Goal: Information Seeking & Learning: Compare options

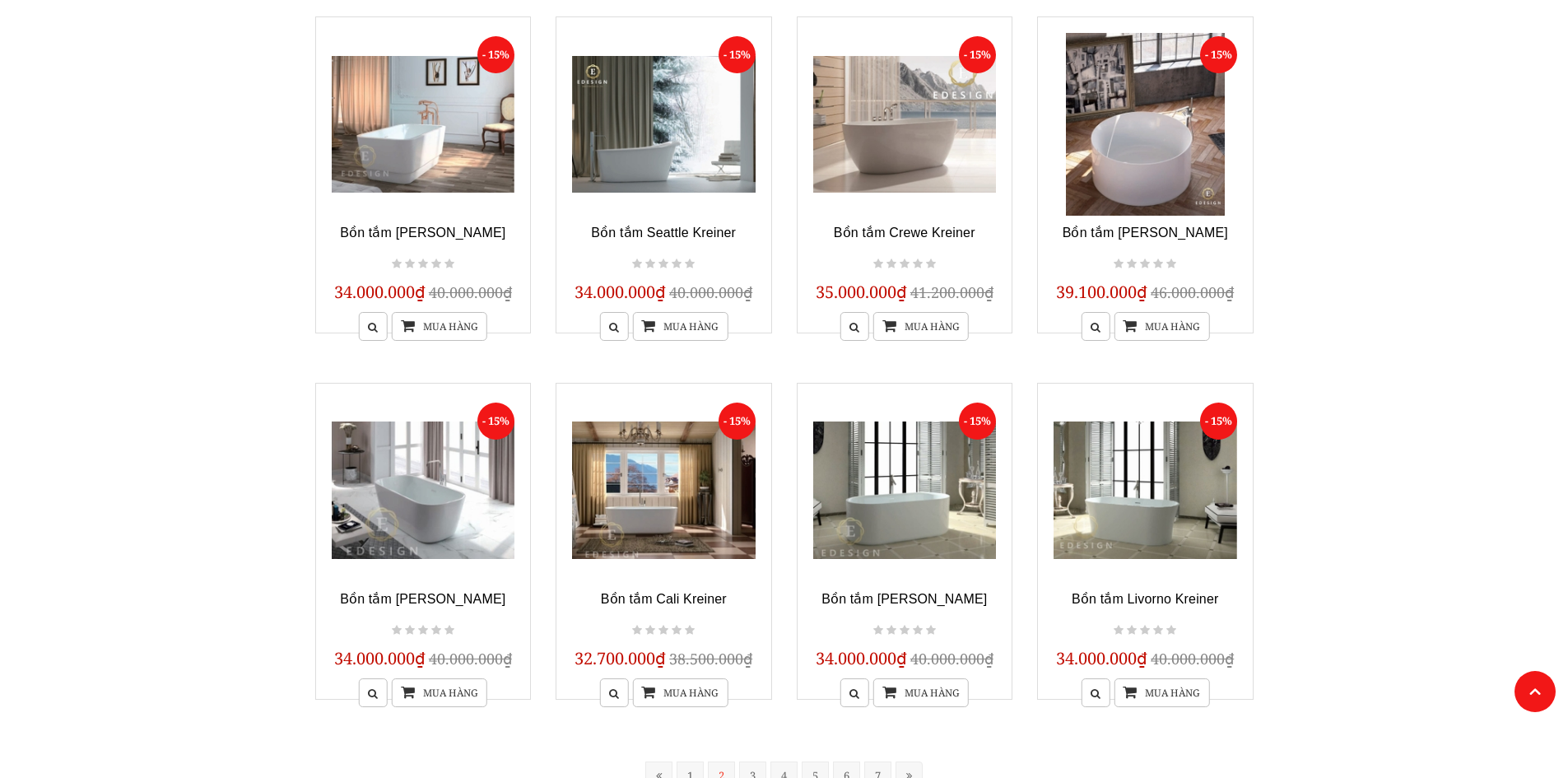
scroll to position [1317, 0]
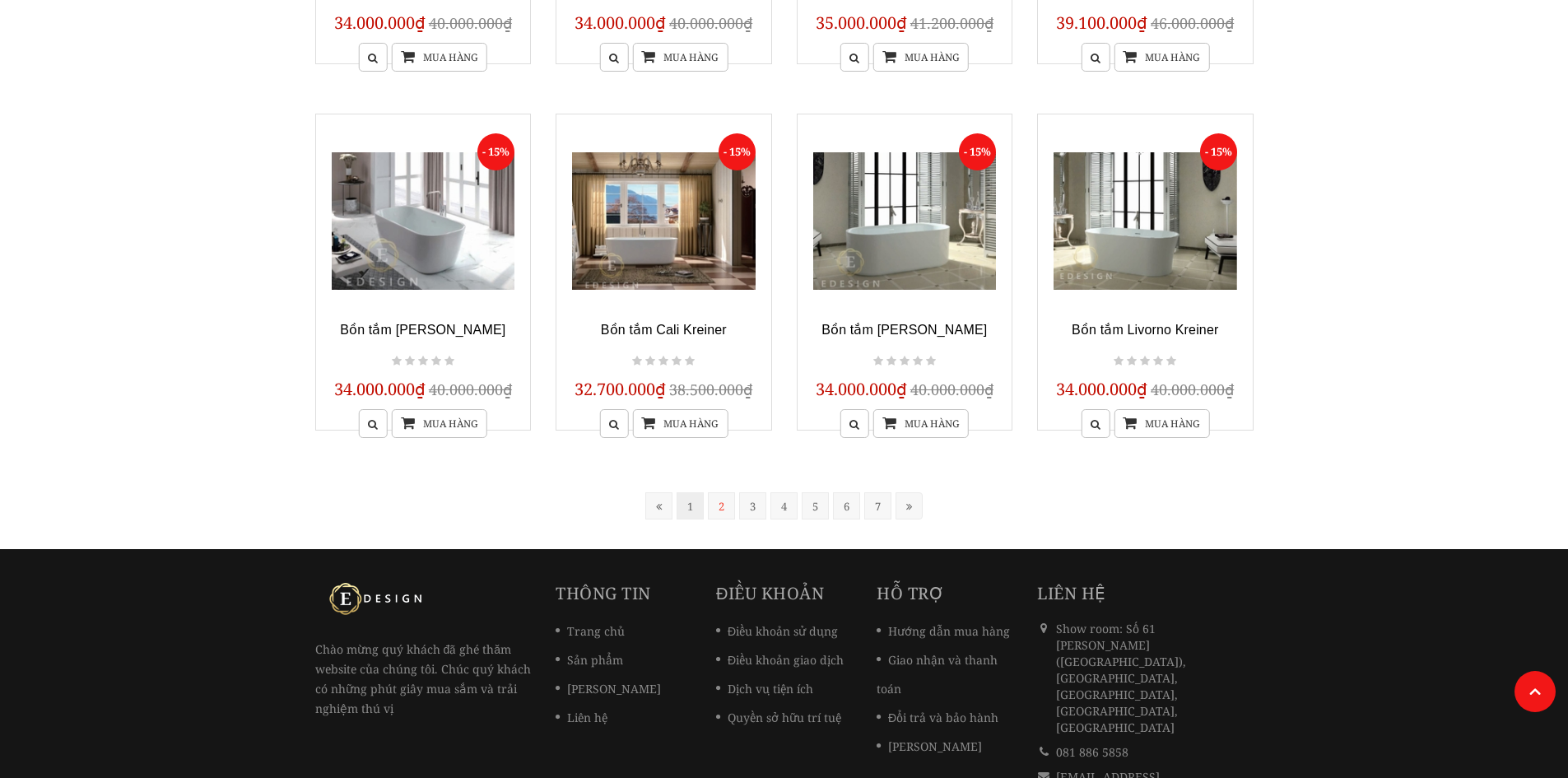
click at [687, 498] on link "1" at bounding box center [690, 506] width 27 height 27
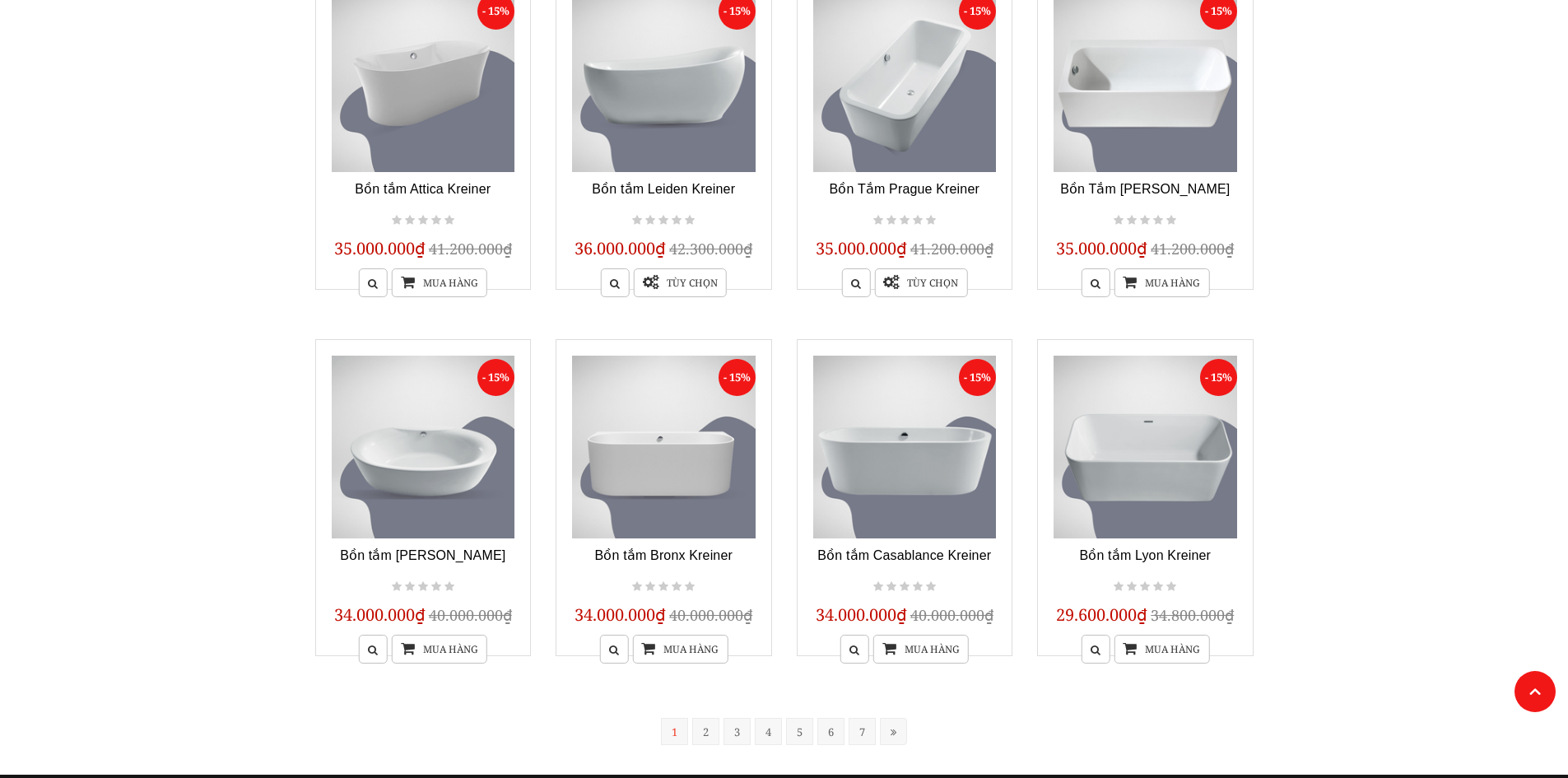
scroll to position [1237, 0]
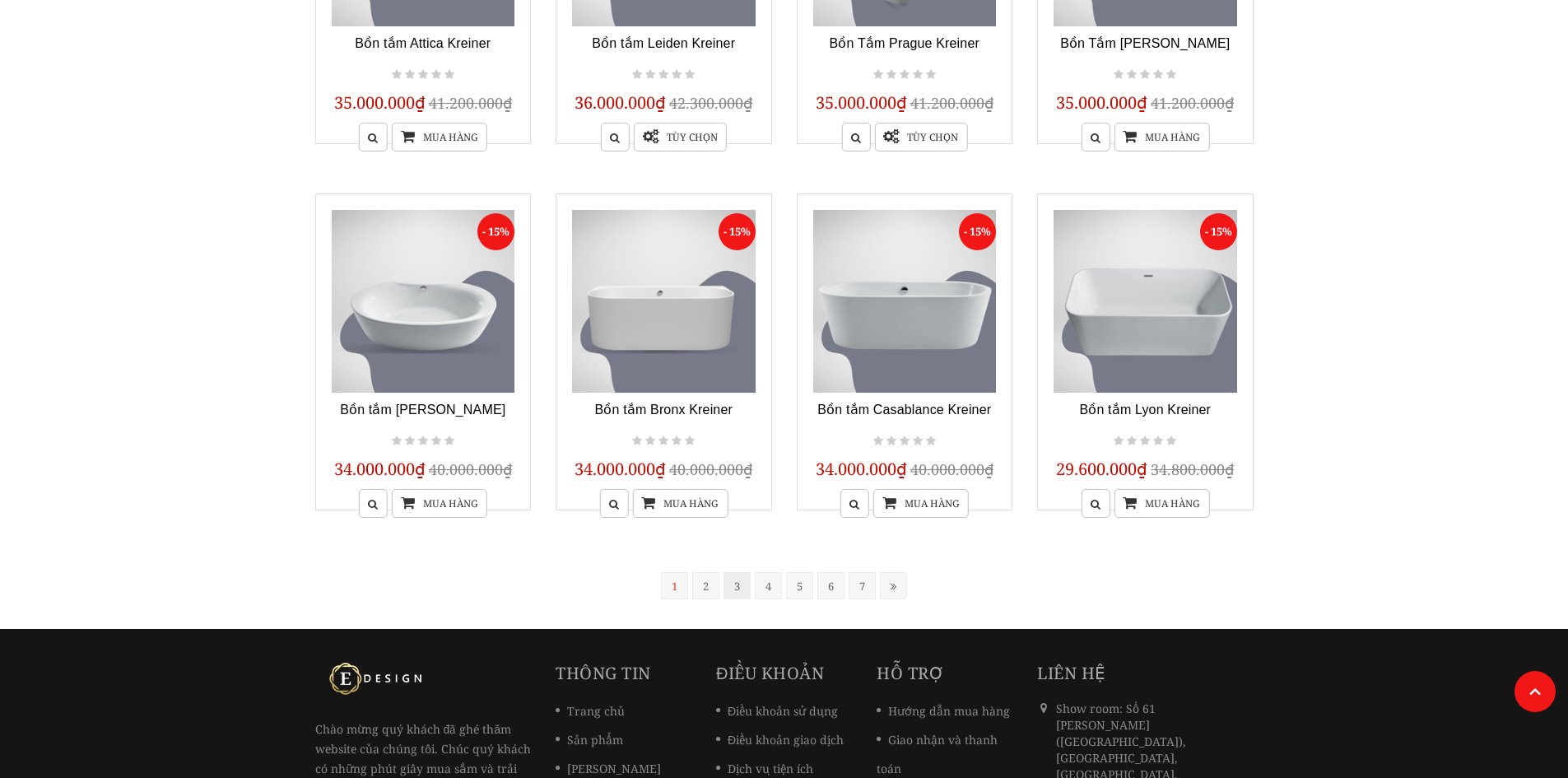
click at [733, 590] on link "3" at bounding box center [737, 586] width 27 height 27
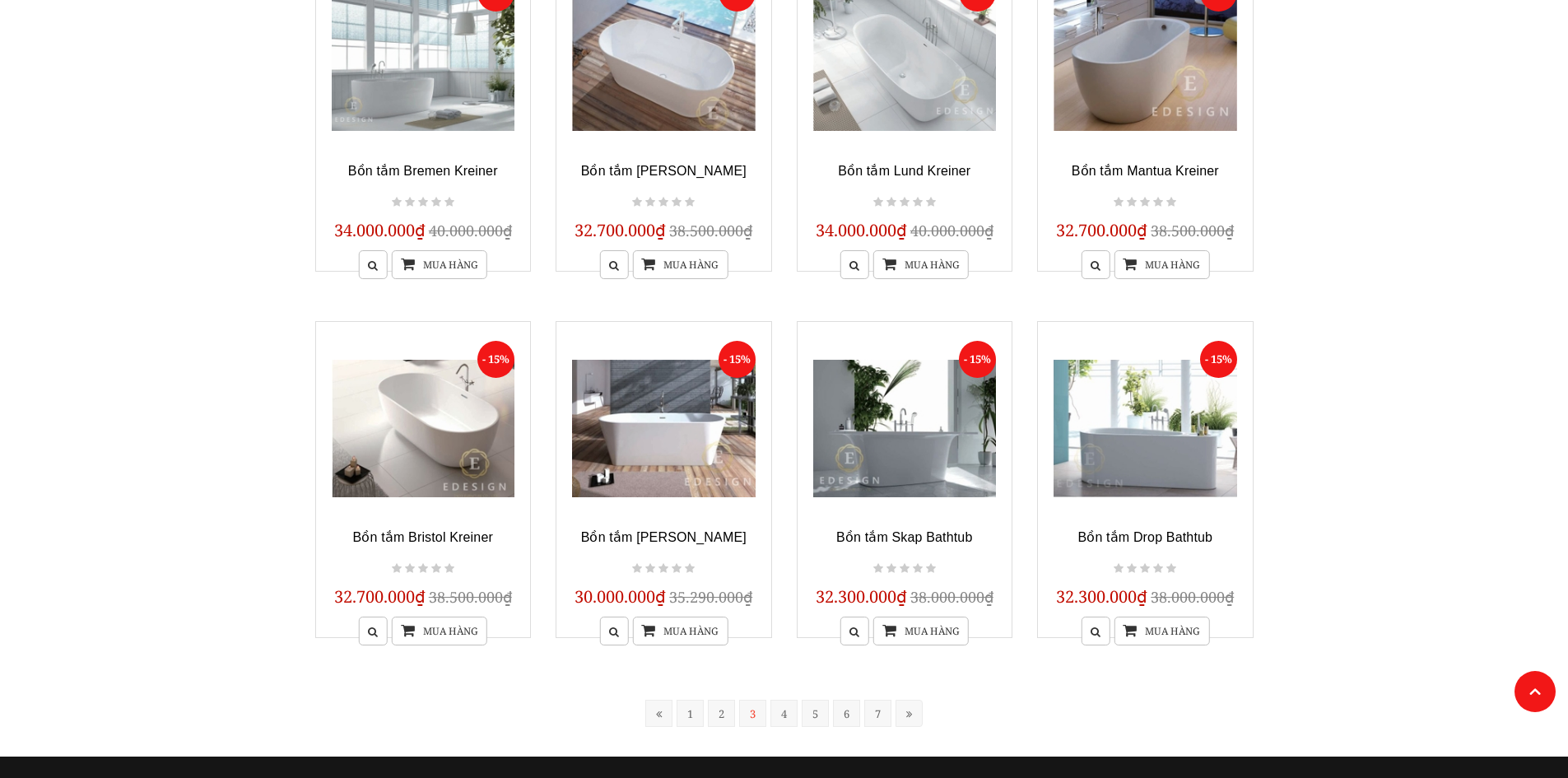
scroll to position [1237, 0]
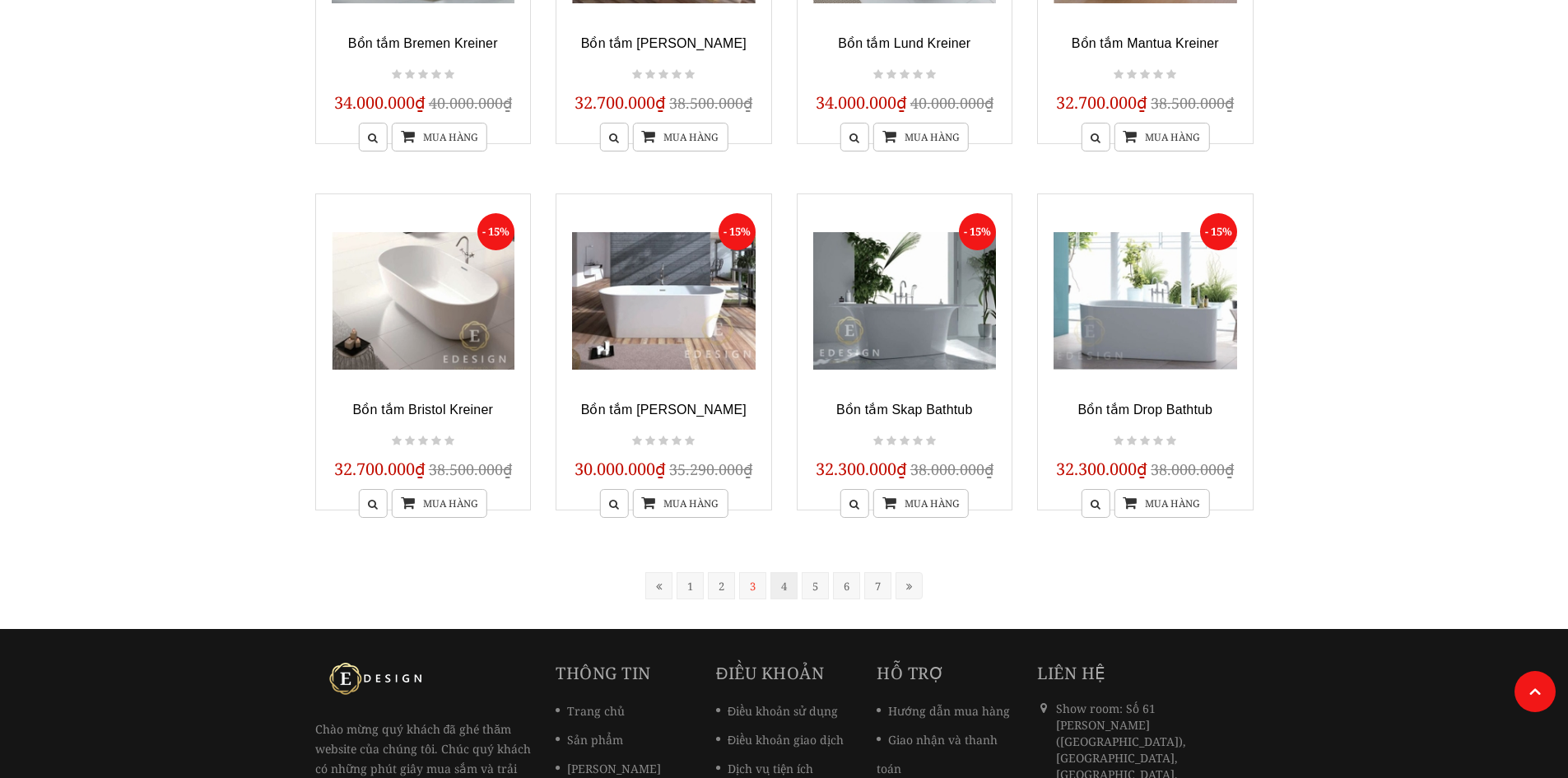
click at [784, 589] on link "4" at bounding box center [784, 586] width 27 height 27
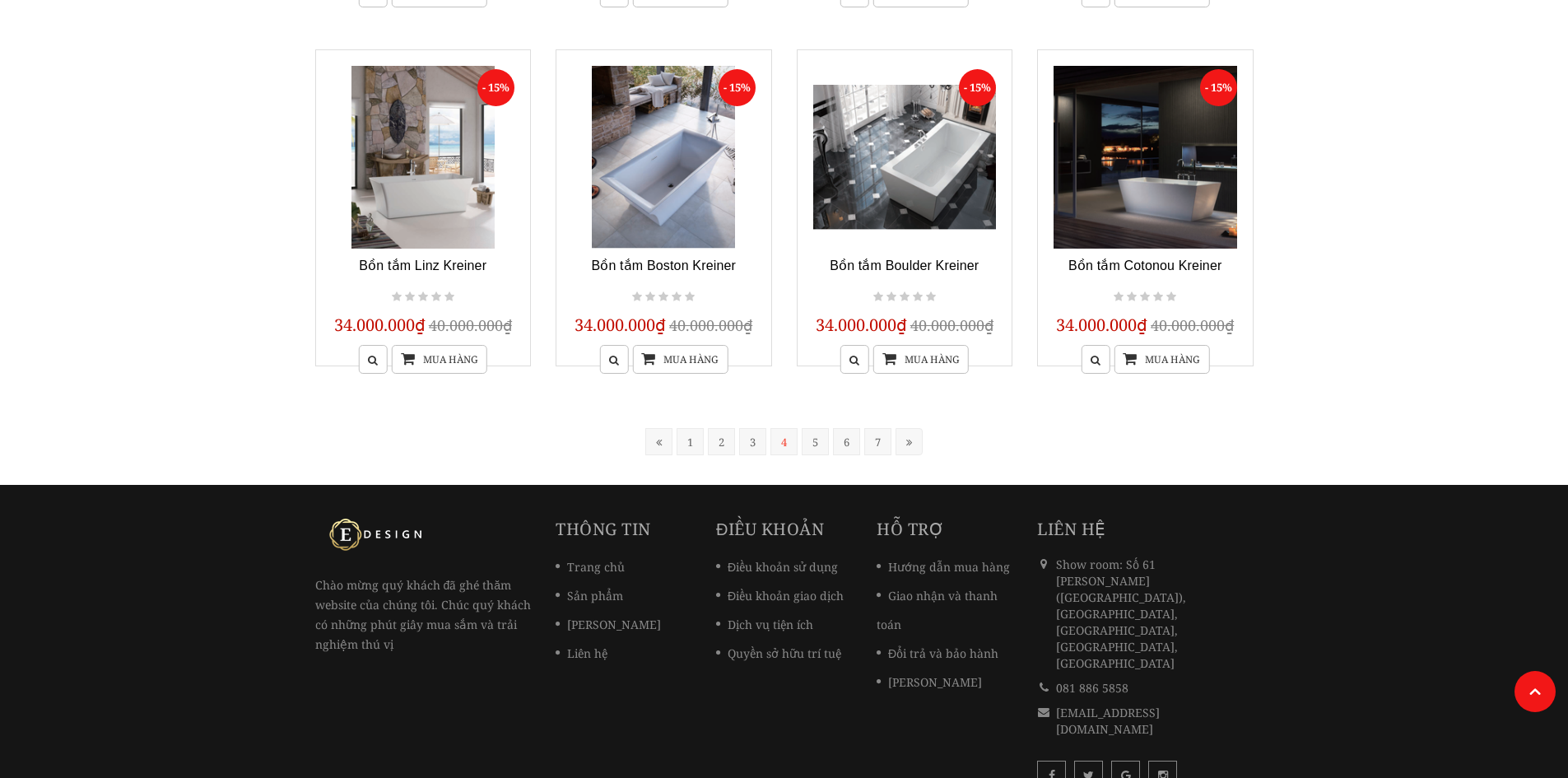
scroll to position [1397, 0]
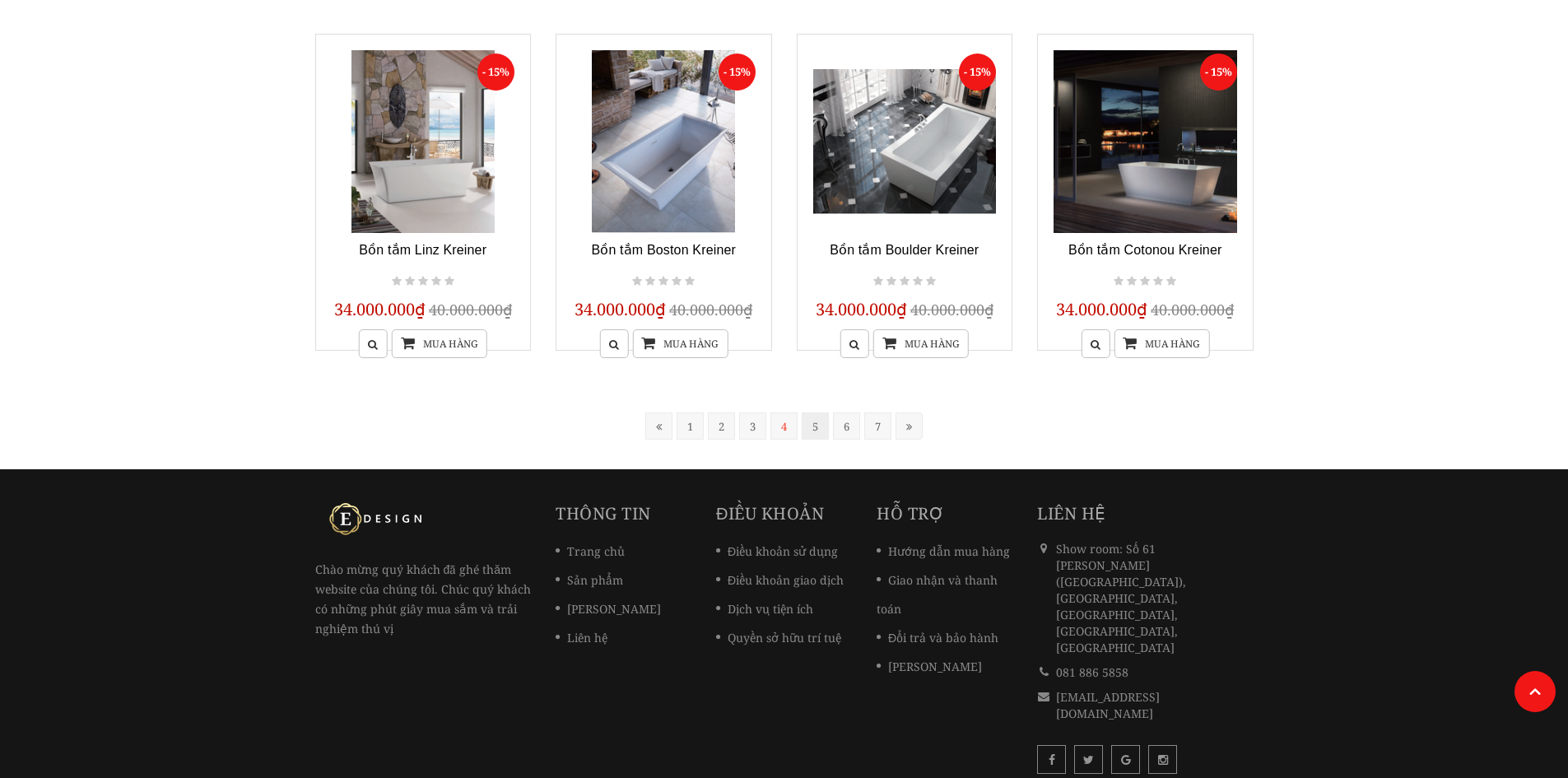
click at [809, 430] on link "5" at bounding box center [816, 427] width 27 height 27
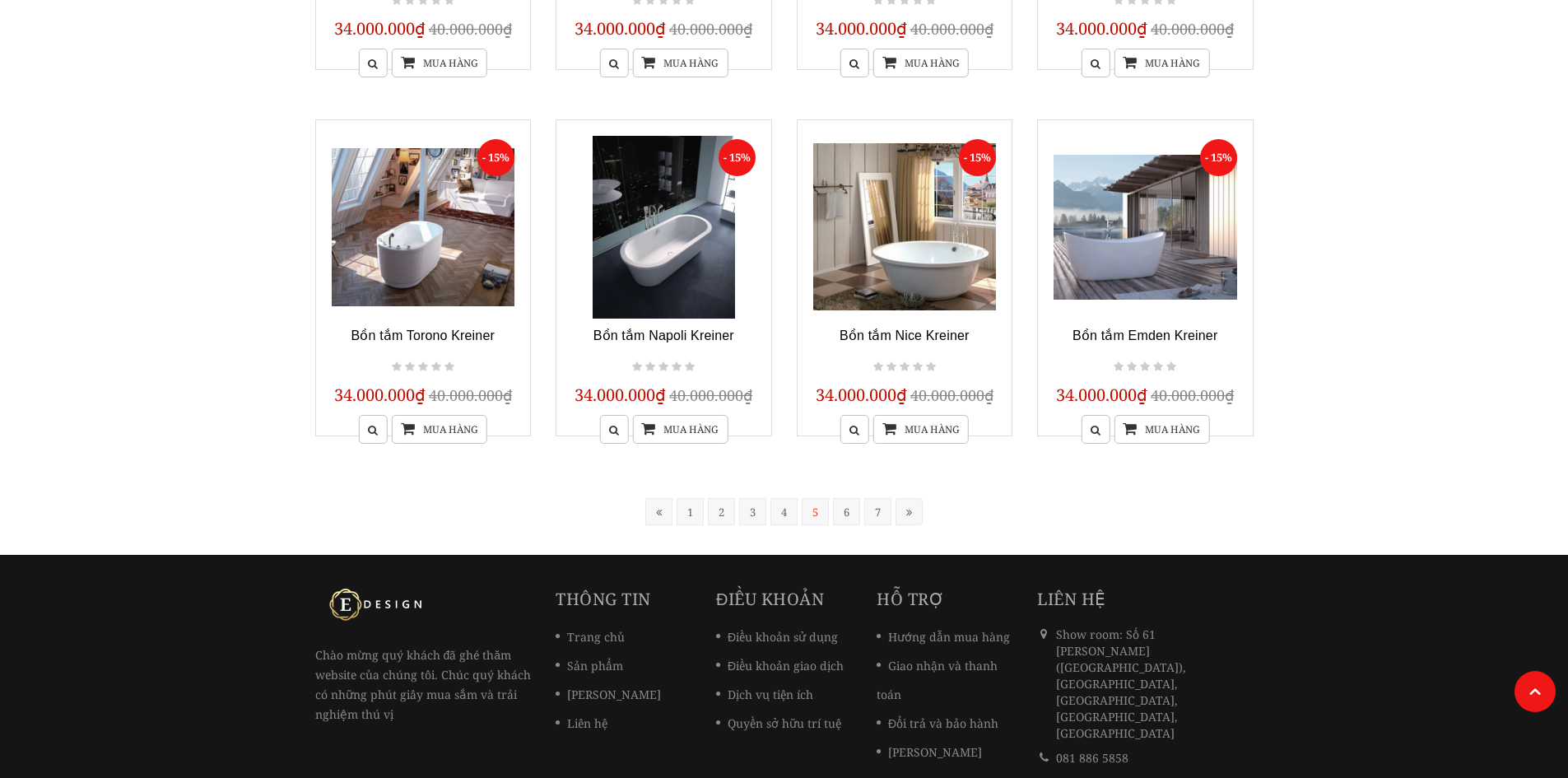
scroll to position [1320, 0]
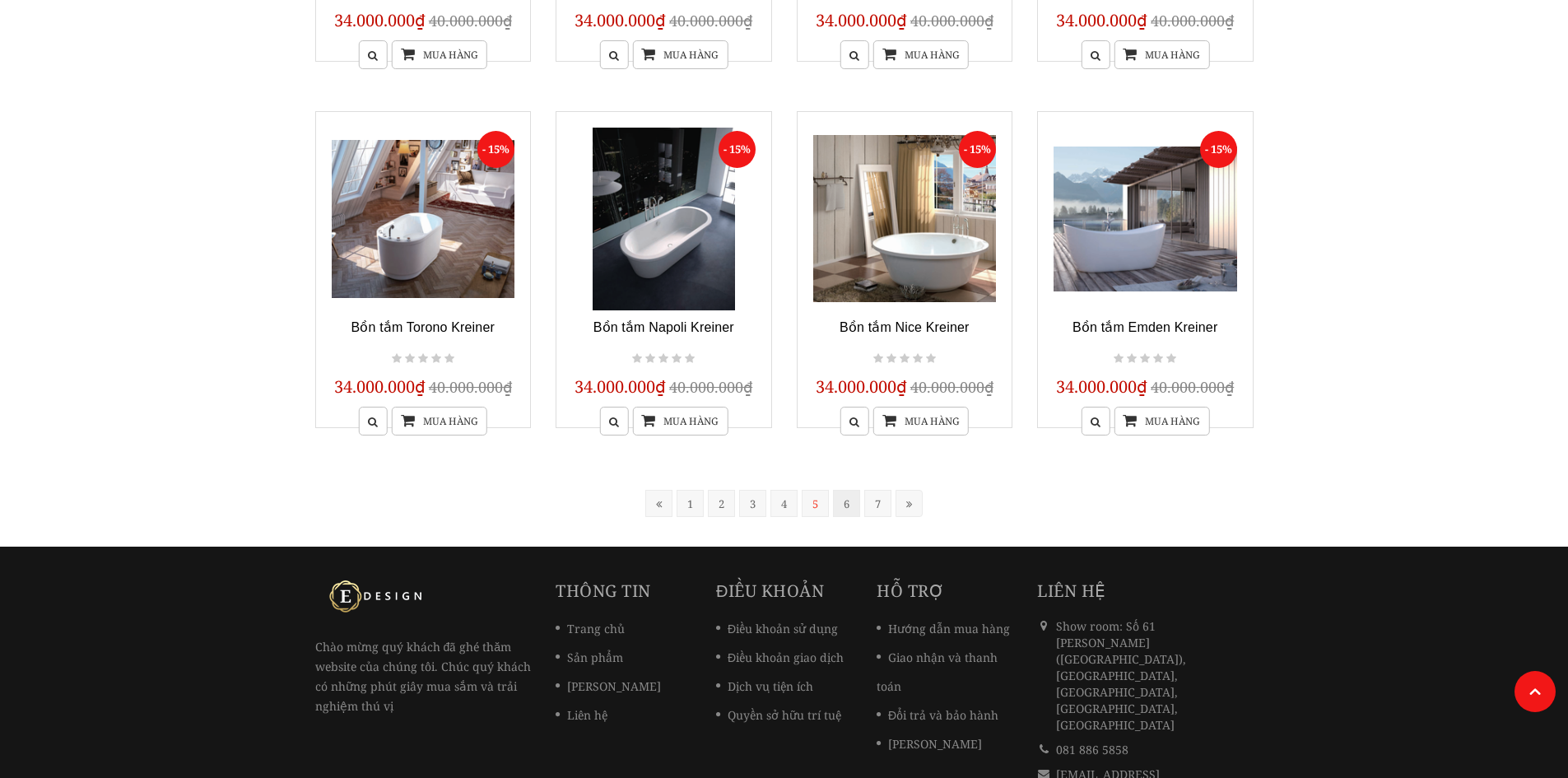
click at [843, 506] on link "6" at bounding box center [847, 503] width 27 height 27
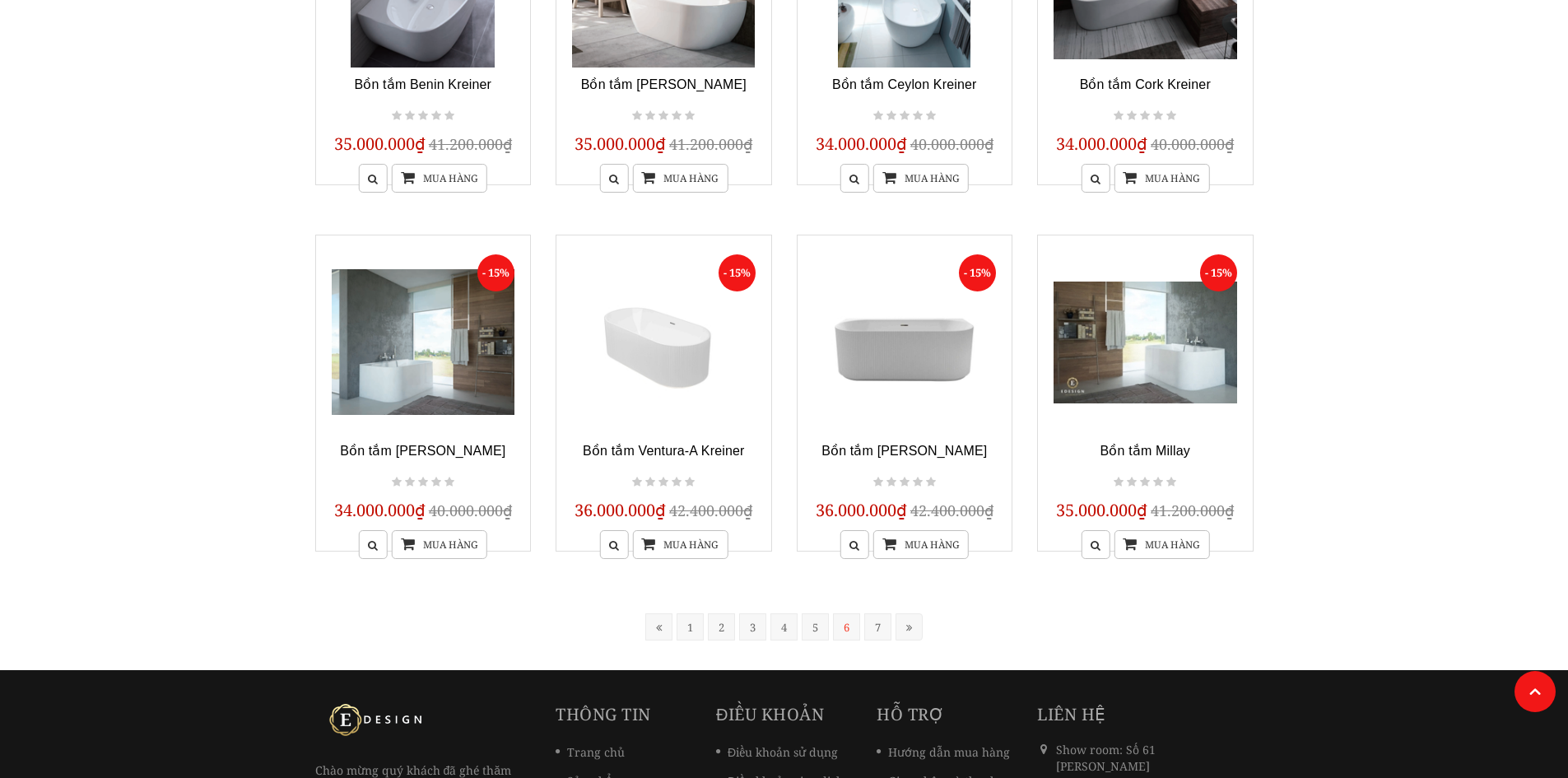
scroll to position [1320, 0]
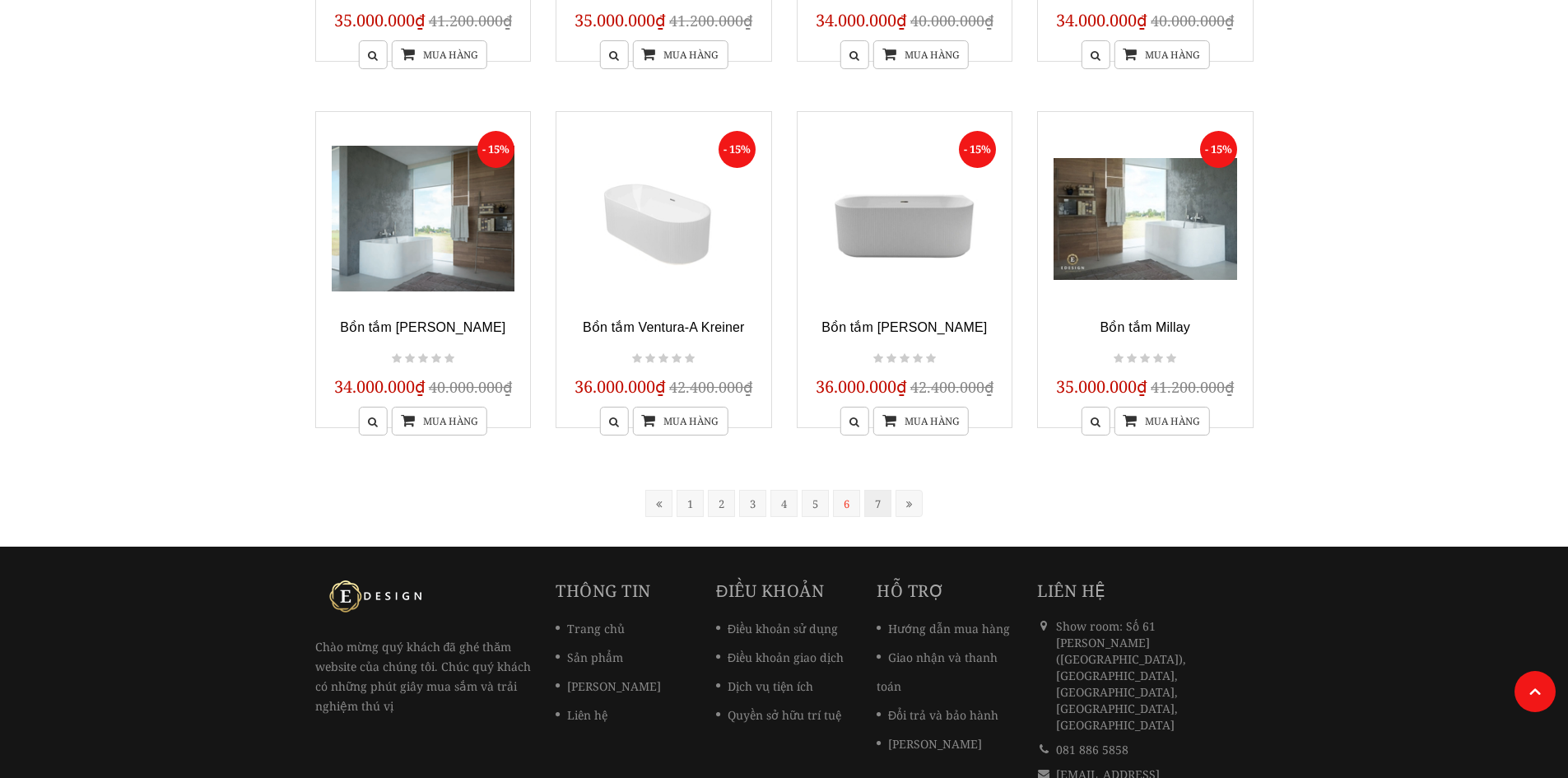
click at [880, 505] on link "7" at bounding box center [878, 503] width 27 height 27
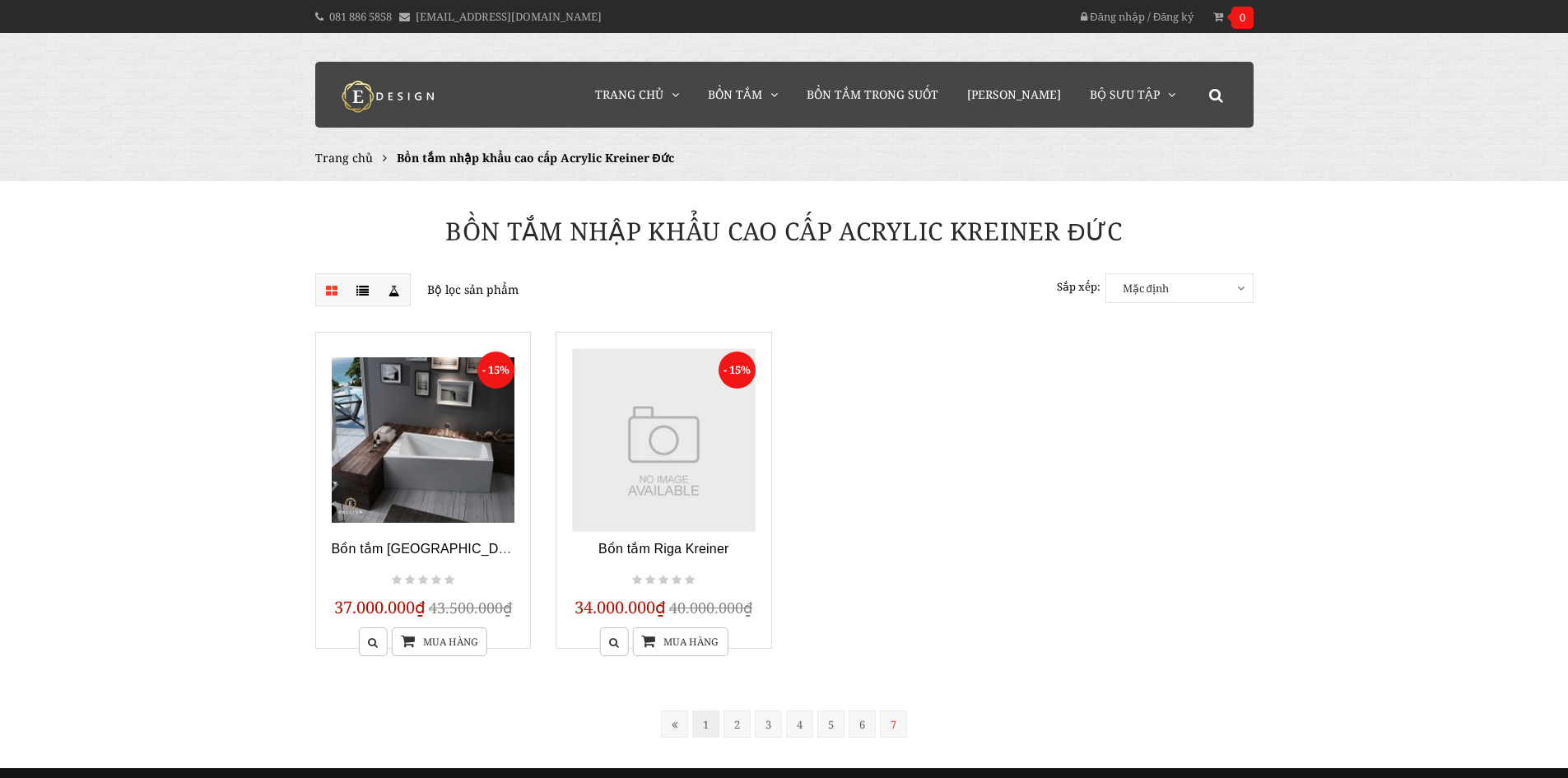
click at [710, 729] on link "1" at bounding box center [706, 724] width 27 height 27
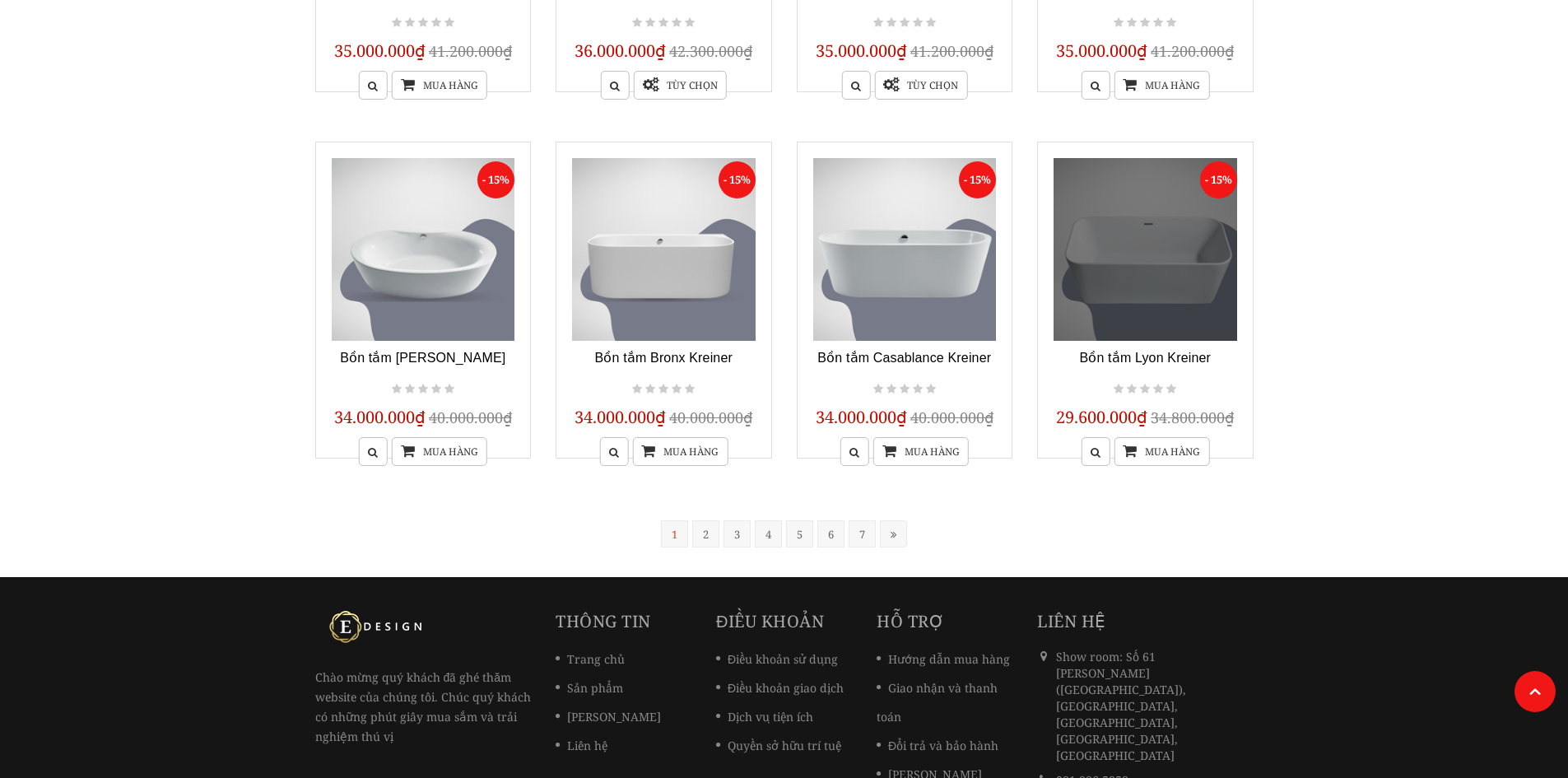
scroll to position [1320, 0]
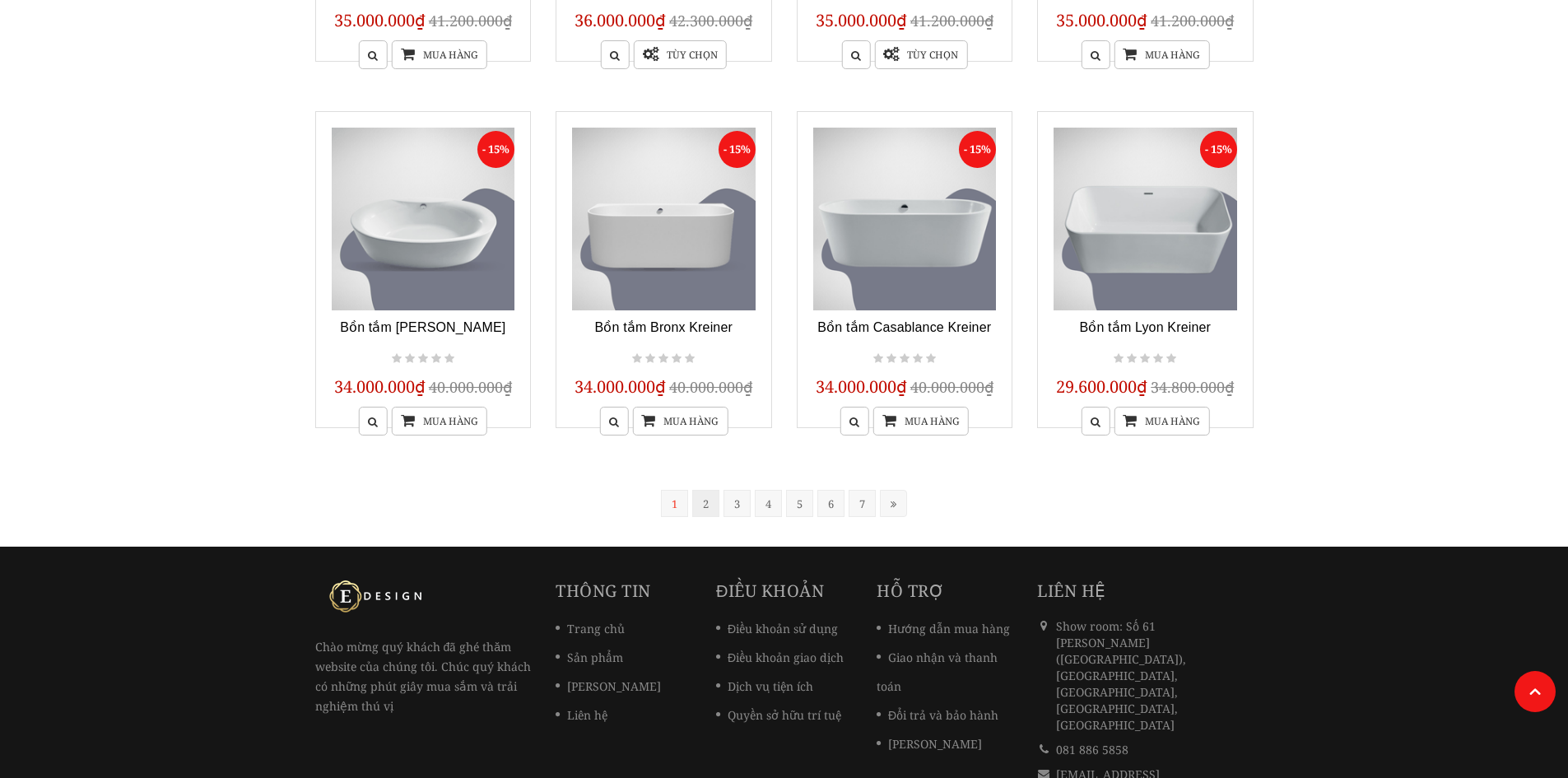
click at [708, 504] on link "2" at bounding box center [706, 503] width 27 height 27
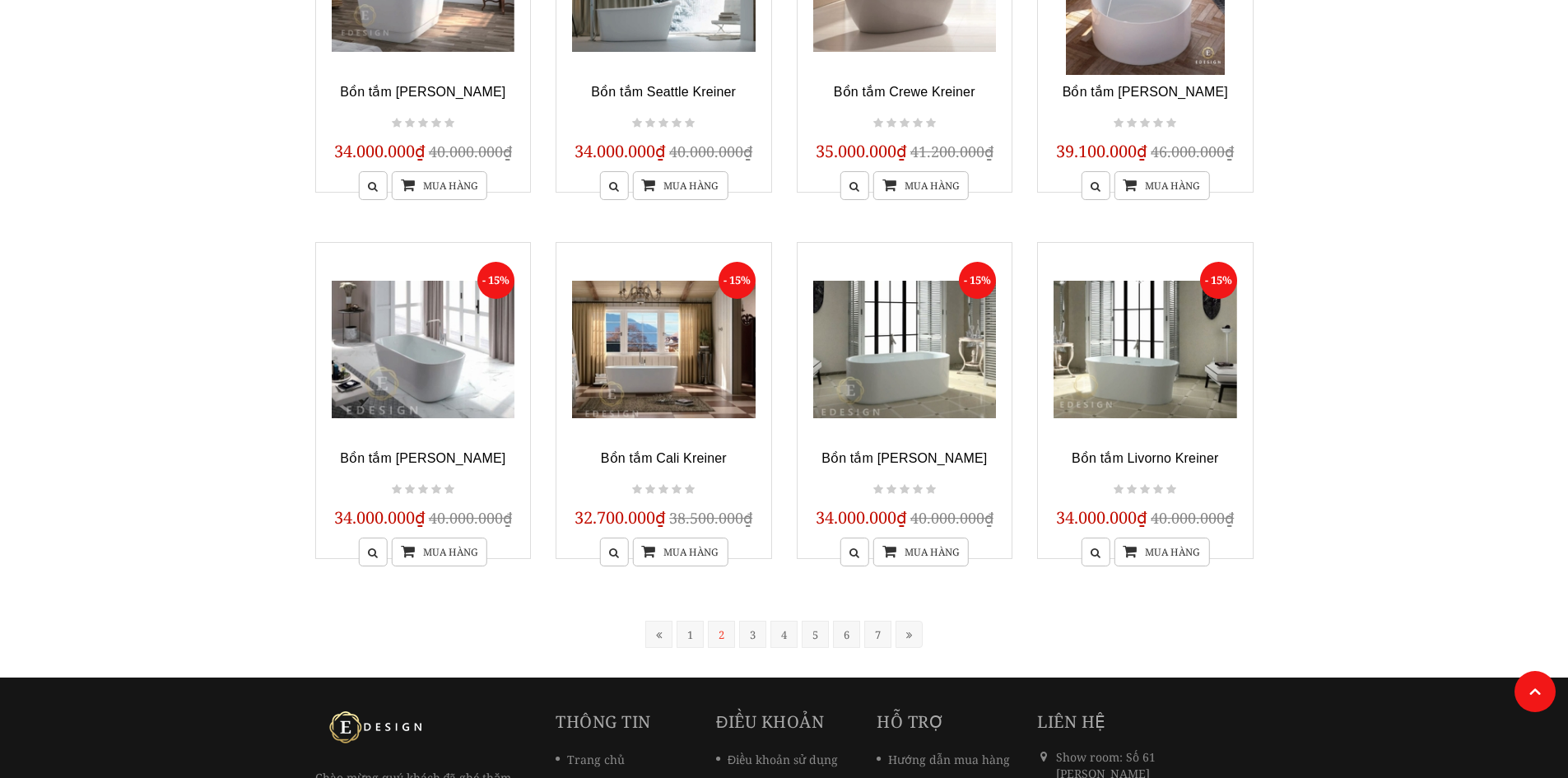
scroll to position [1397, 0]
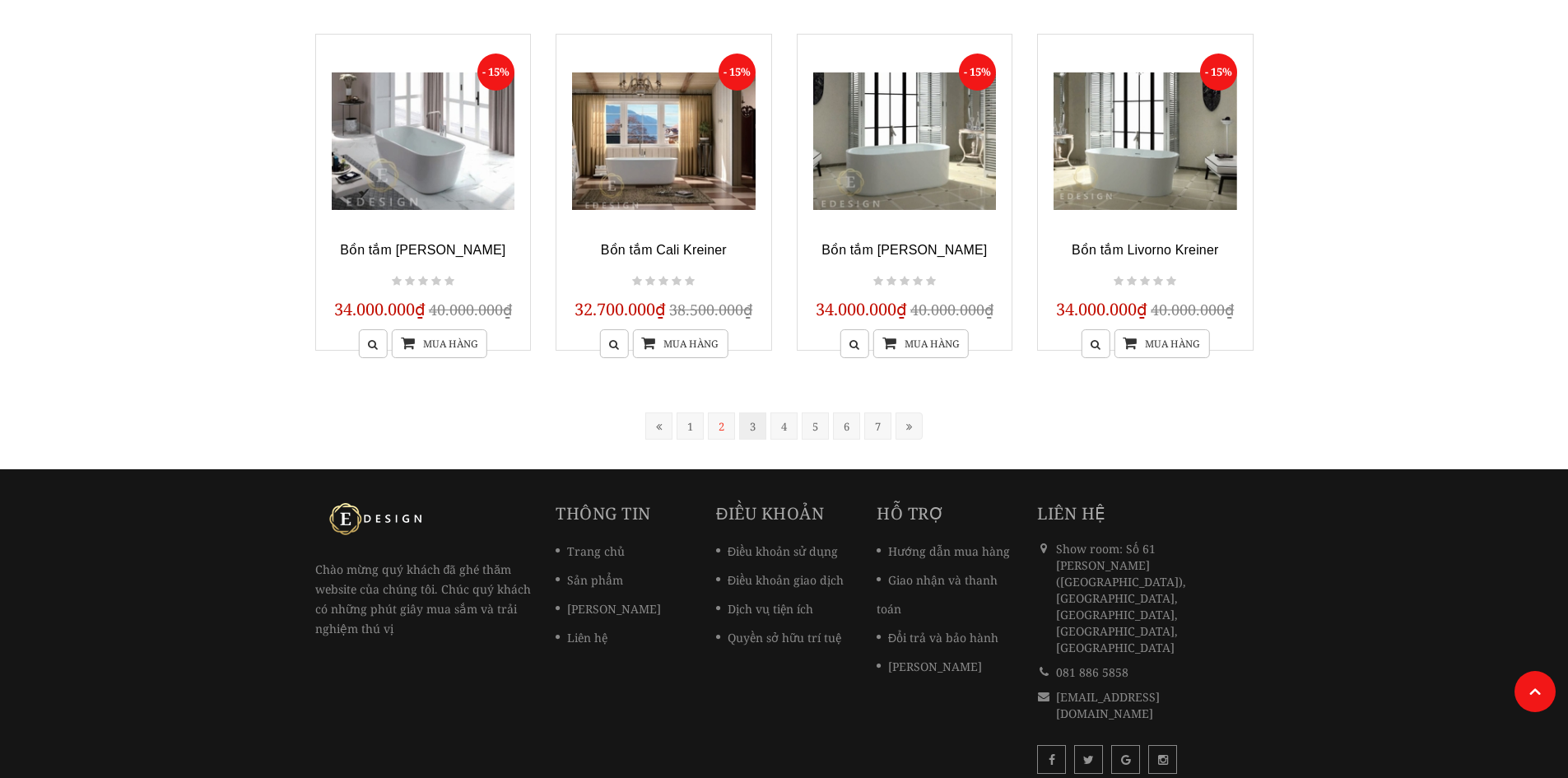
click at [756, 429] on link "3" at bounding box center [753, 427] width 27 height 27
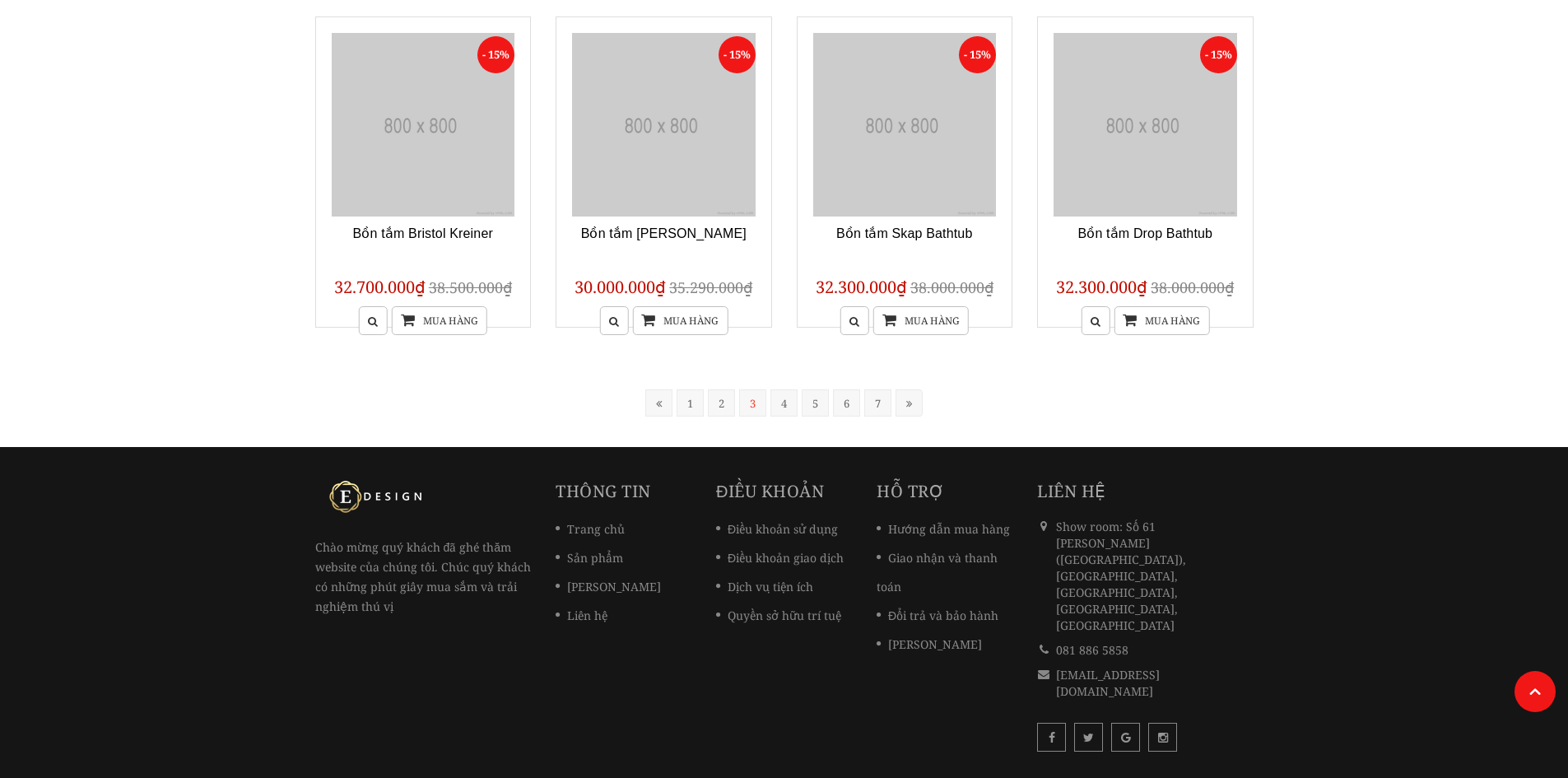
scroll to position [331, 0]
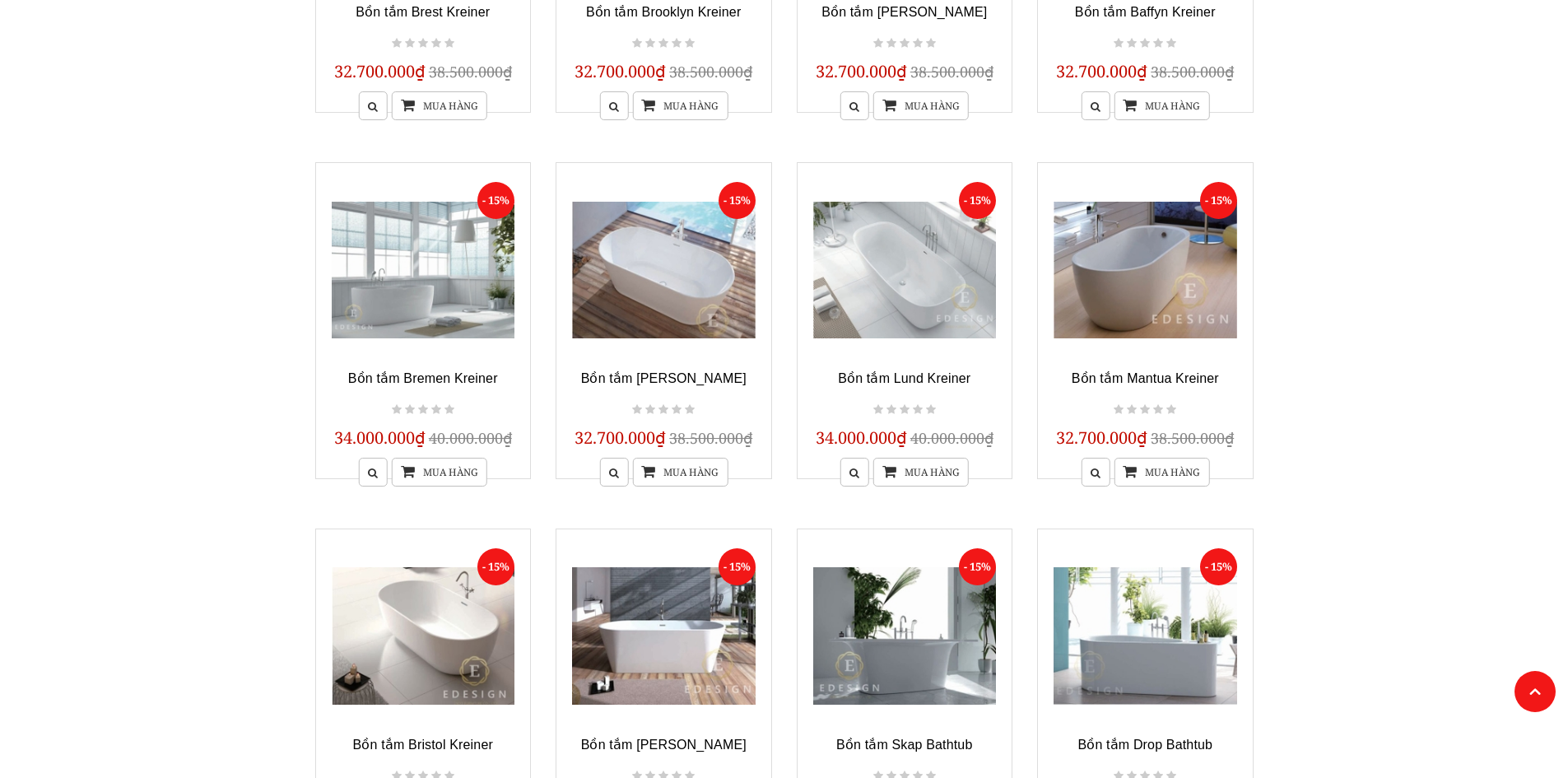
scroll to position [1317, 0]
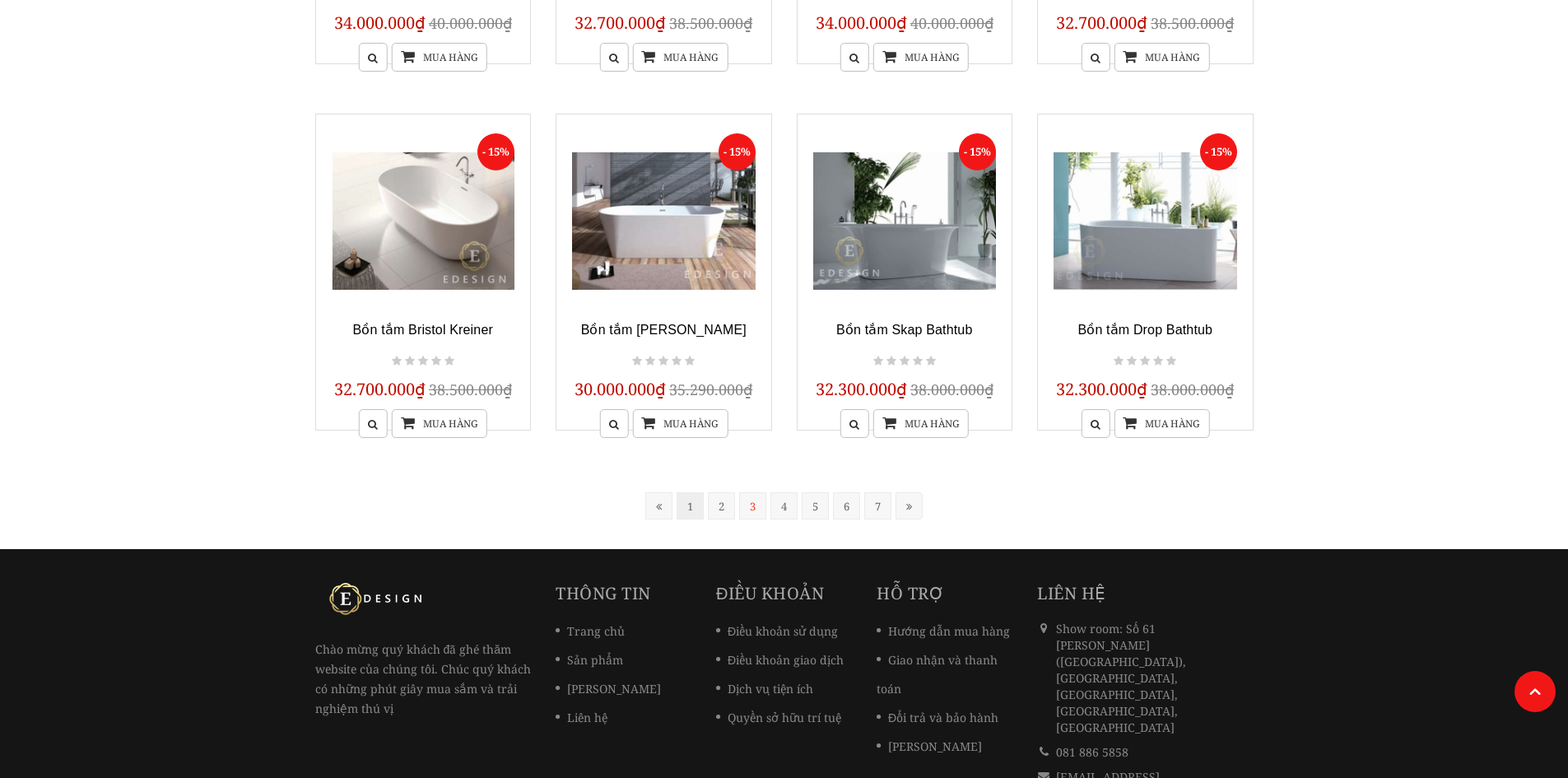
click at [678, 508] on link "1" at bounding box center [690, 506] width 27 height 27
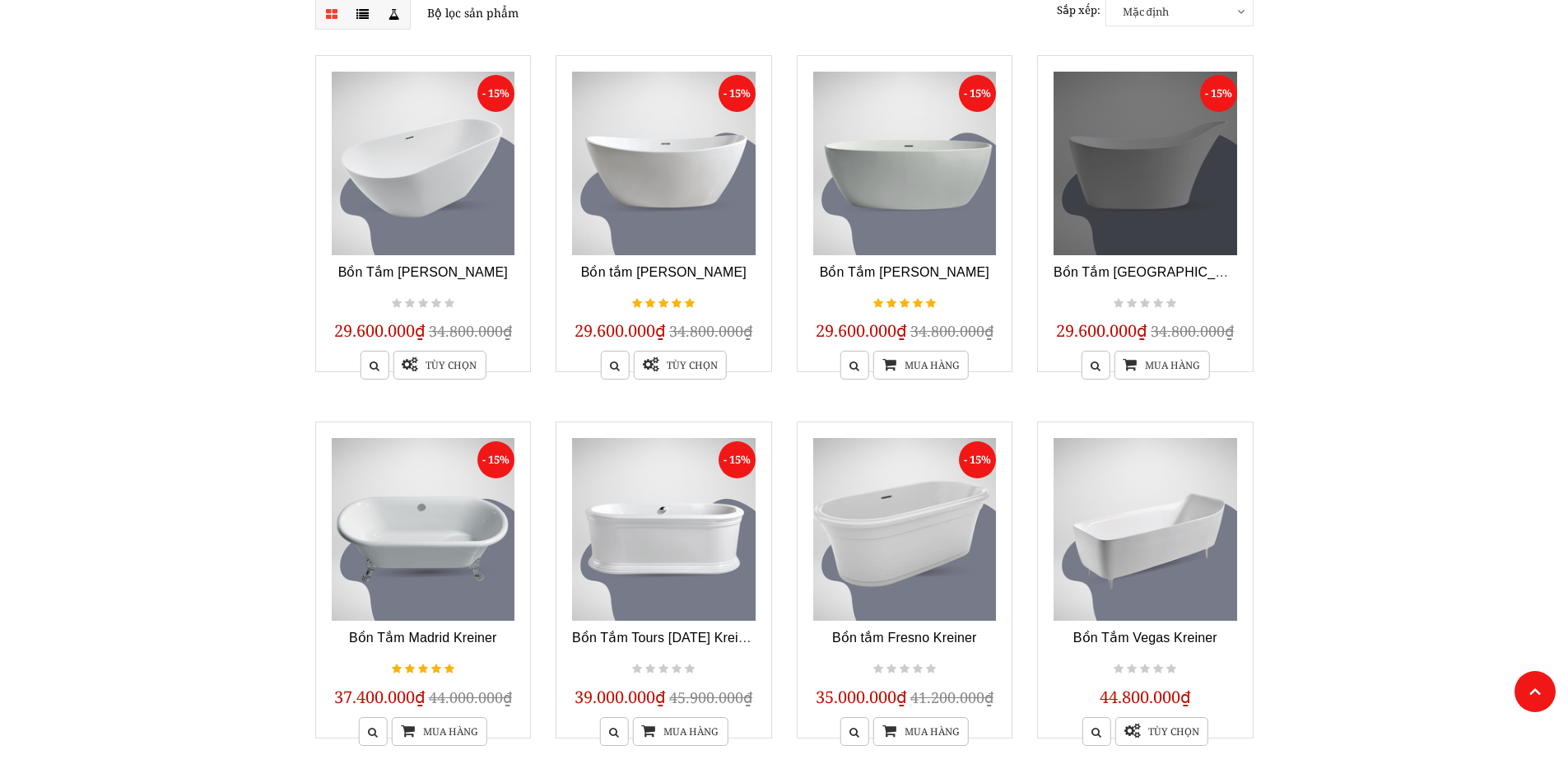
scroll to position [249, 0]
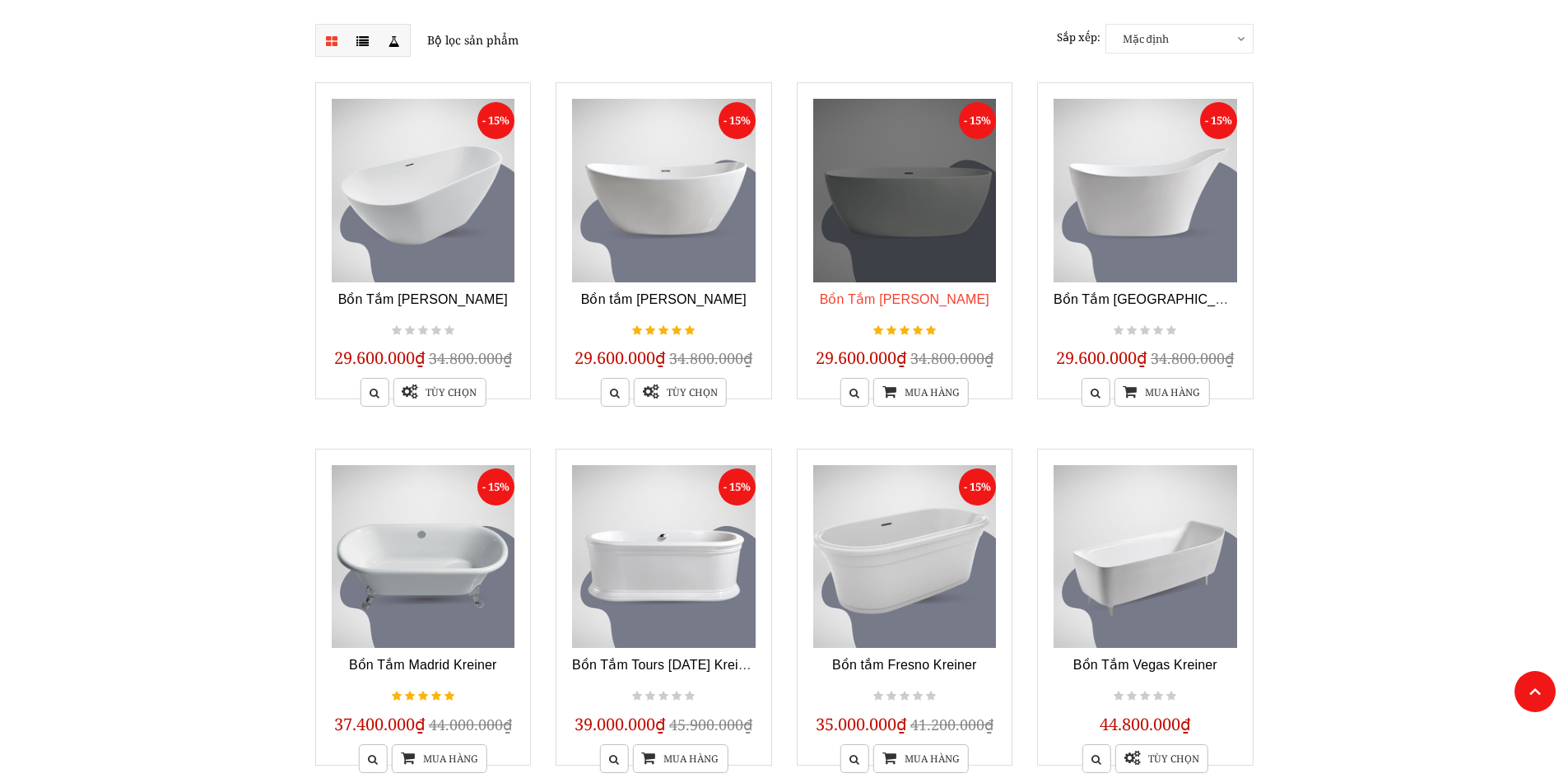
click at [966, 297] on link "Bồn Tắm [PERSON_NAME]" at bounding box center [904, 298] width 169 height 14
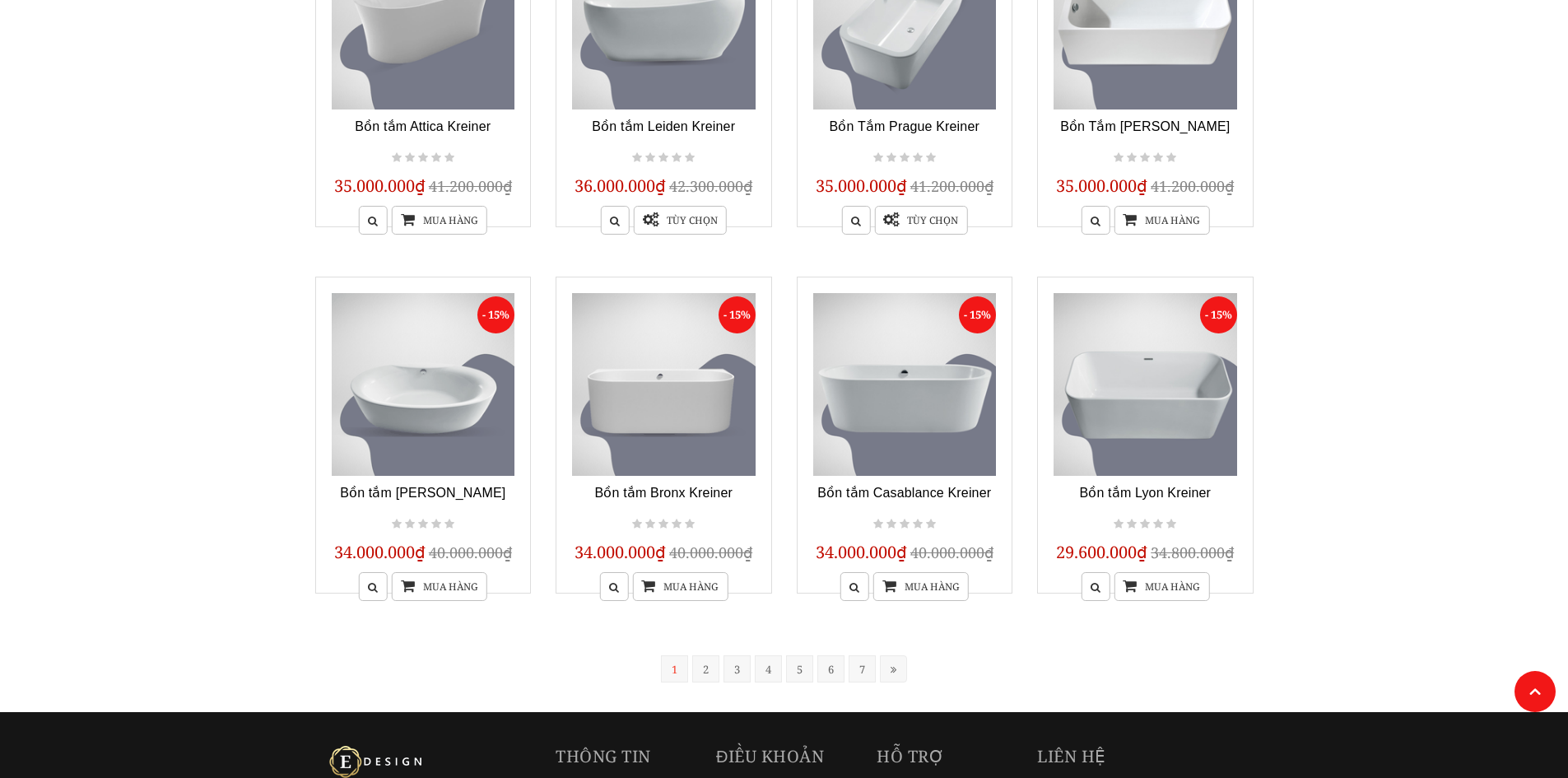
scroll to position [1155, 0]
click at [700, 669] on link "2" at bounding box center [706, 668] width 27 height 27
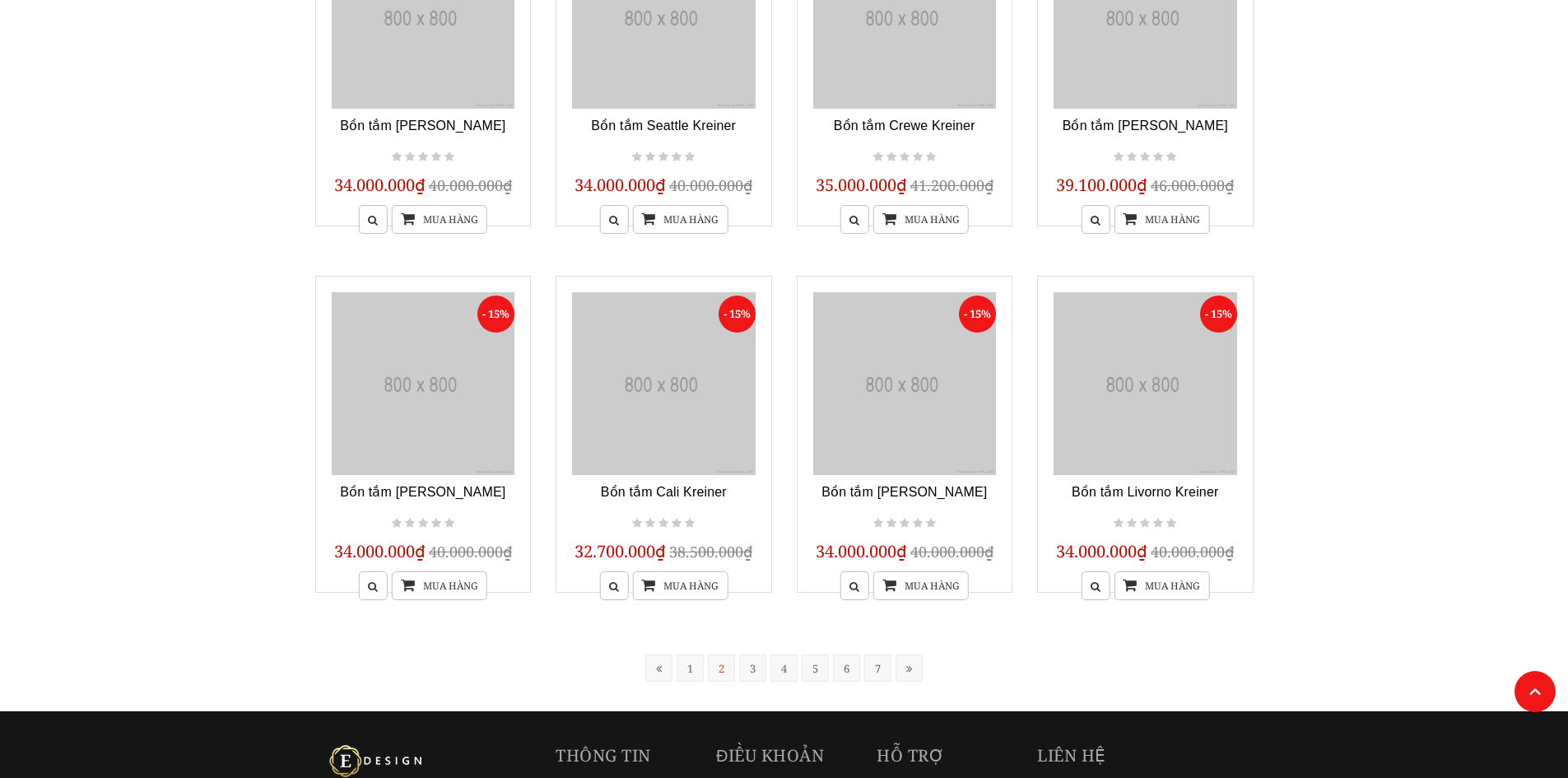
scroll to position [331, 0]
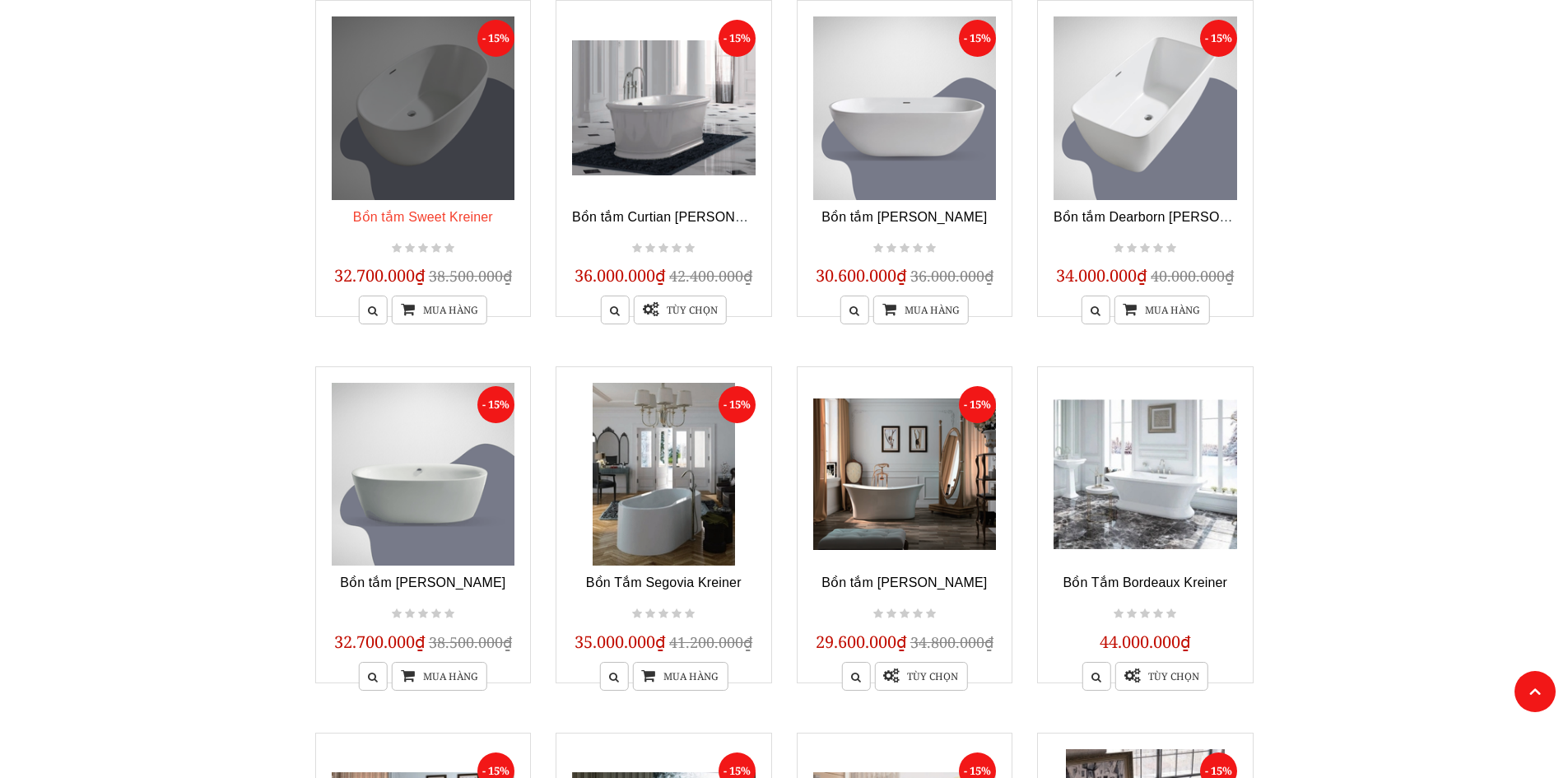
click at [473, 213] on link "Bồn tắm Sweet Kreiner" at bounding box center [423, 216] width 140 height 14
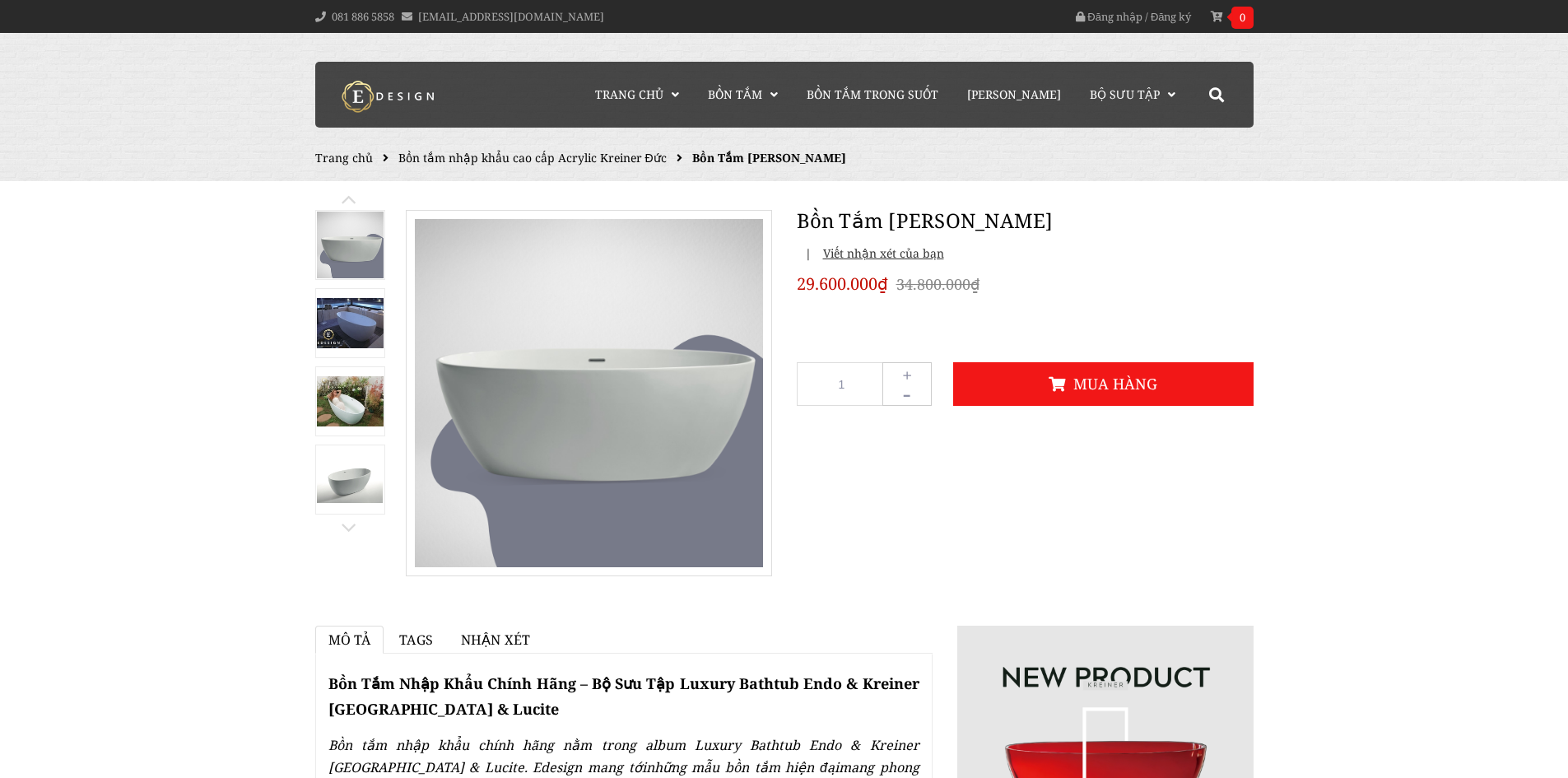
click at [362, 410] on img at bounding box center [350, 401] width 67 height 50
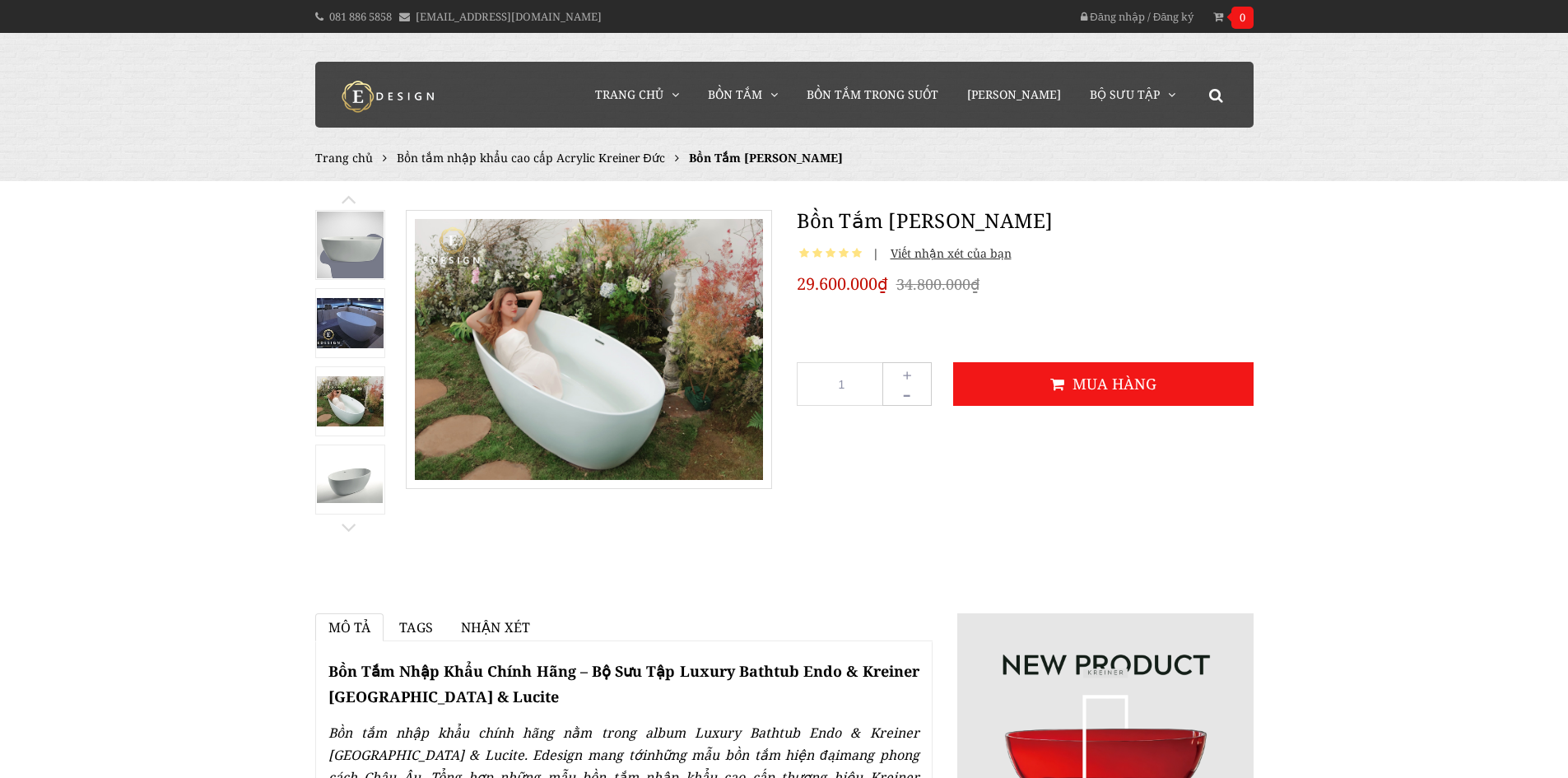
click at [354, 470] on img at bounding box center [350, 479] width 67 height 47
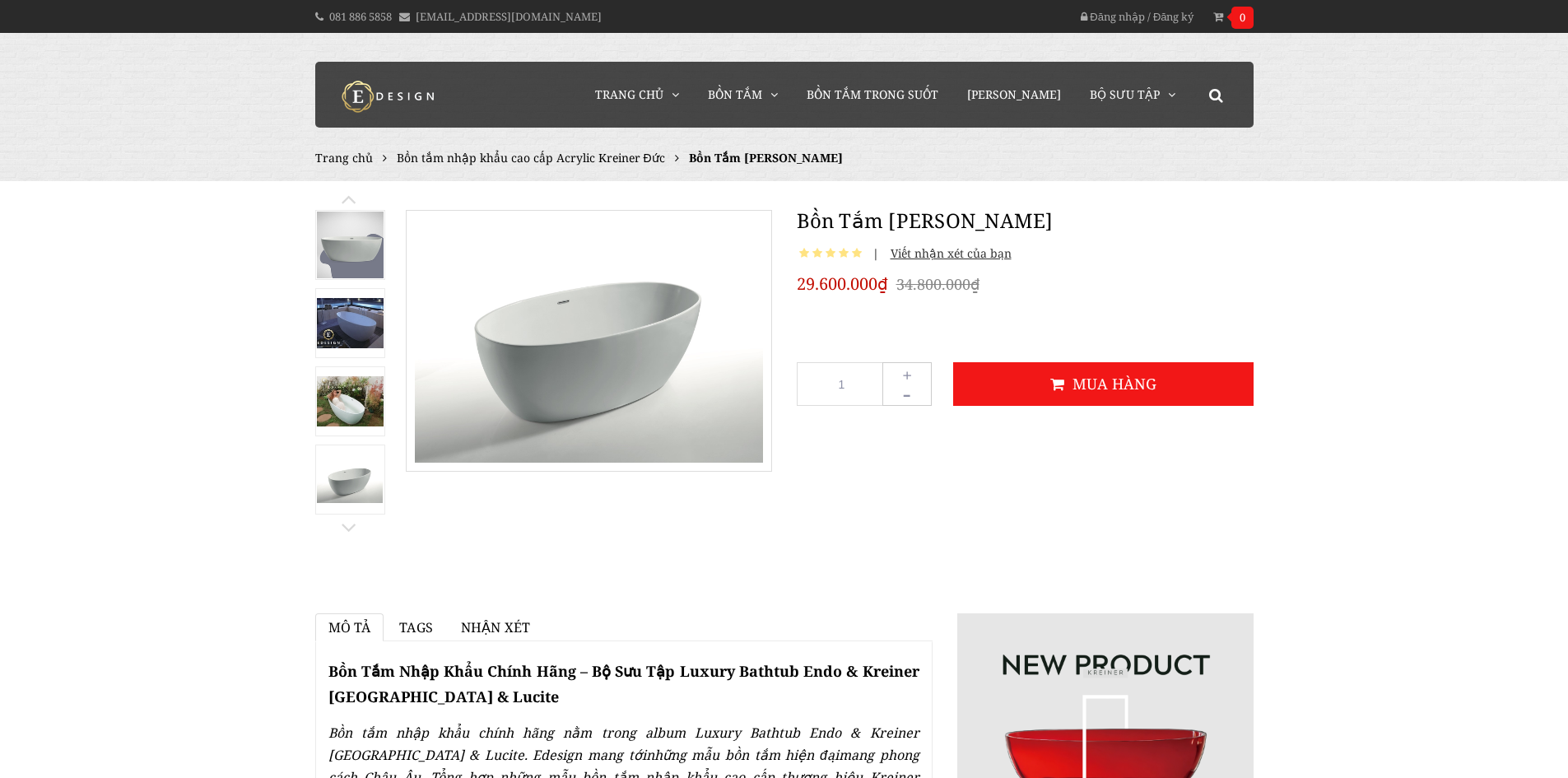
click at [339, 384] on img at bounding box center [350, 401] width 67 height 50
click at [339, 324] on img at bounding box center [350, 323] width 67 height 50
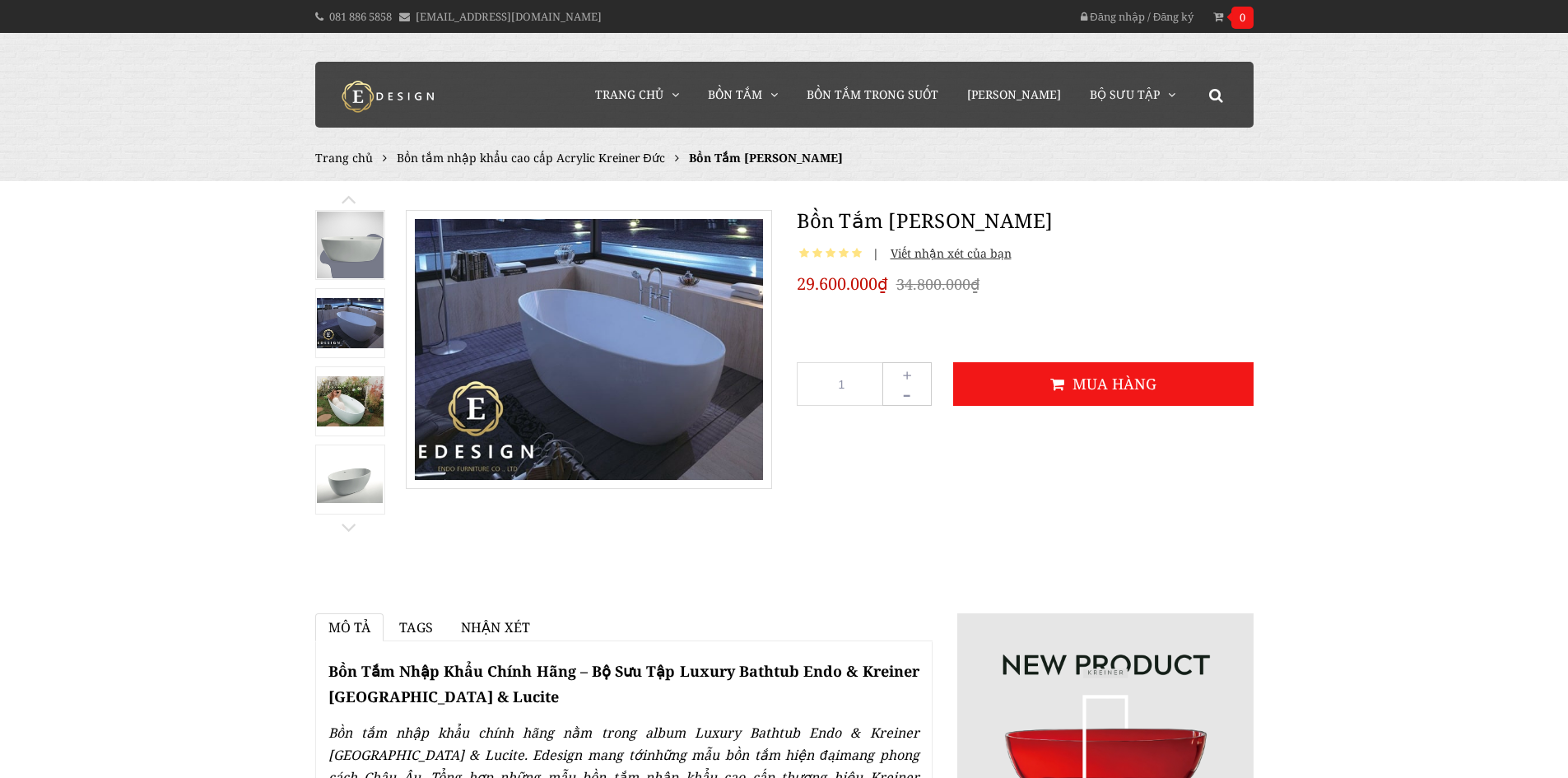
click at [330, 247] on img at bounding box center [350, 244] width 67 height 67
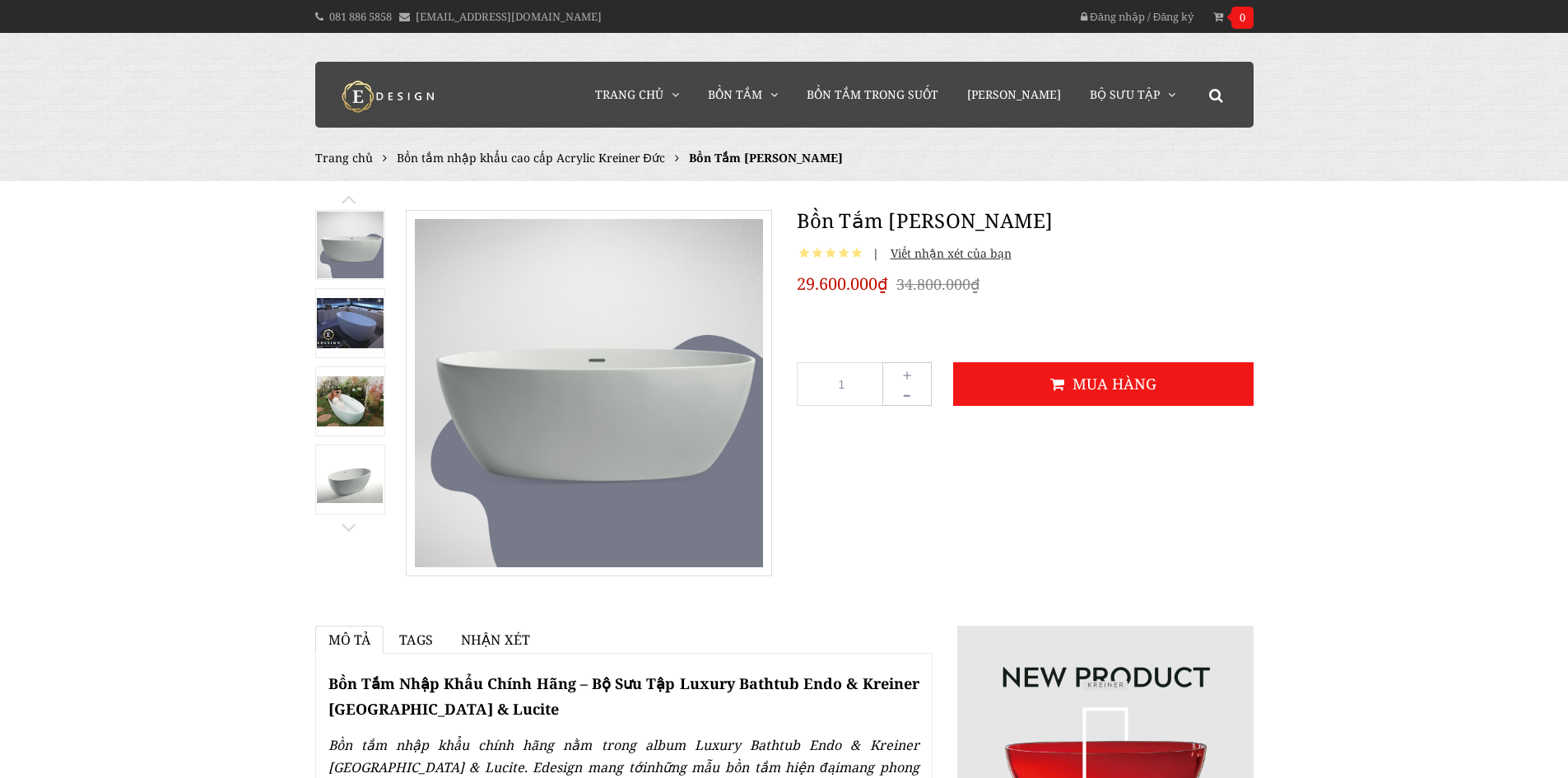
click at [363, 402] on img at bounding box center [350, 401] width 67 height 50
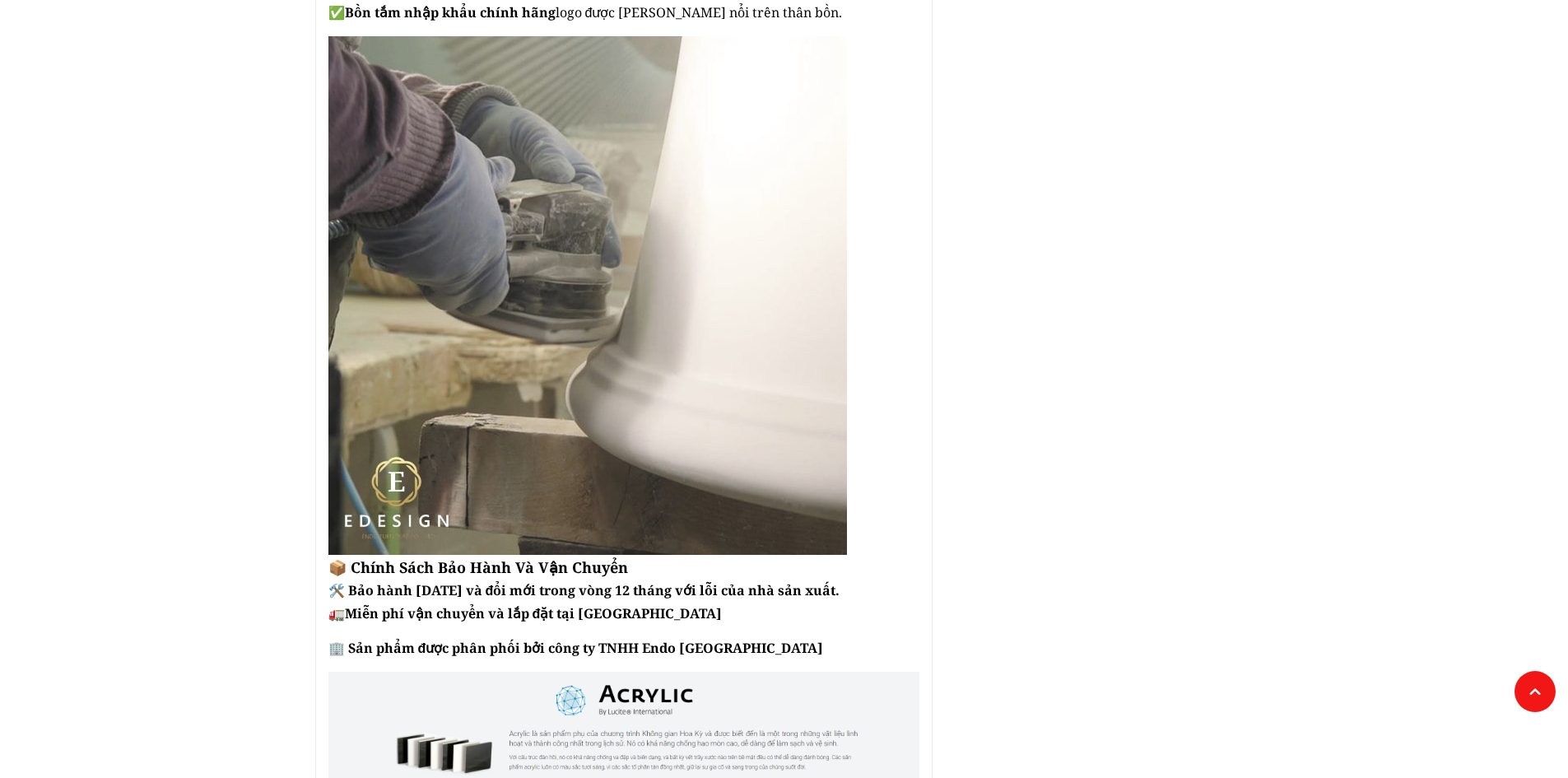
scroll to position [1975, 0]
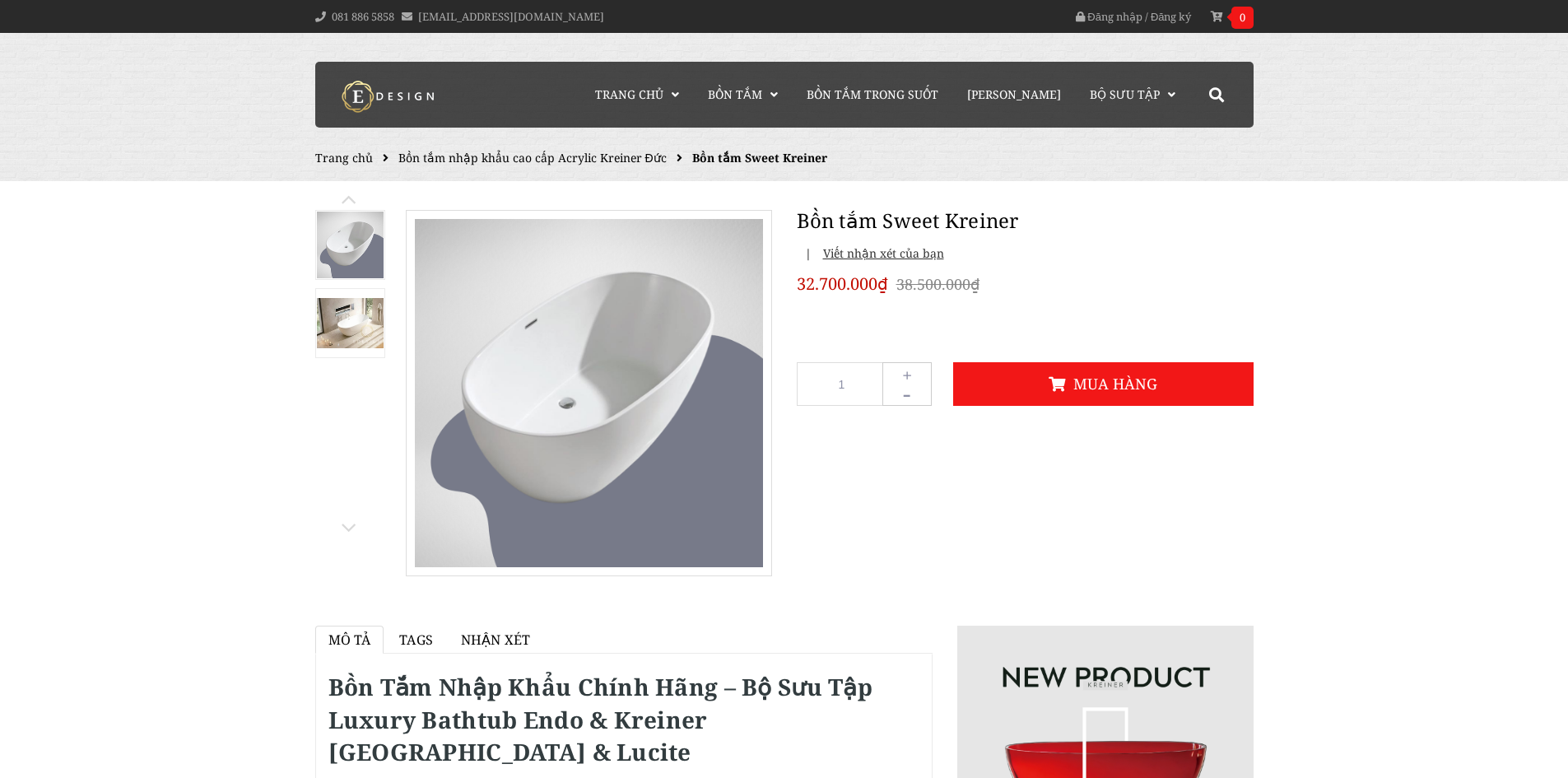
click at [336, 323] on img at bounding box center [350, 323] width 67 height 50
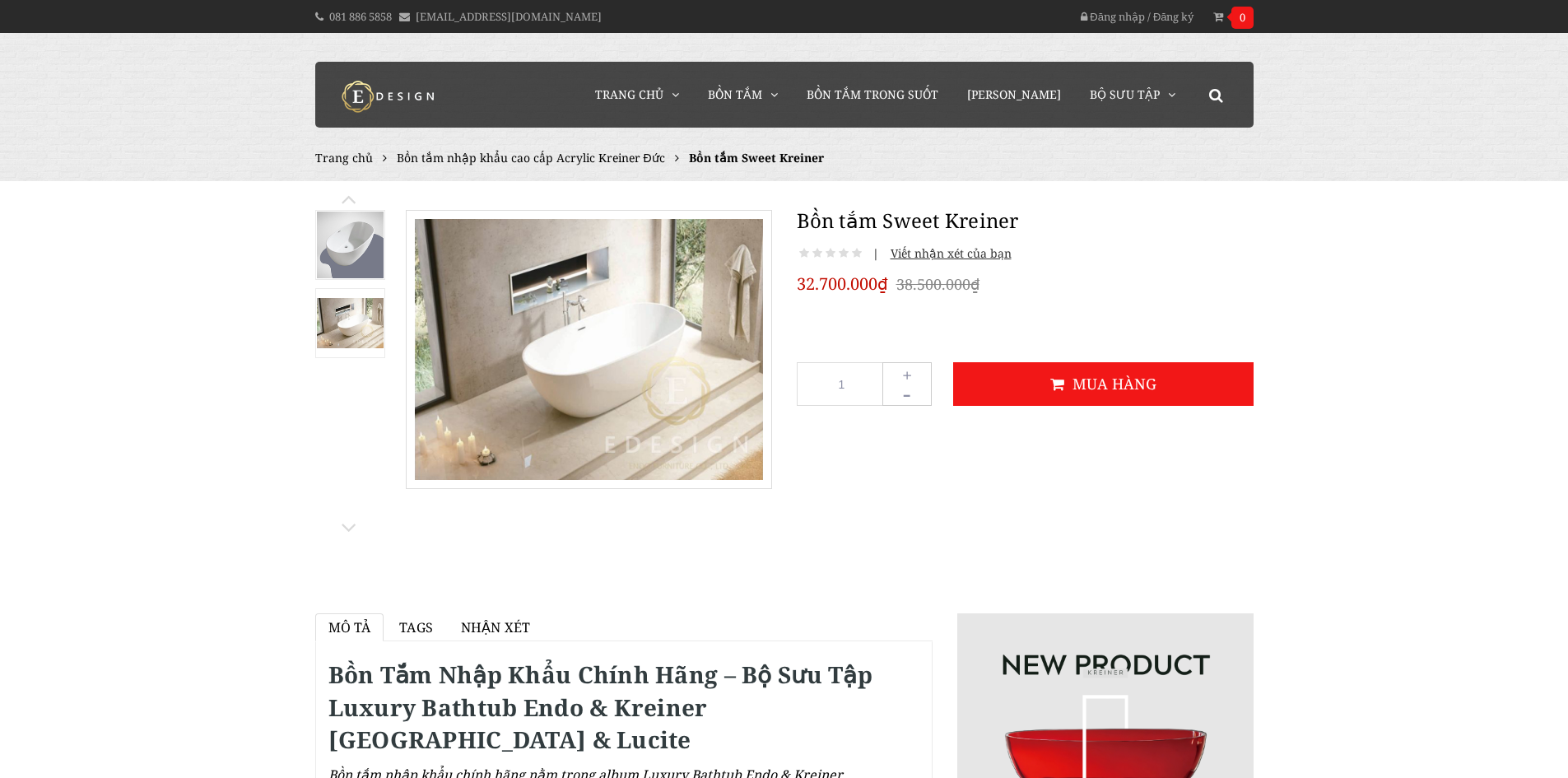
click at [354, 310] on img at bounding box center [350, 323] width 67 height 50
click at [346, 258] on img at bounding box center [350, 244] width 67 height 67
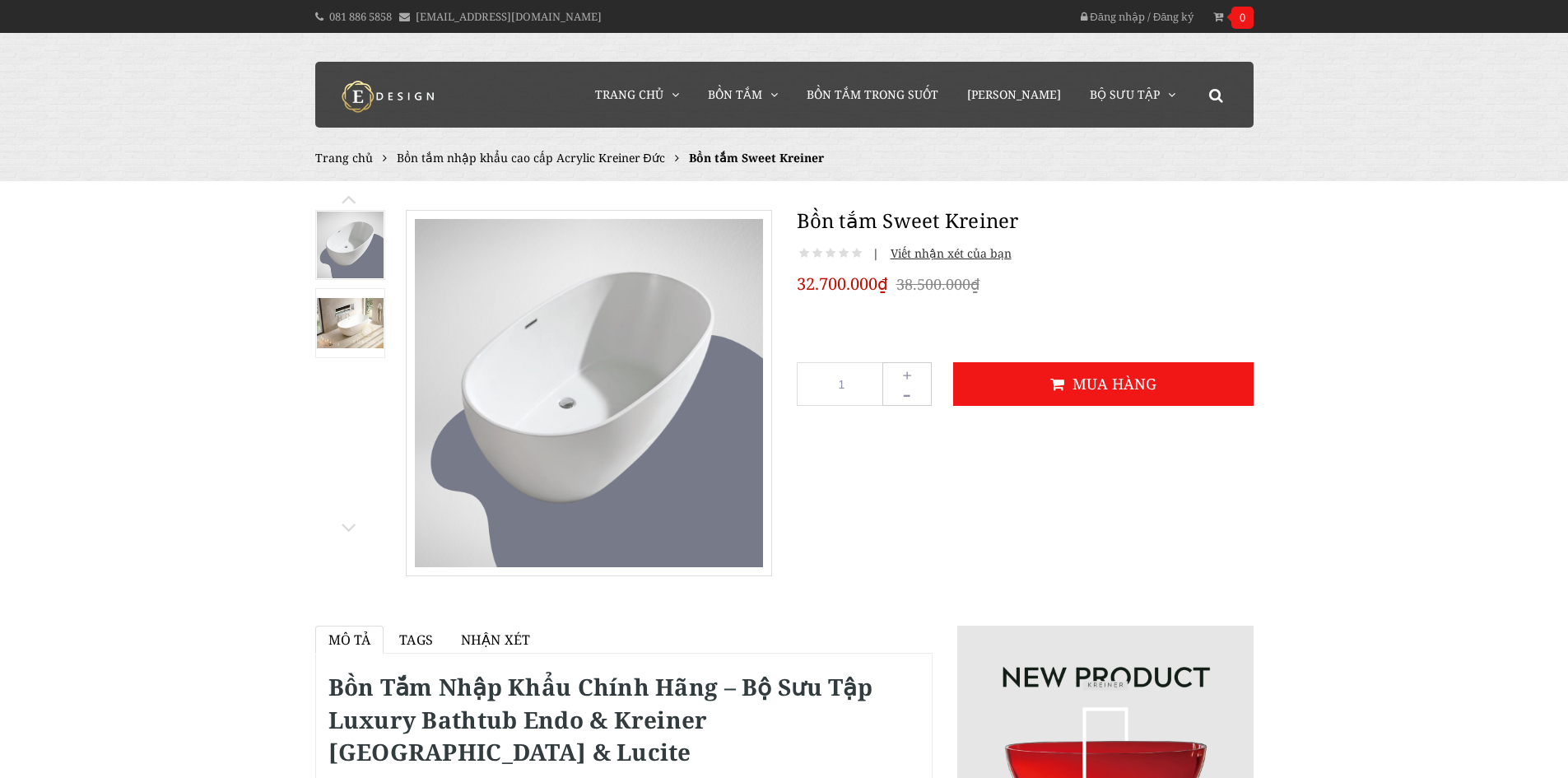
click at [350, 326] on img at bounding box center [350, 323] width 67 height 50
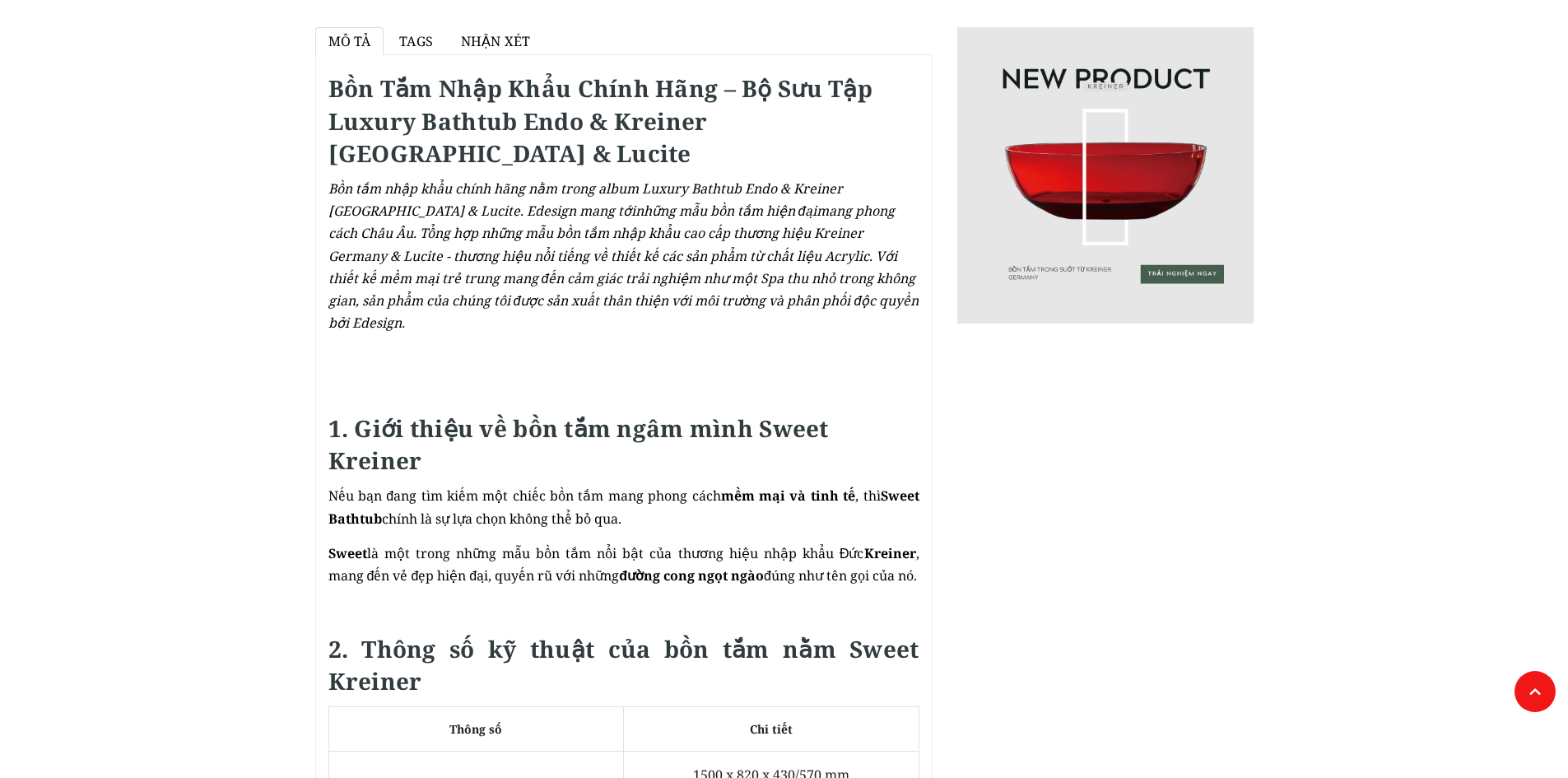
scroll to position [988, 0]
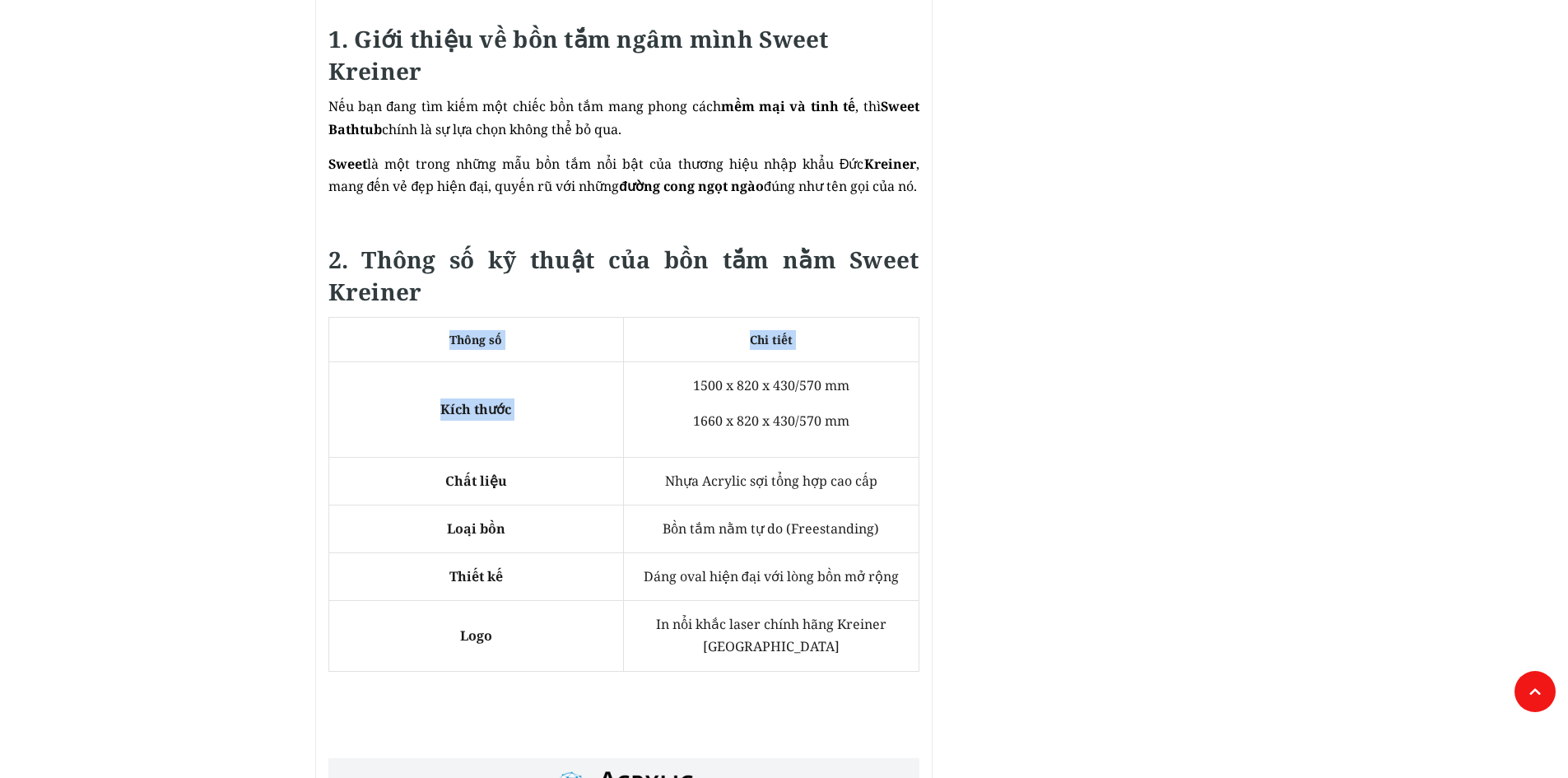
drag, startPoint x: 694, startPoint y: 384, endPoint x: 921, endPoint y: 388, distance: 227.0
click at [871, 396] on p "1500 x 820 x 430/570 mm" at bounding box center [771, 385] width 270 height 22
drag, startPoint x: 690, startPoint y: 385, endPoint x: 847, endPoint y: 387, distance: 157.0
click at [847, 387] on p "1500 x 820 x 430/570 mm" at bounding box center [771, 385] width 270 height 22
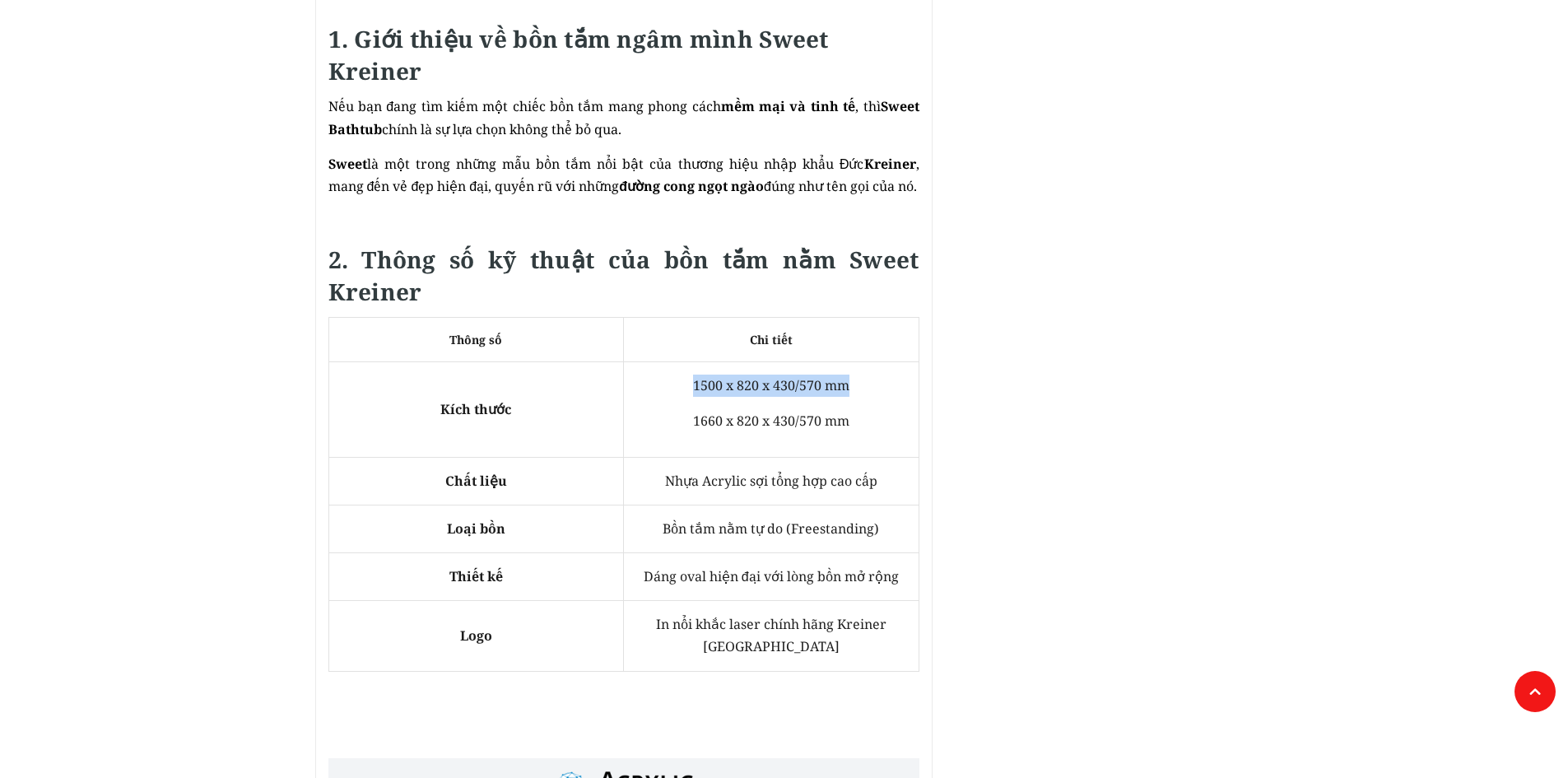
copy span "1500 x 820 x 430/570 mm"
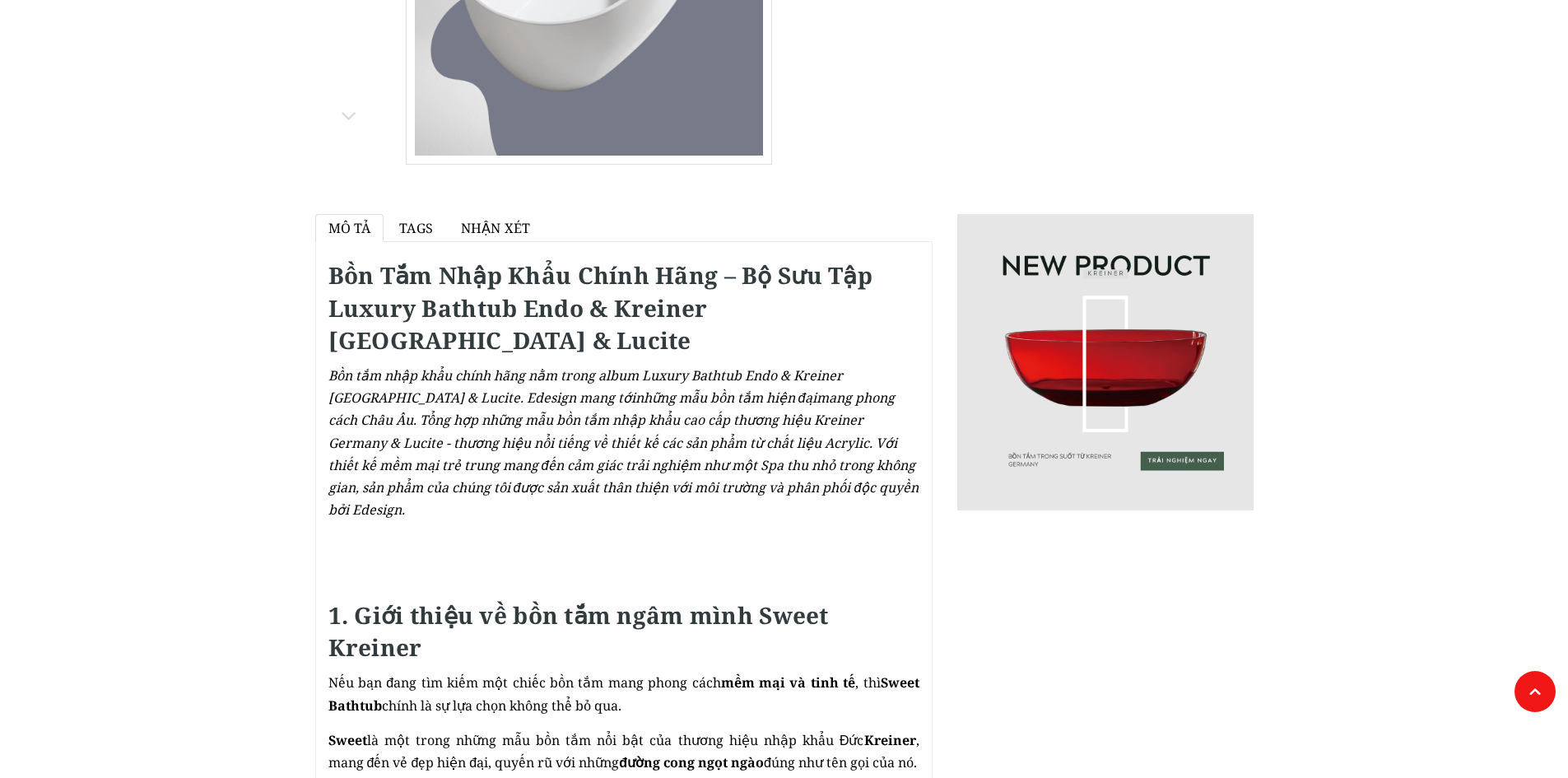
scroll to position [0, 0]
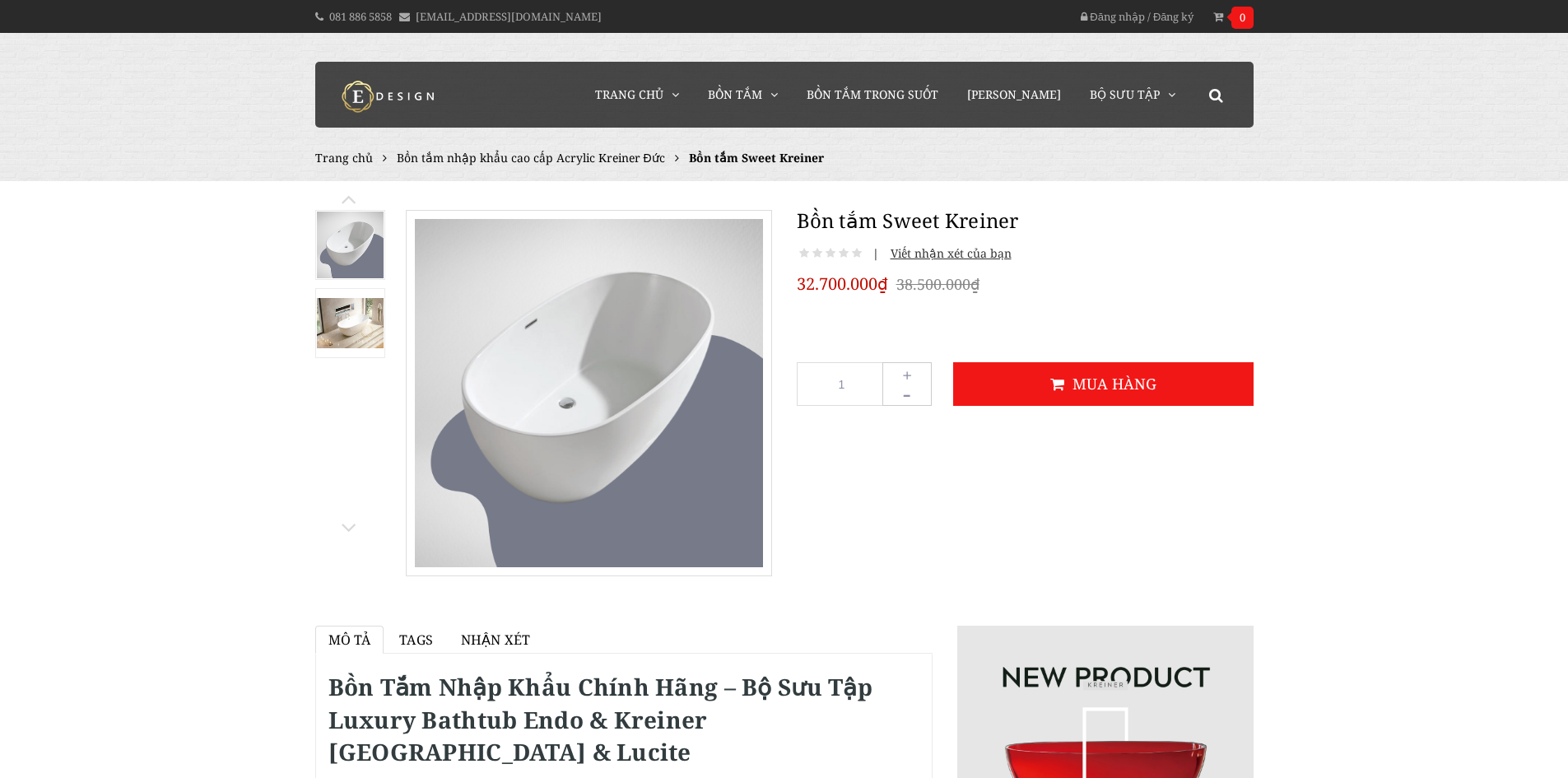
click at [350, 330] on img at bounding box center [350, 323] width 67 height 50
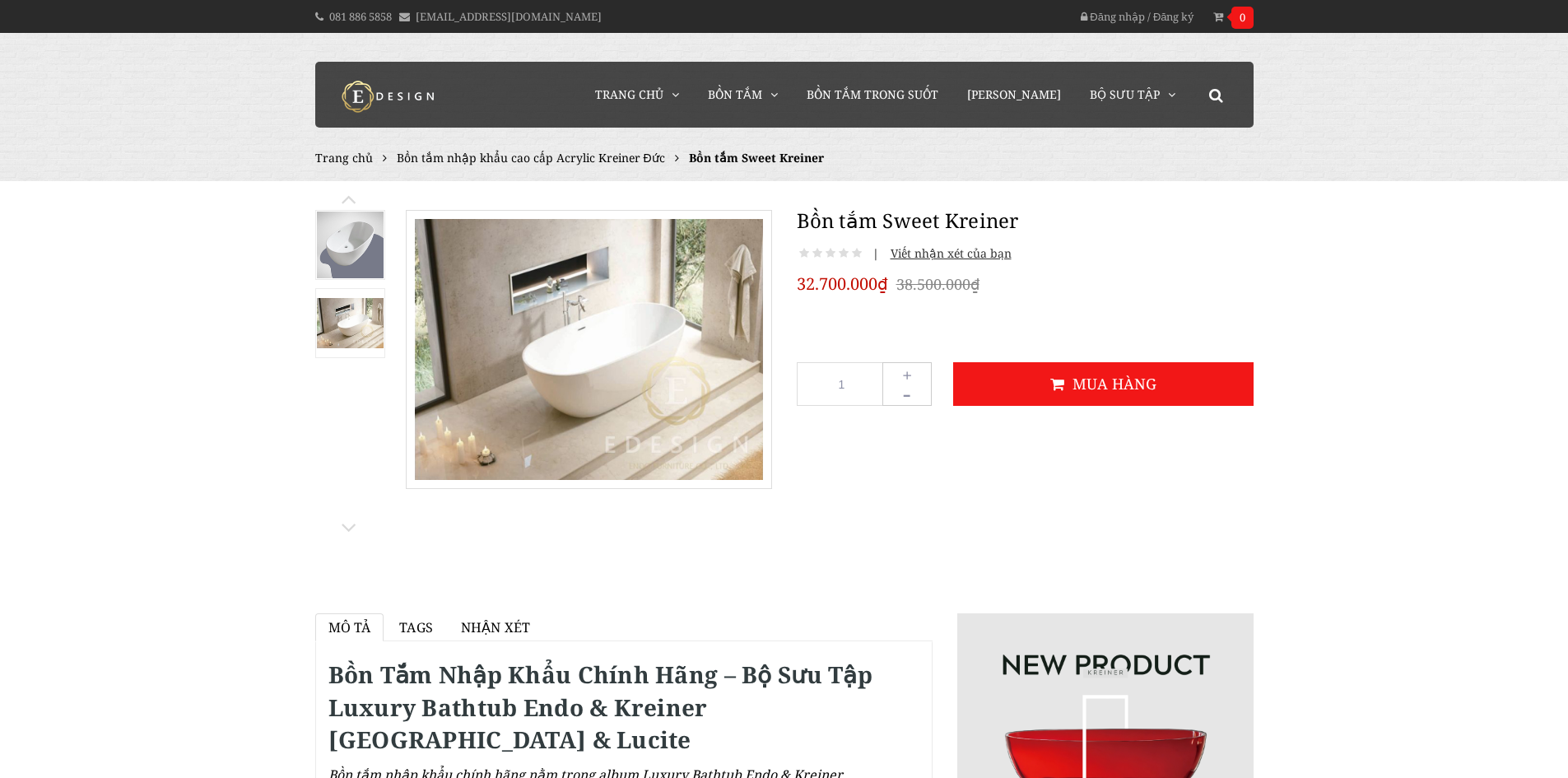
click at [349, 267] on img at bounding box center [350, 244] width 67 height 67
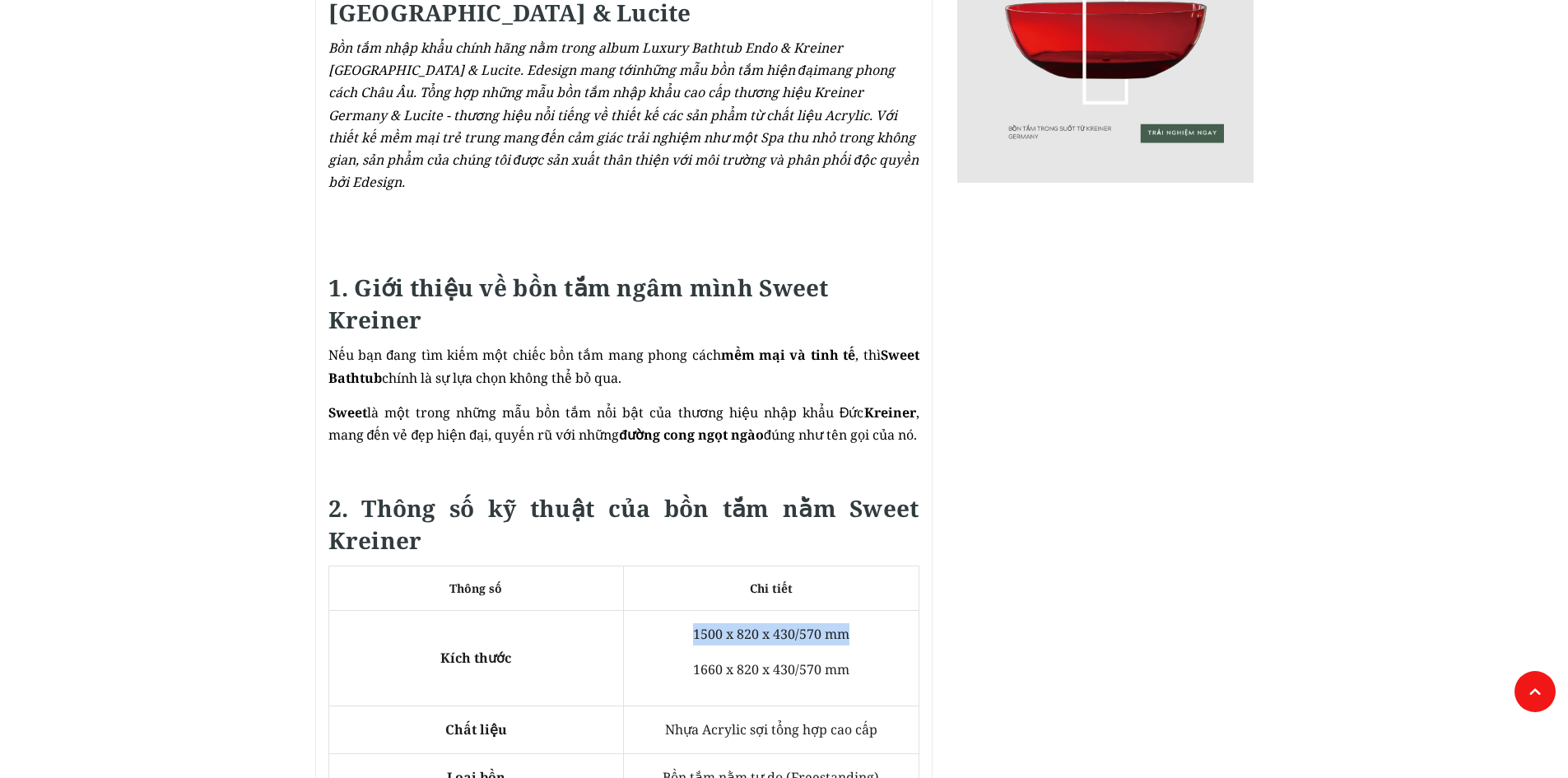
scroll to position [740, 0]
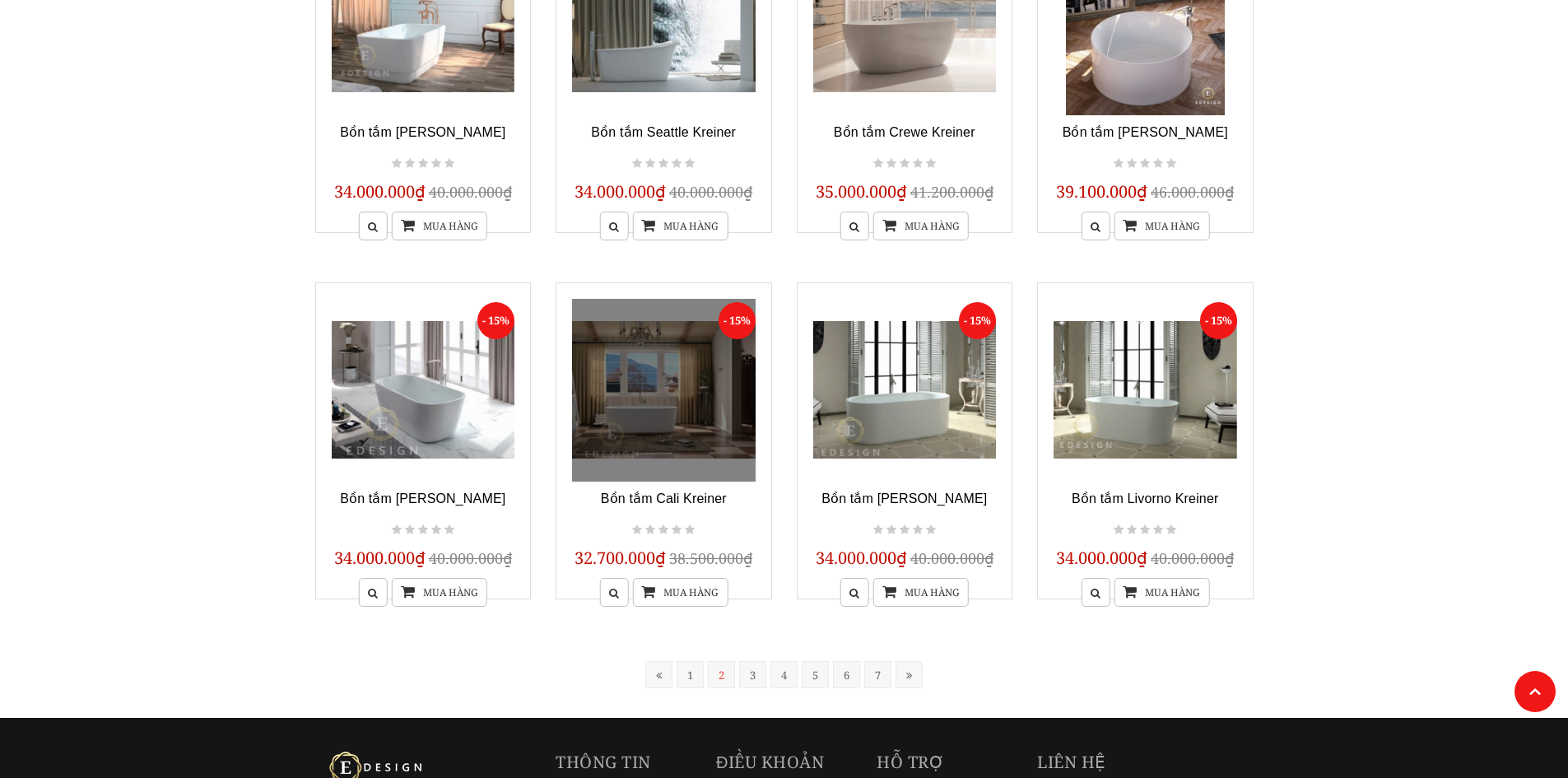
scroll to position [1155, 0]
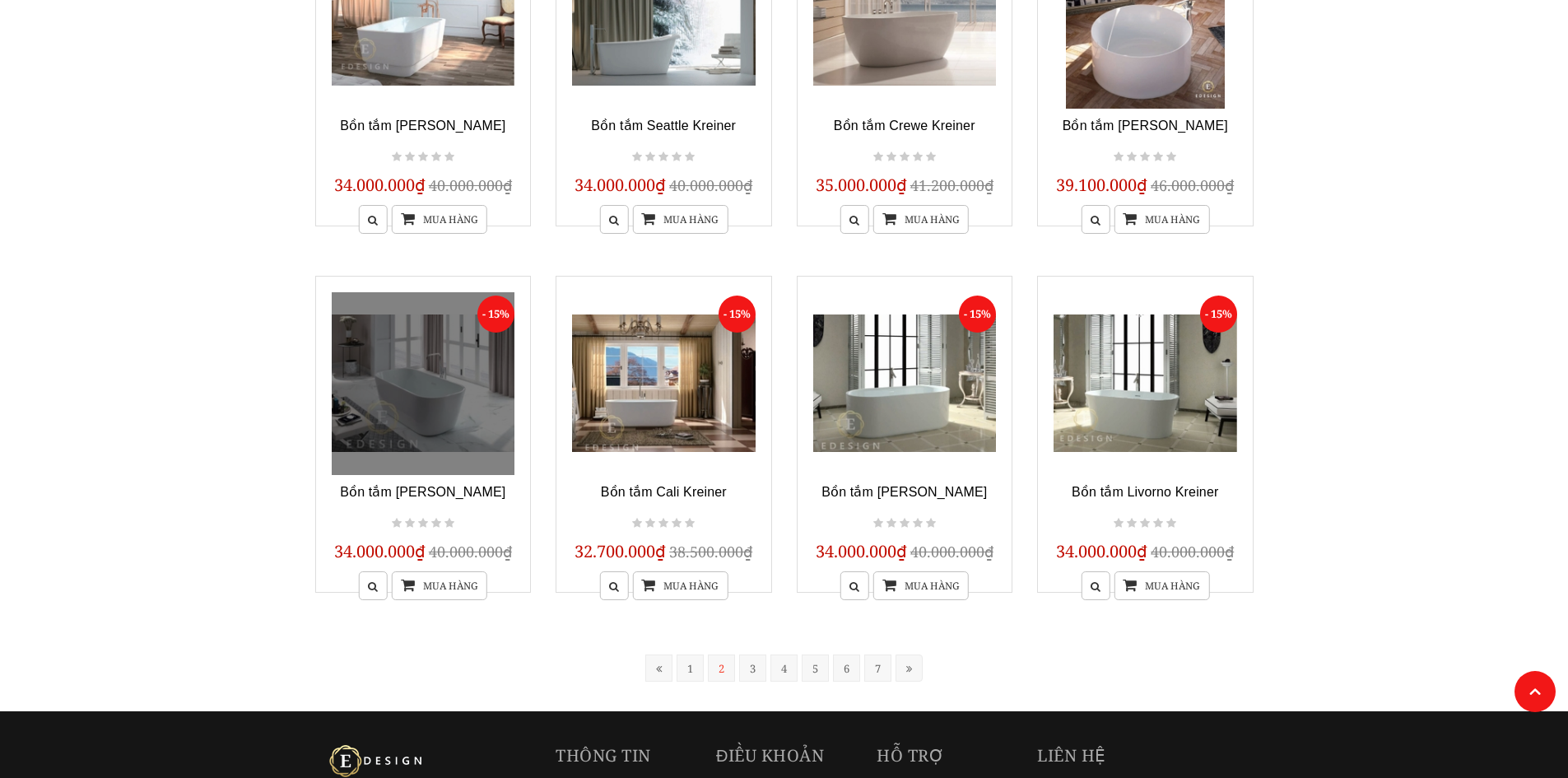
click at [405, 379] on link at bounding box center [423, 384] width 184 height 184
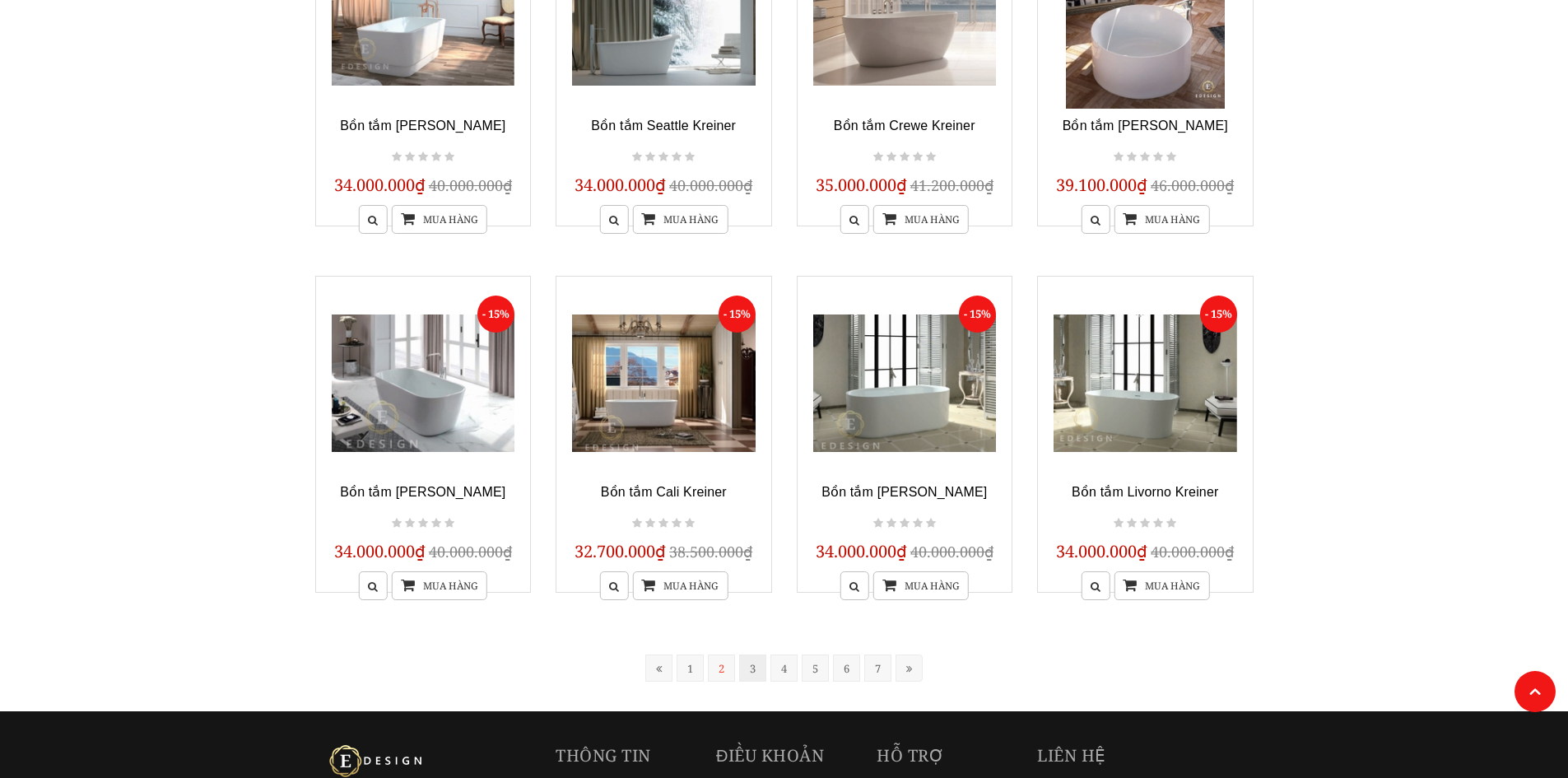
click at [750, 665] on link "3" at bounding box center [753, 668] width 27 height 27
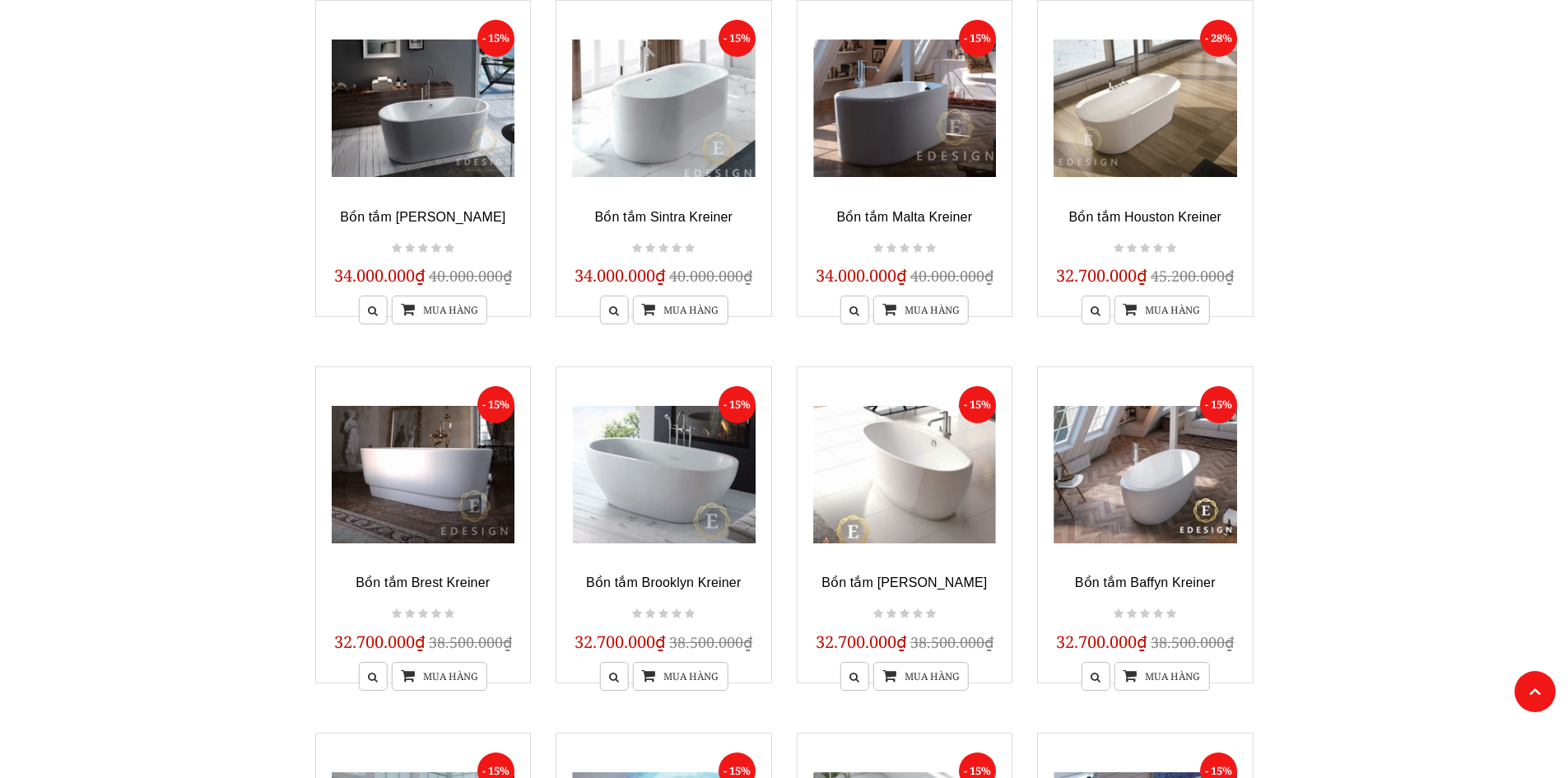
scroll to position [249, 0]
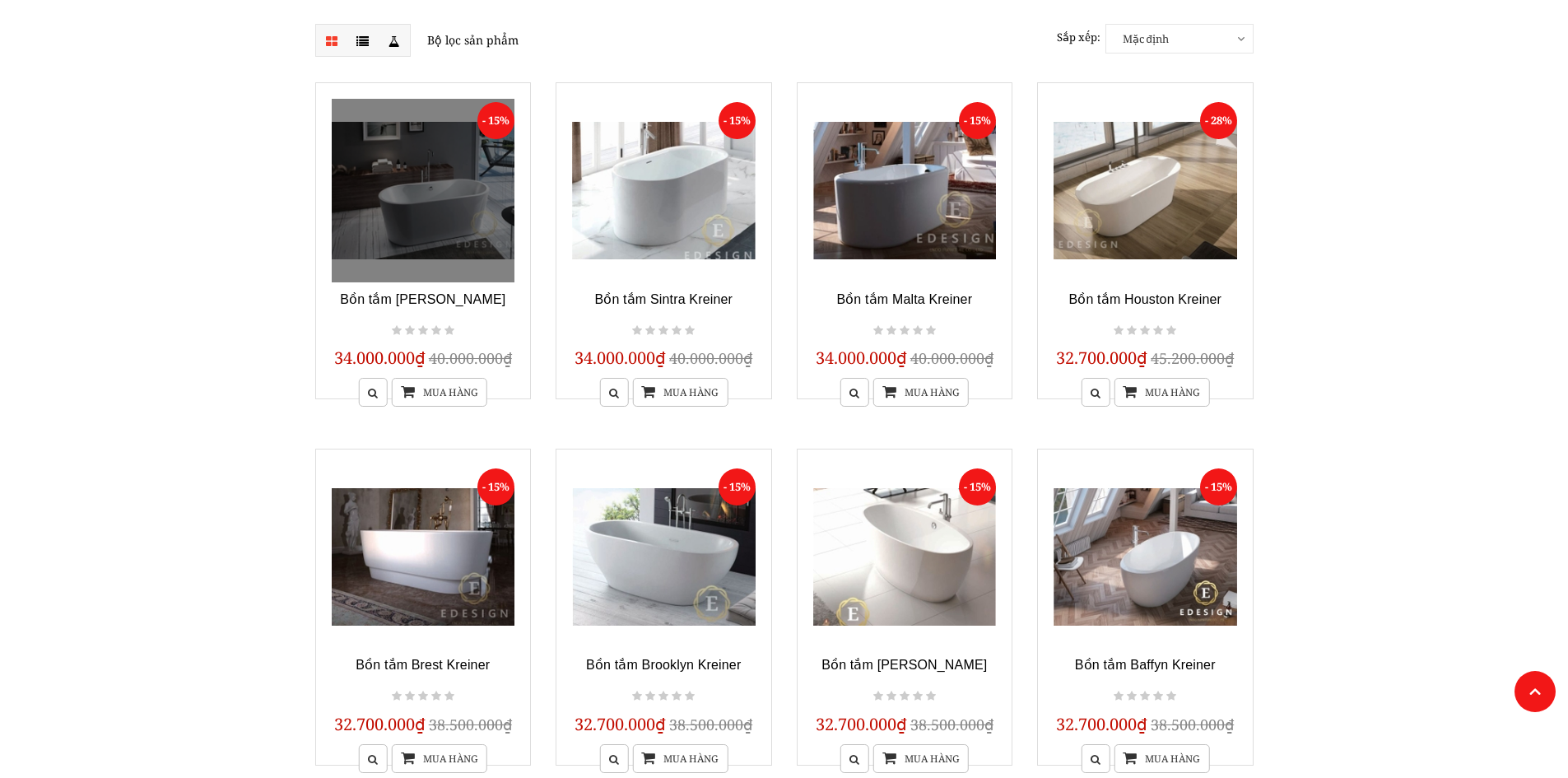
click at [444, 209] on link at bounding box center [423, 190] width 184 height 184
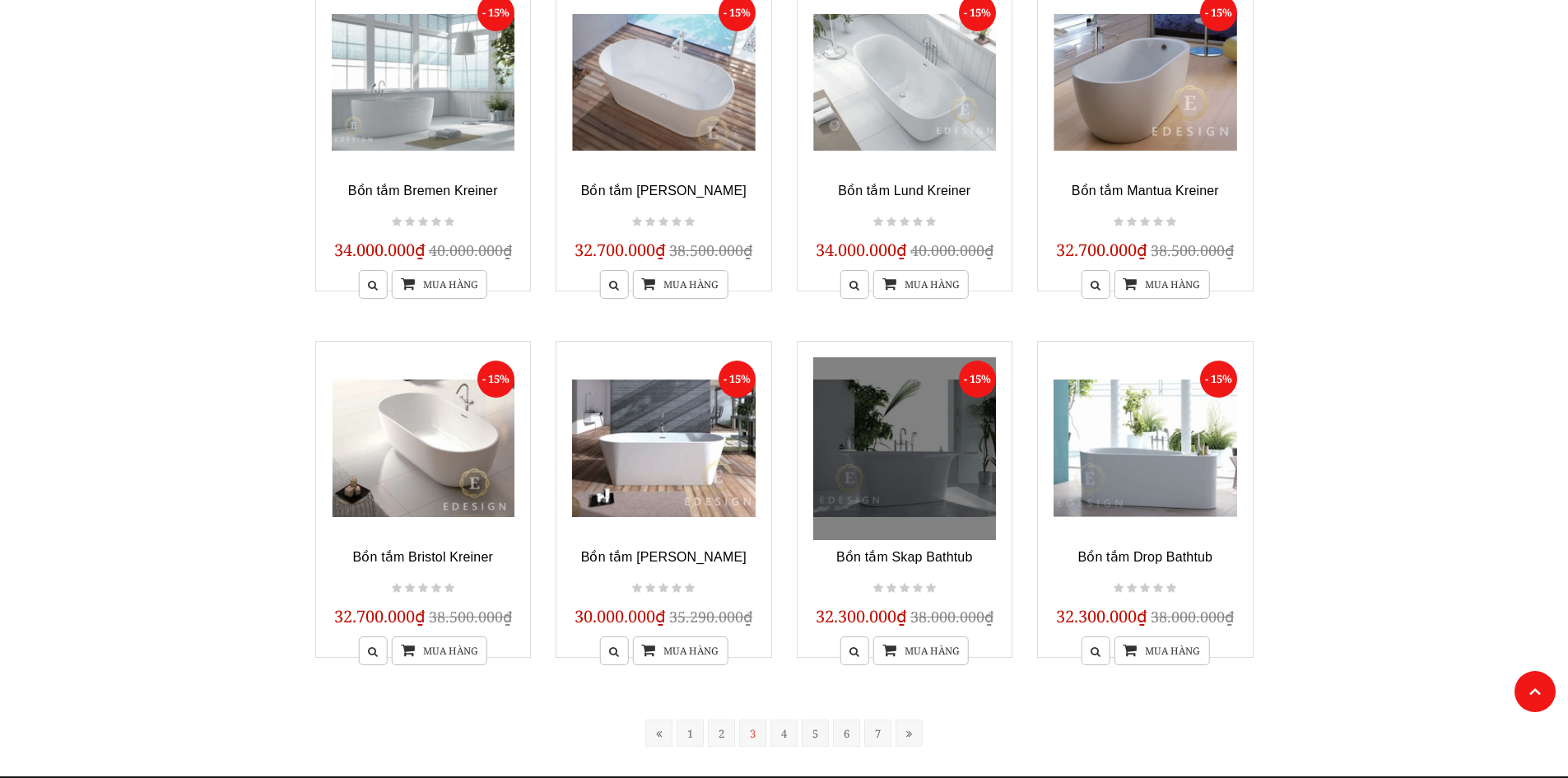
scroll to position [908, 0]
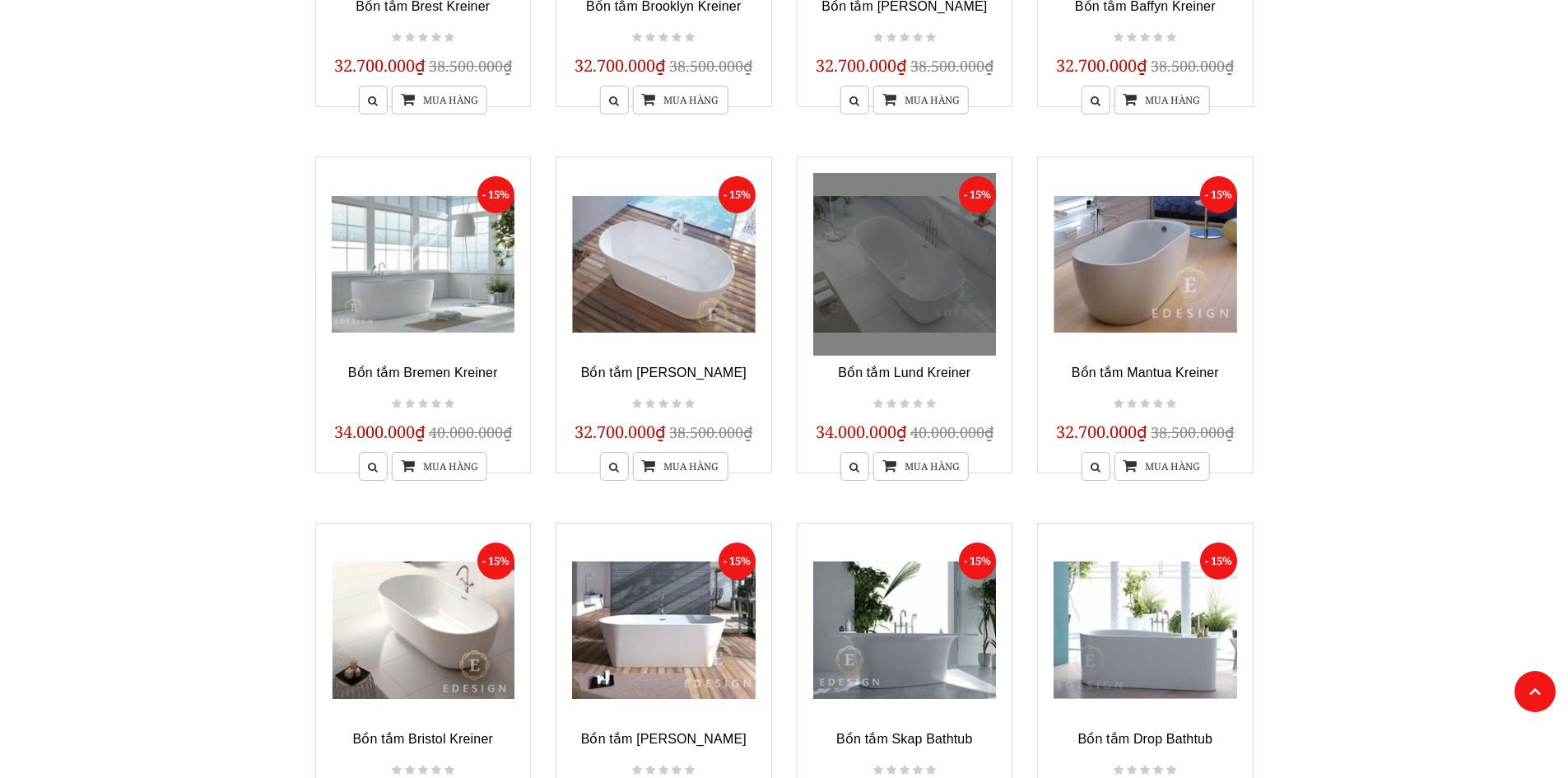
click at [915, 271] on link at bounding box center [904, 265] width 184 height 184
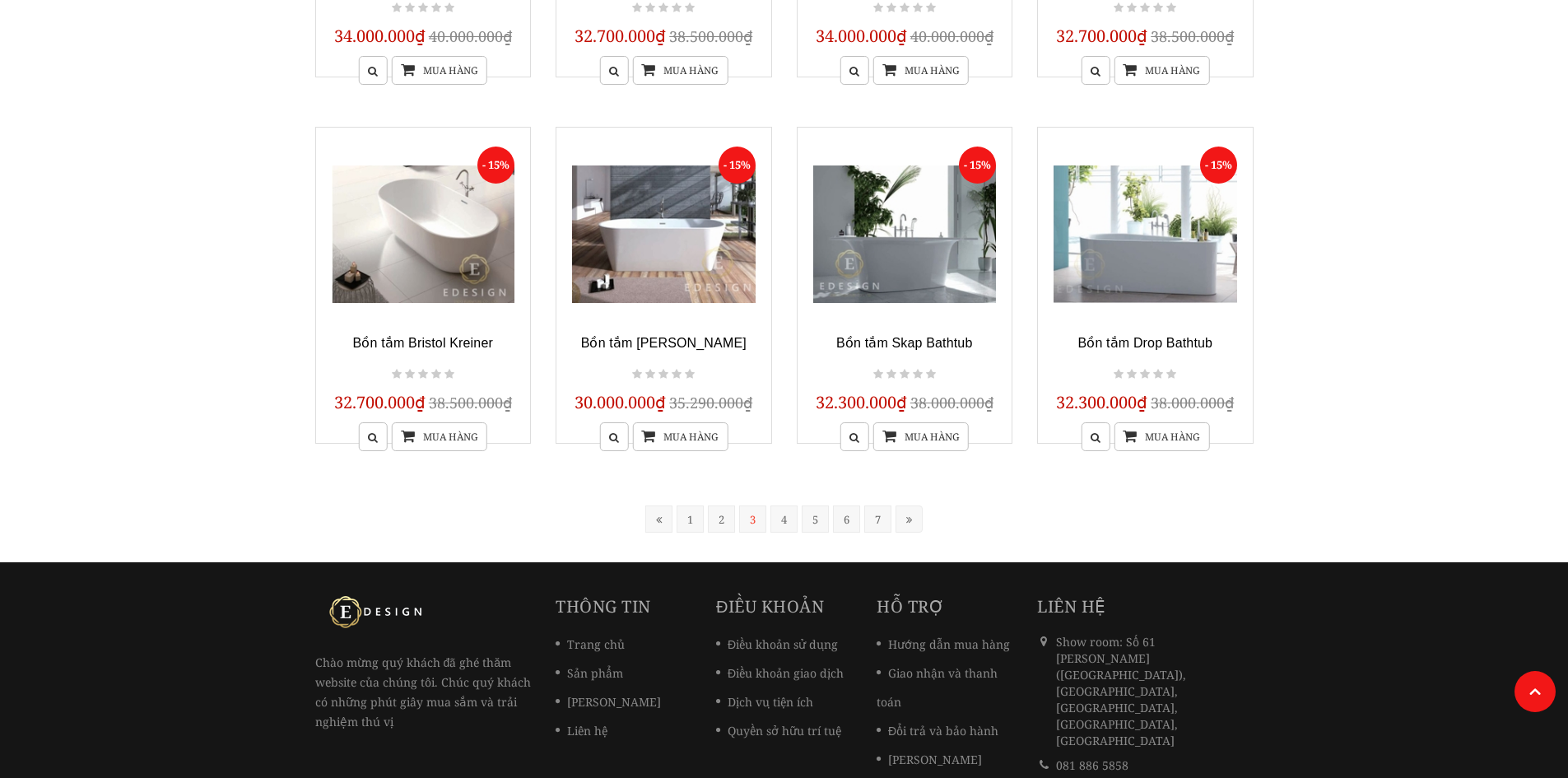
scroll to position [1320, 0]
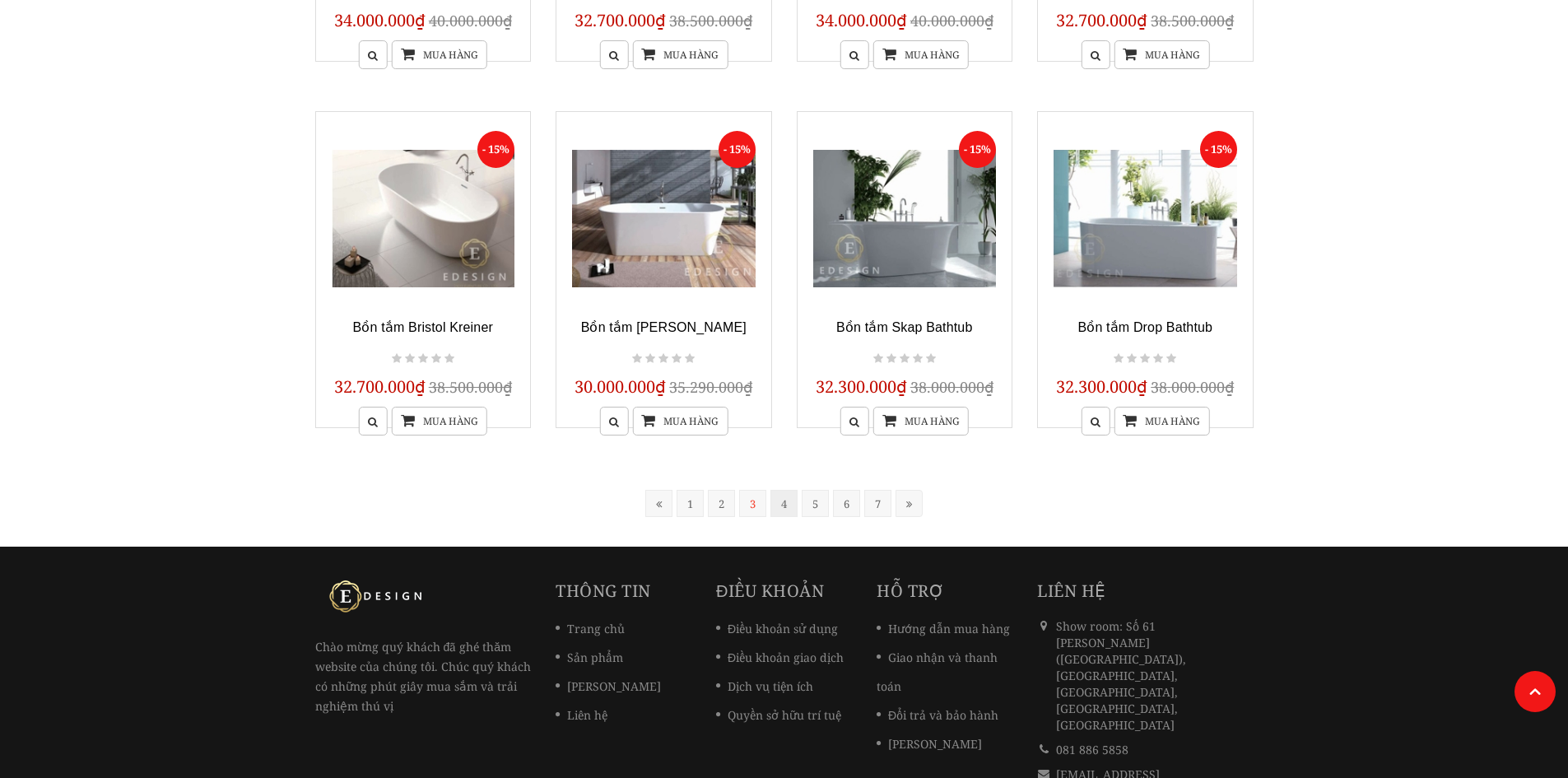
click at [785, 497] on link "4" at bounding box center [784, 503] width 27 height 27
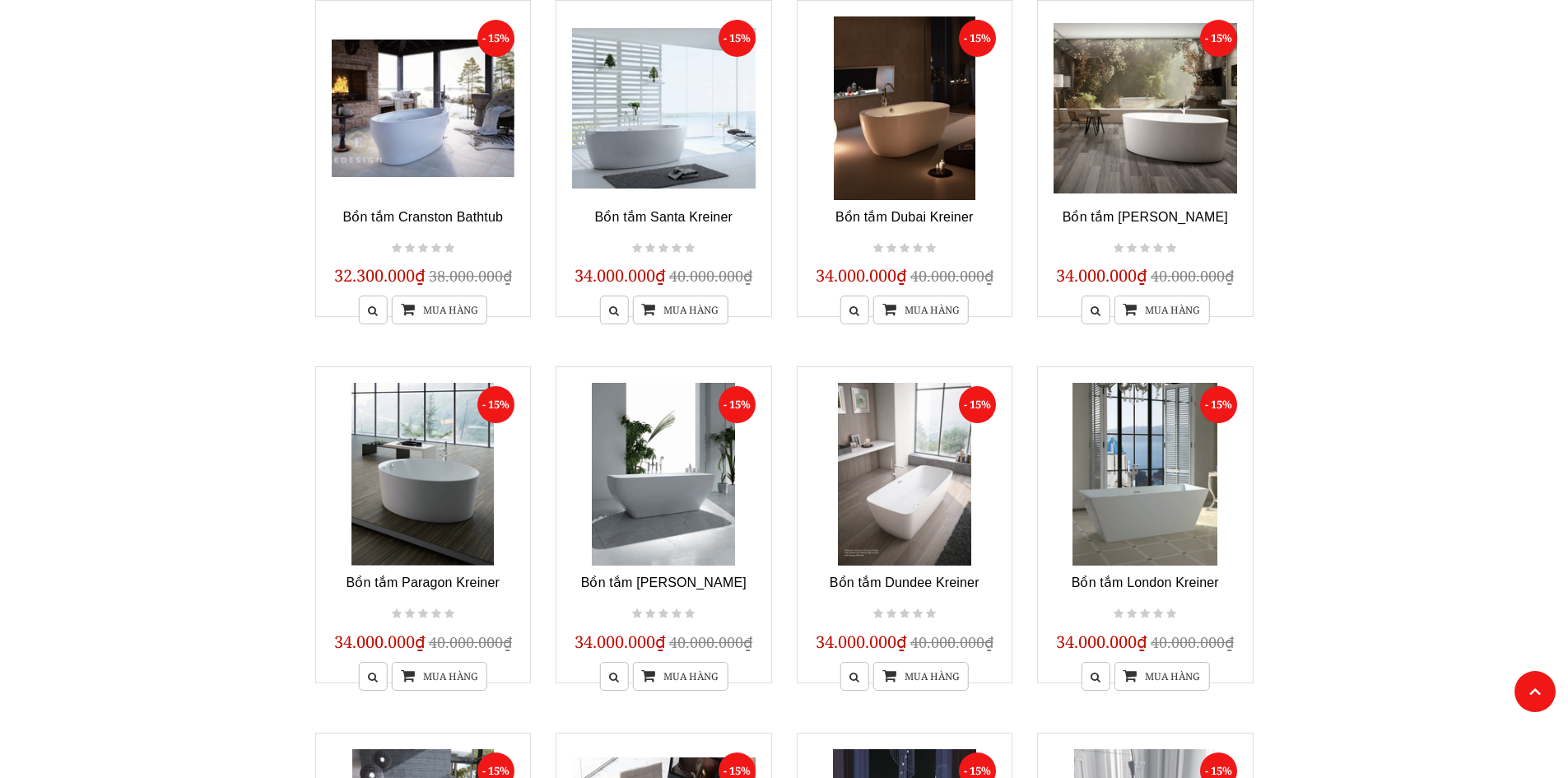
scroll to position [249, 0]
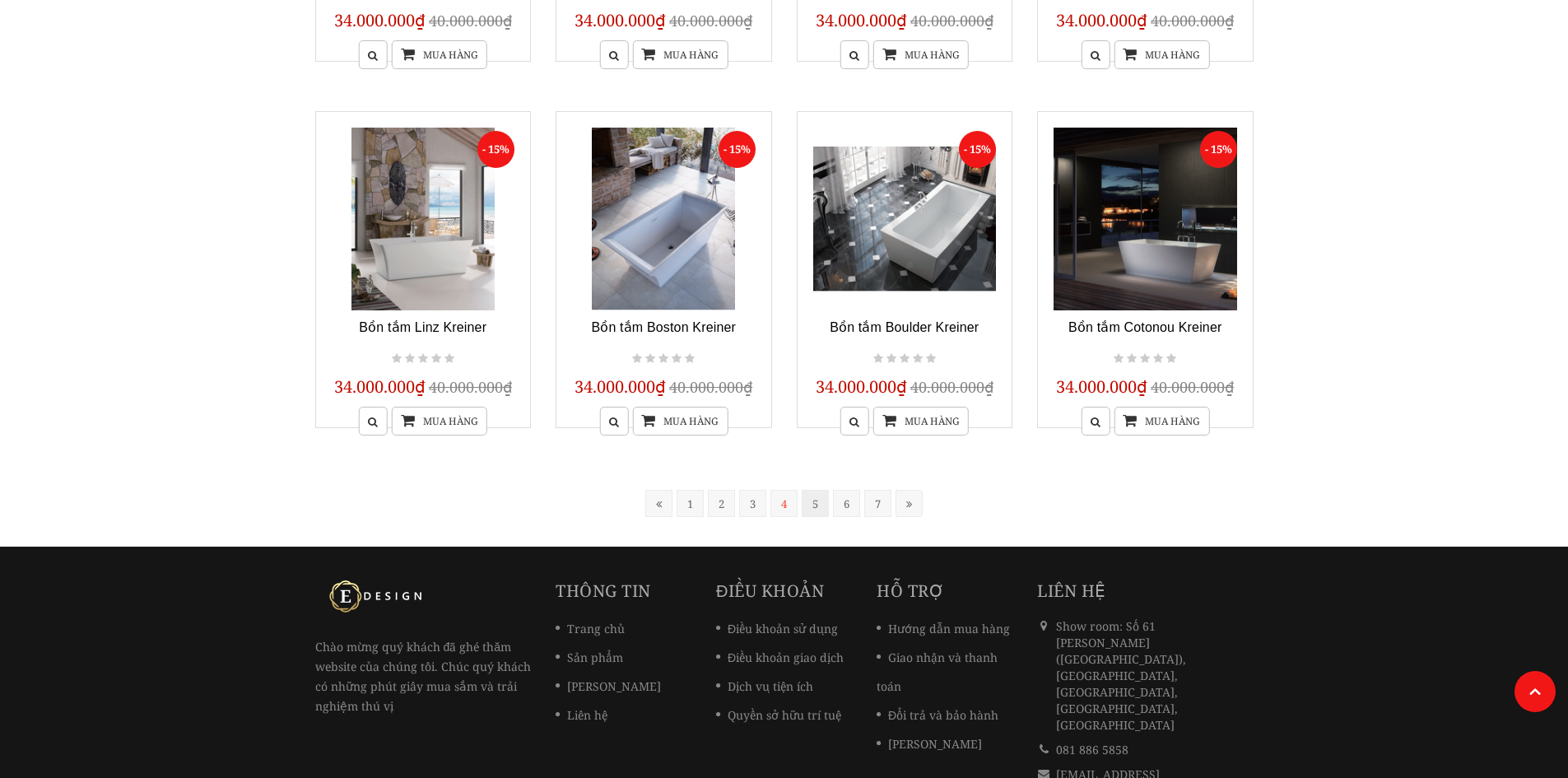
click at [809, 502] on link "5" at bounding box center [816, 503] width 27 height 27
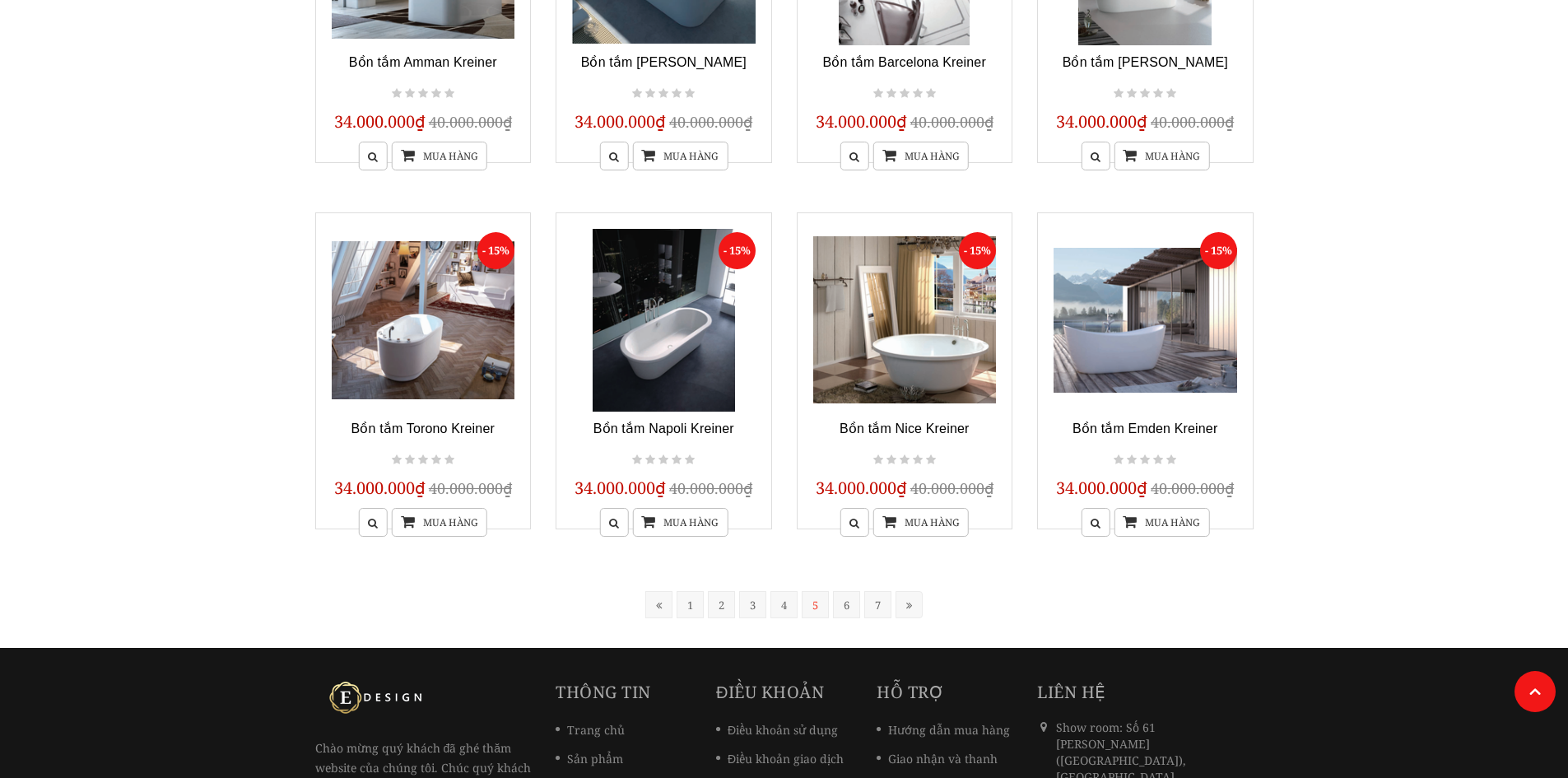
scroll to position [1397, 0]
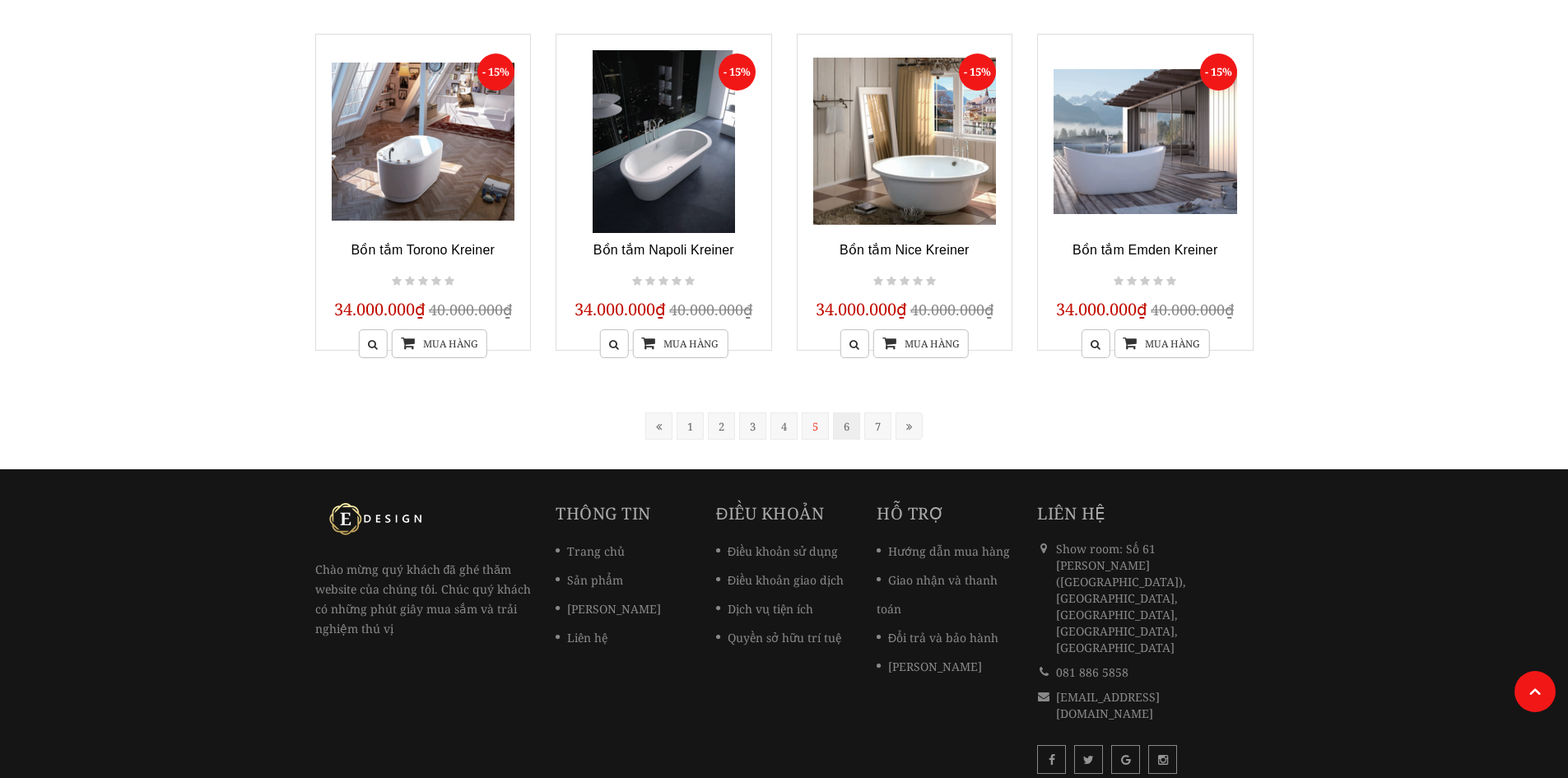
click at [846, 432] on link "6" at bounding box center [847, 427] width 27 height 27
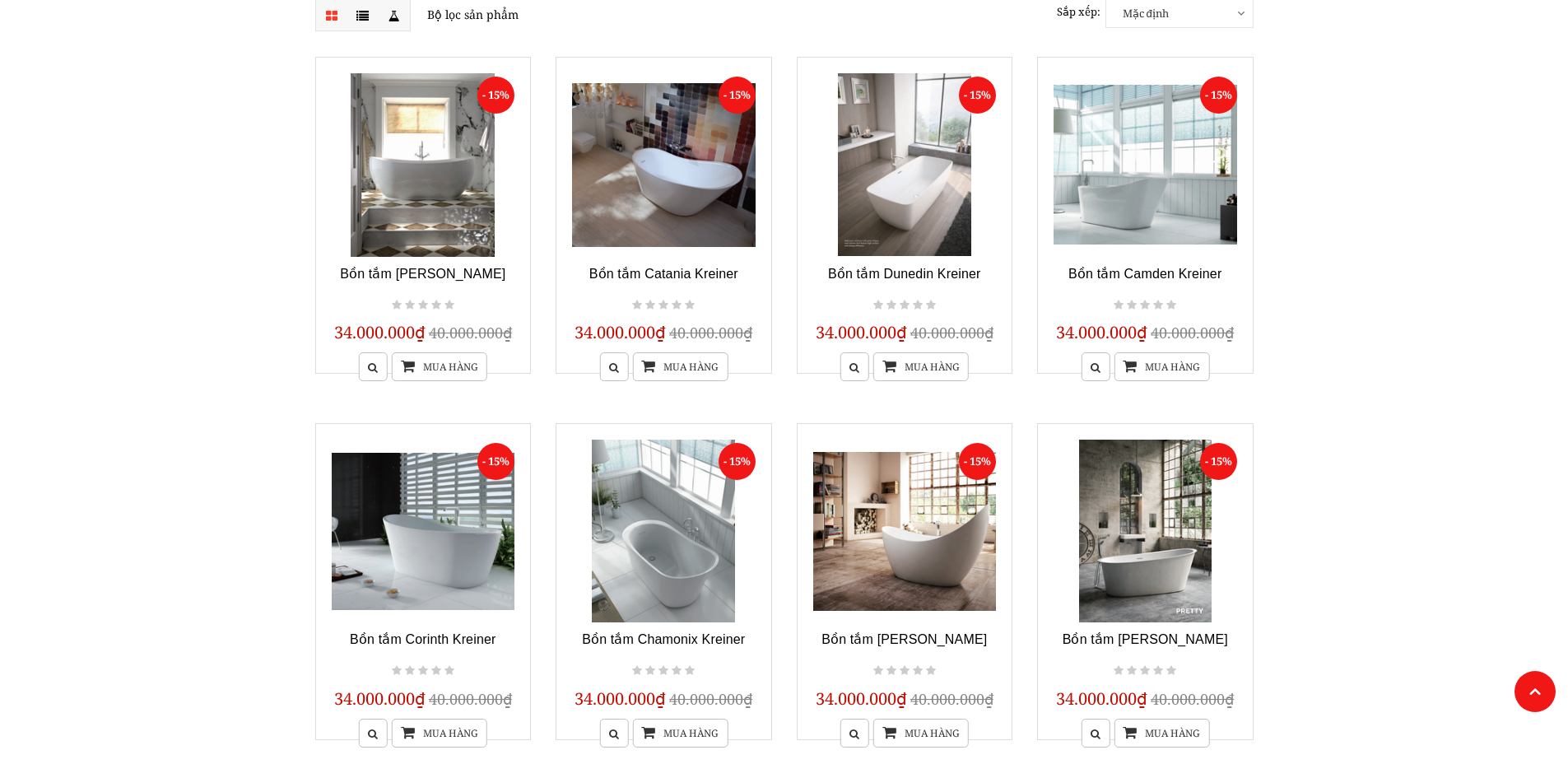
scroll to position [249, 0]
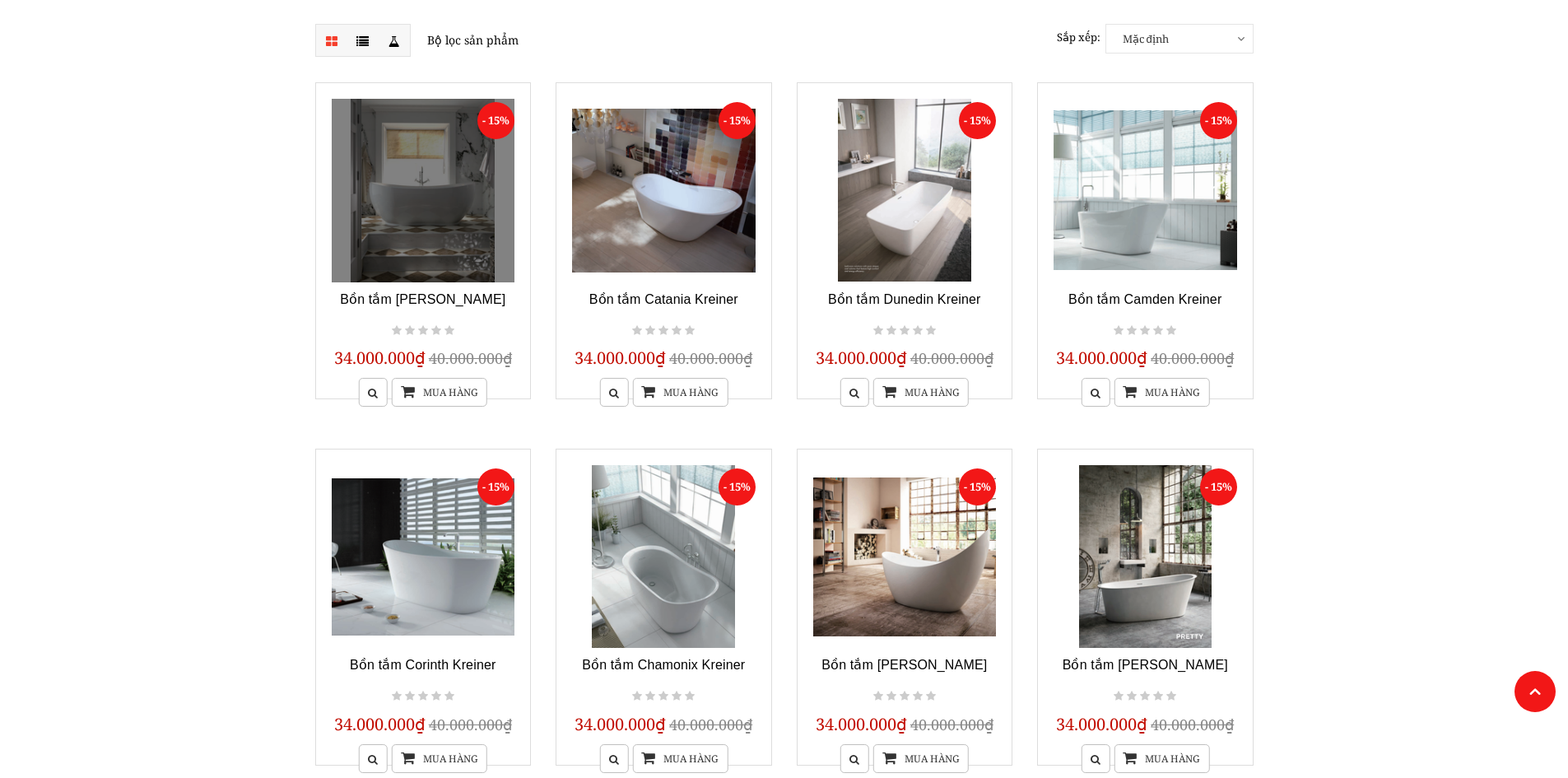
click at [436, 217] on link at bounding box center [423, 190] width 184 height 184
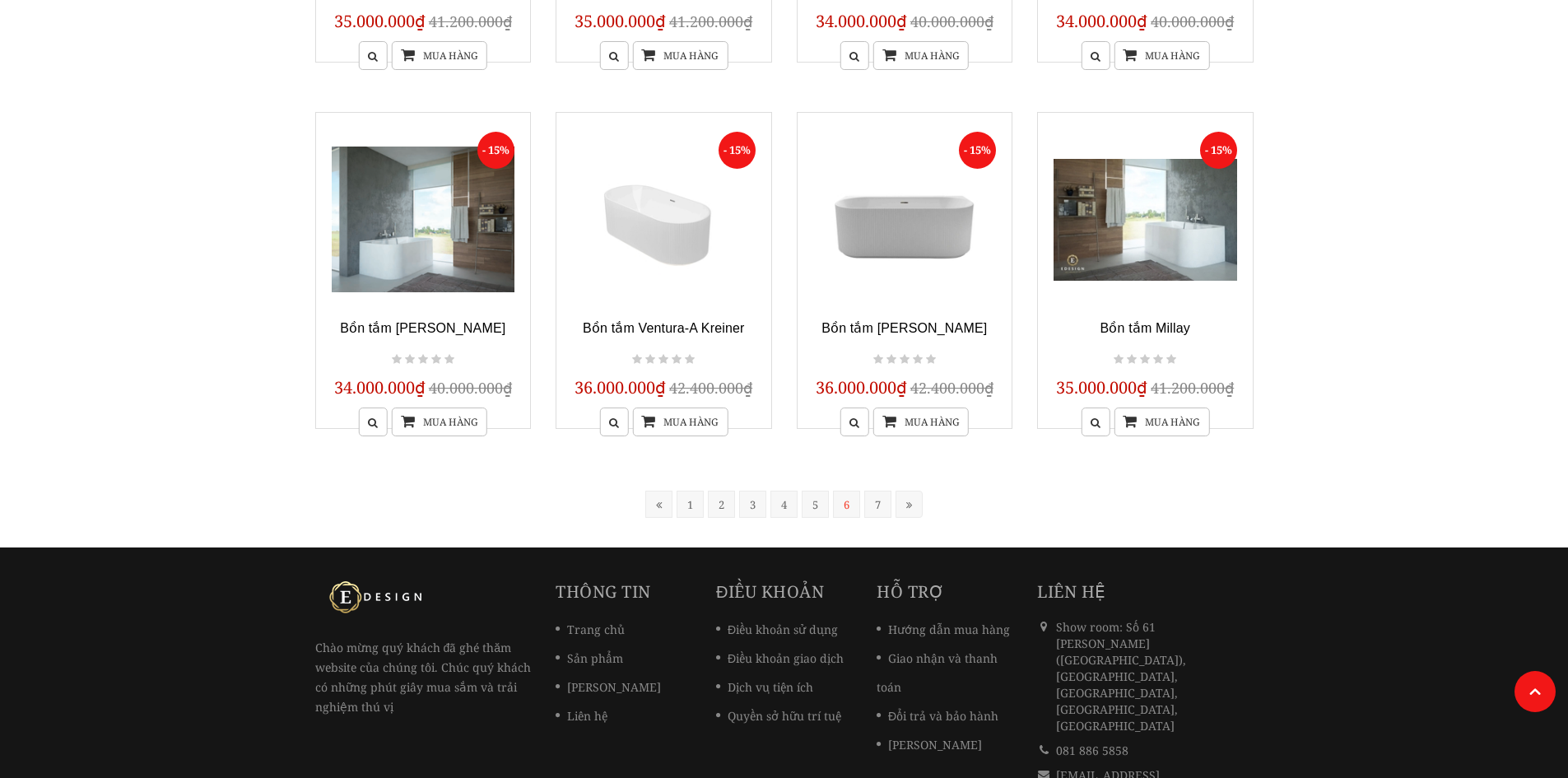
scroll to position [1320, 0]
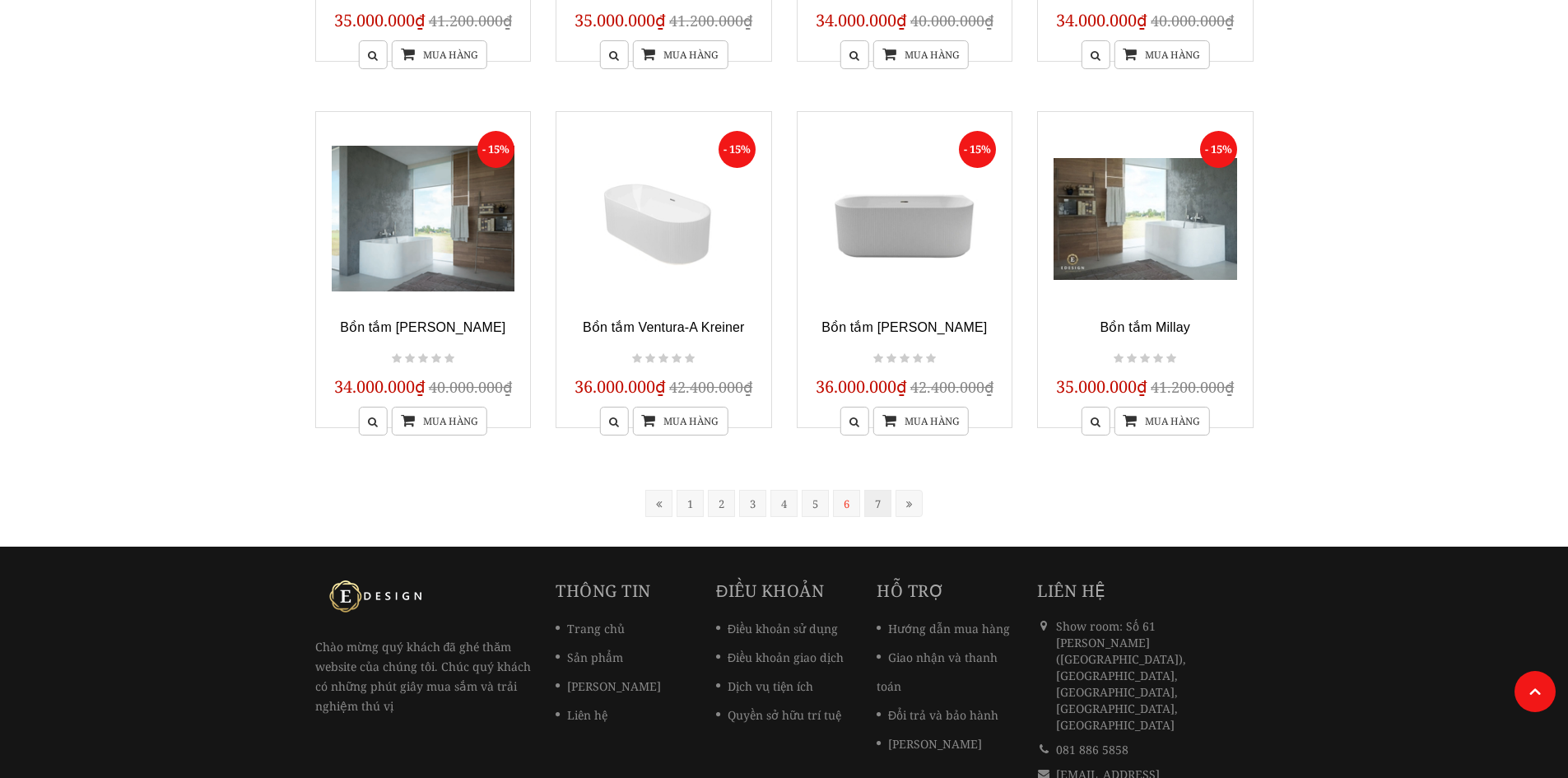
click at [880, 500] on link "7" at bounding box center [878, 503] width 27 height 27
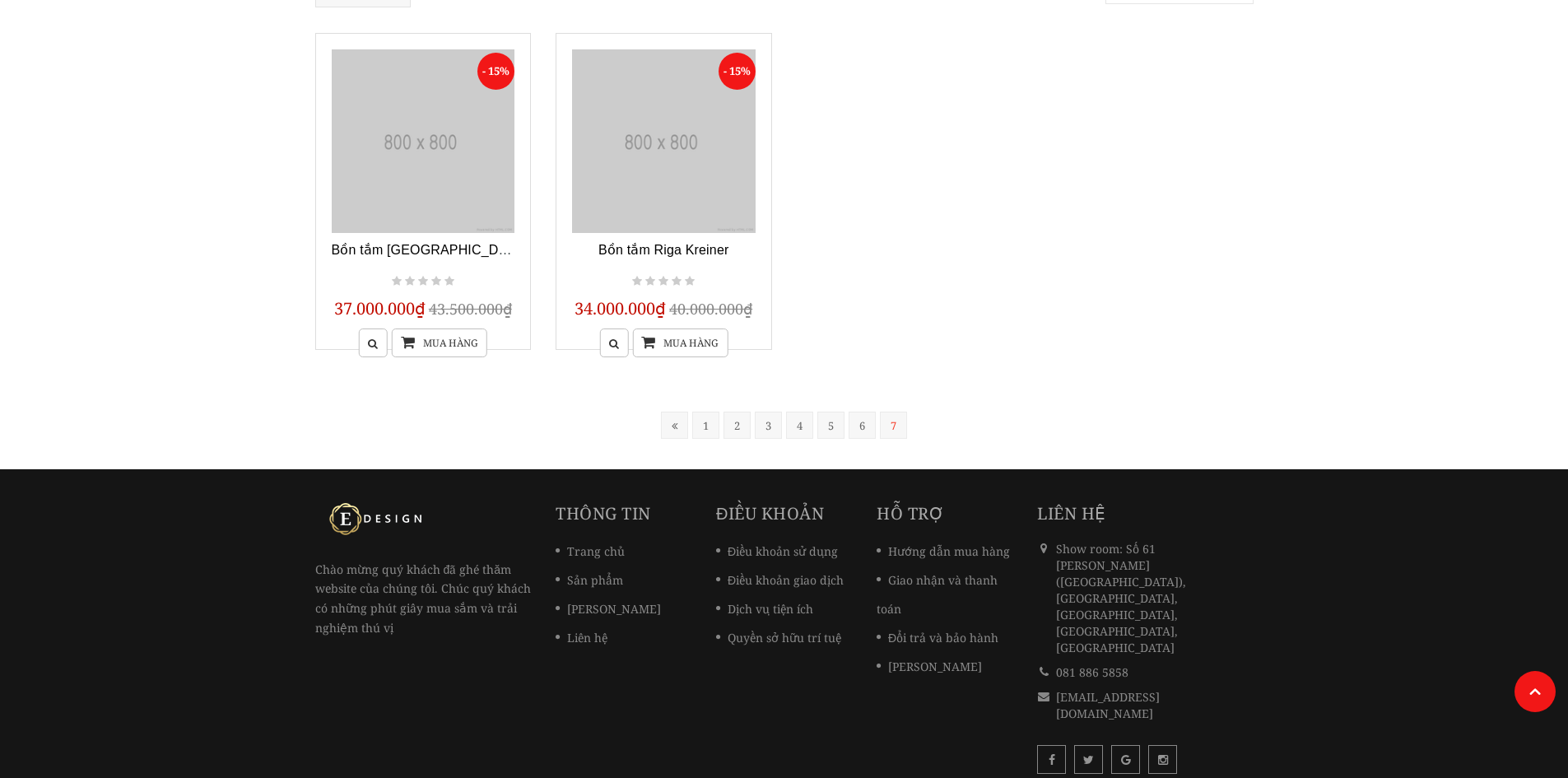
scroll to position [52, 0]
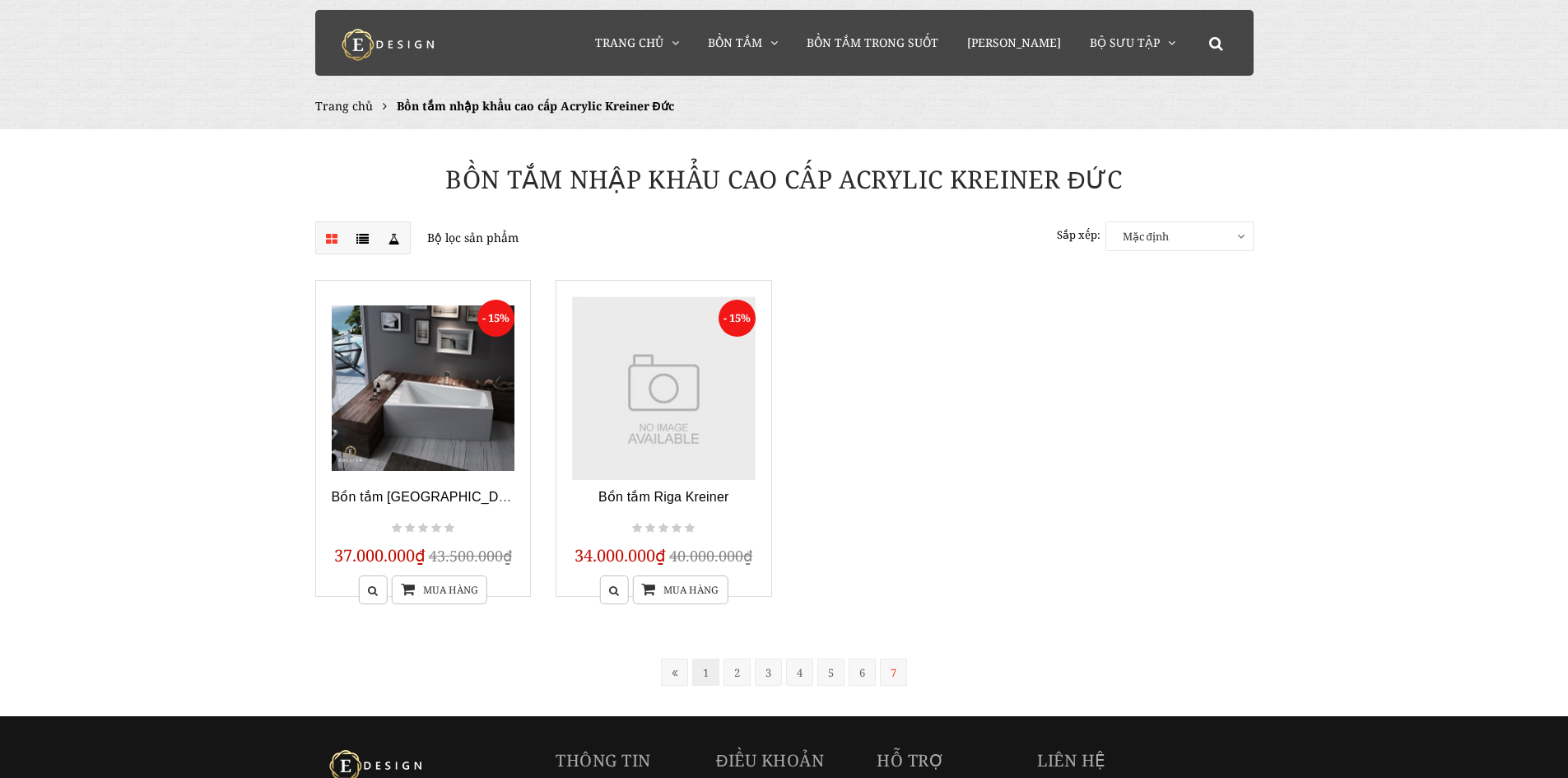
click at [714, 671] on link "1" at bounding box center [706, 672] width 27 height 27
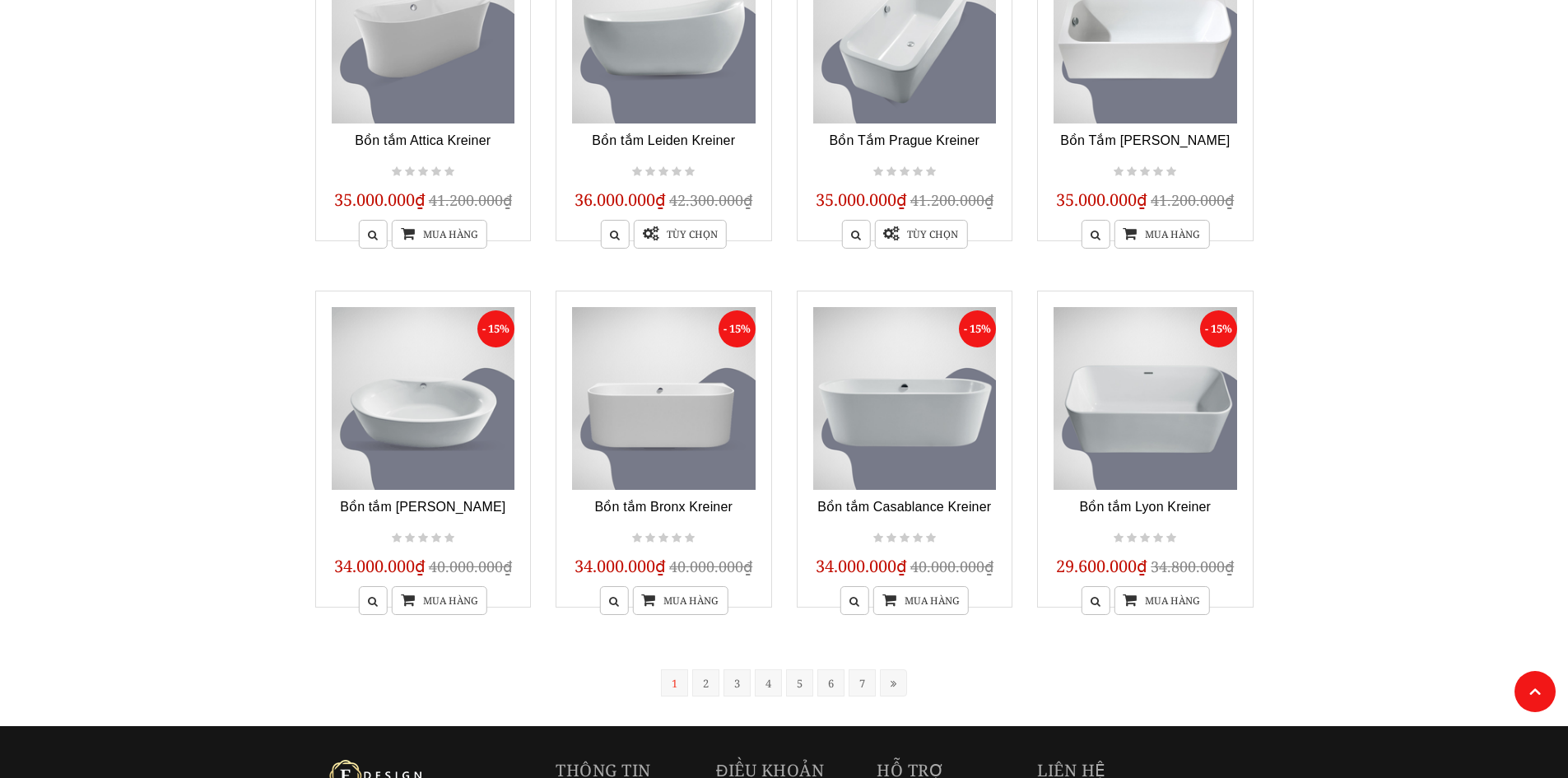
scroll to position [1320, 0]
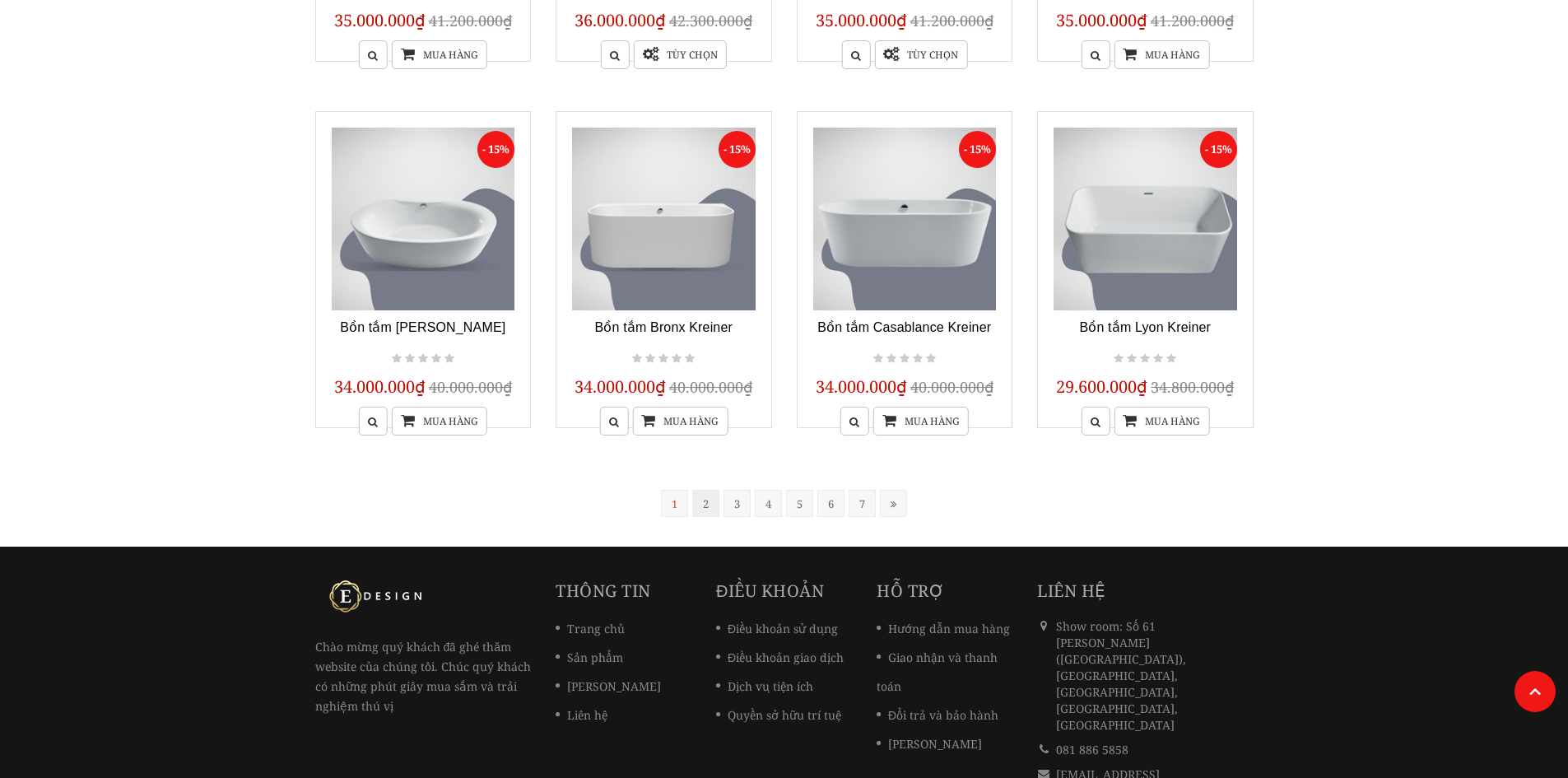
click at [710, 509] on link "2" at bounding box center [706, 503] width 27 height 27
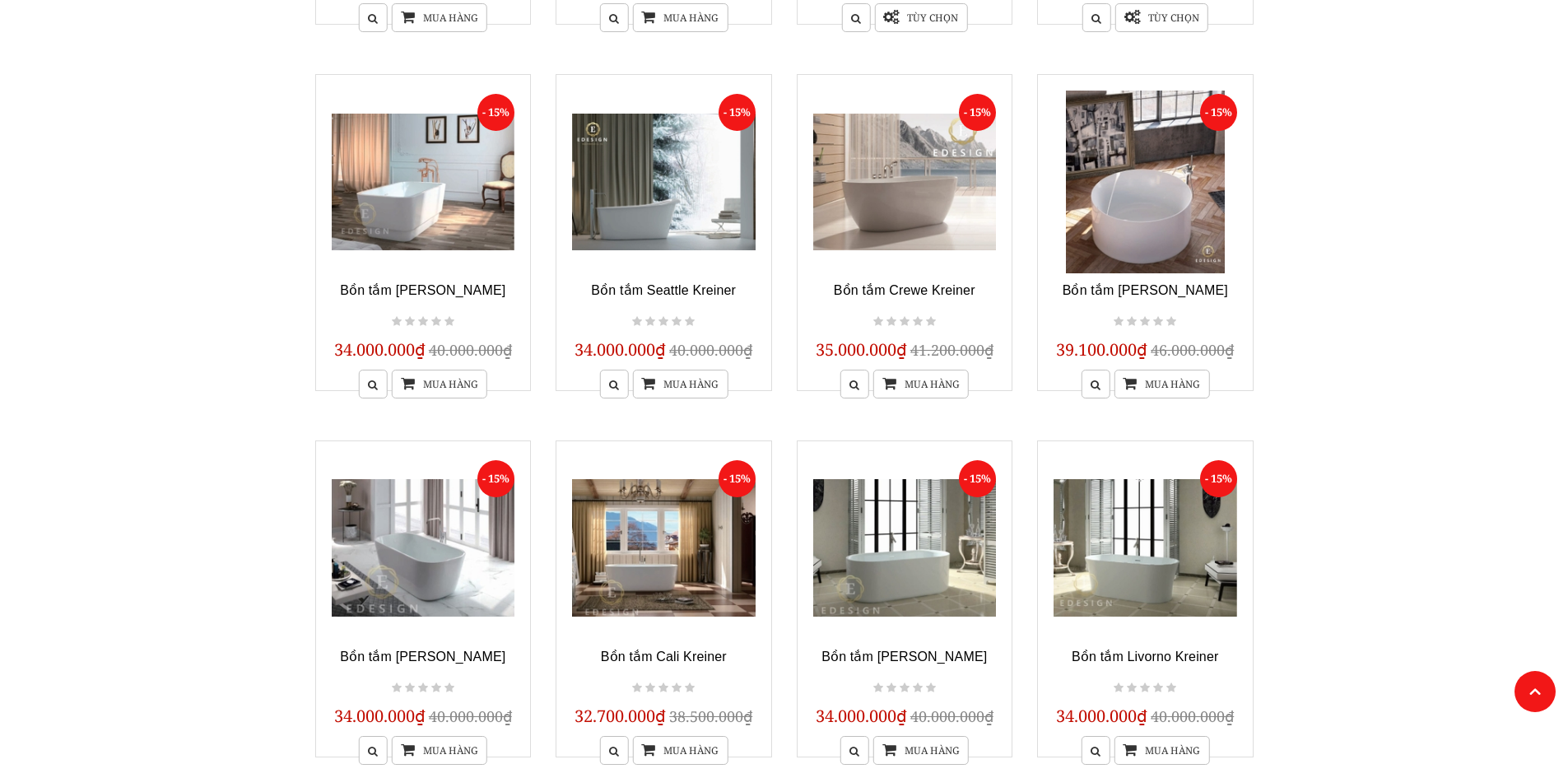
scroll to position [1155, 0]
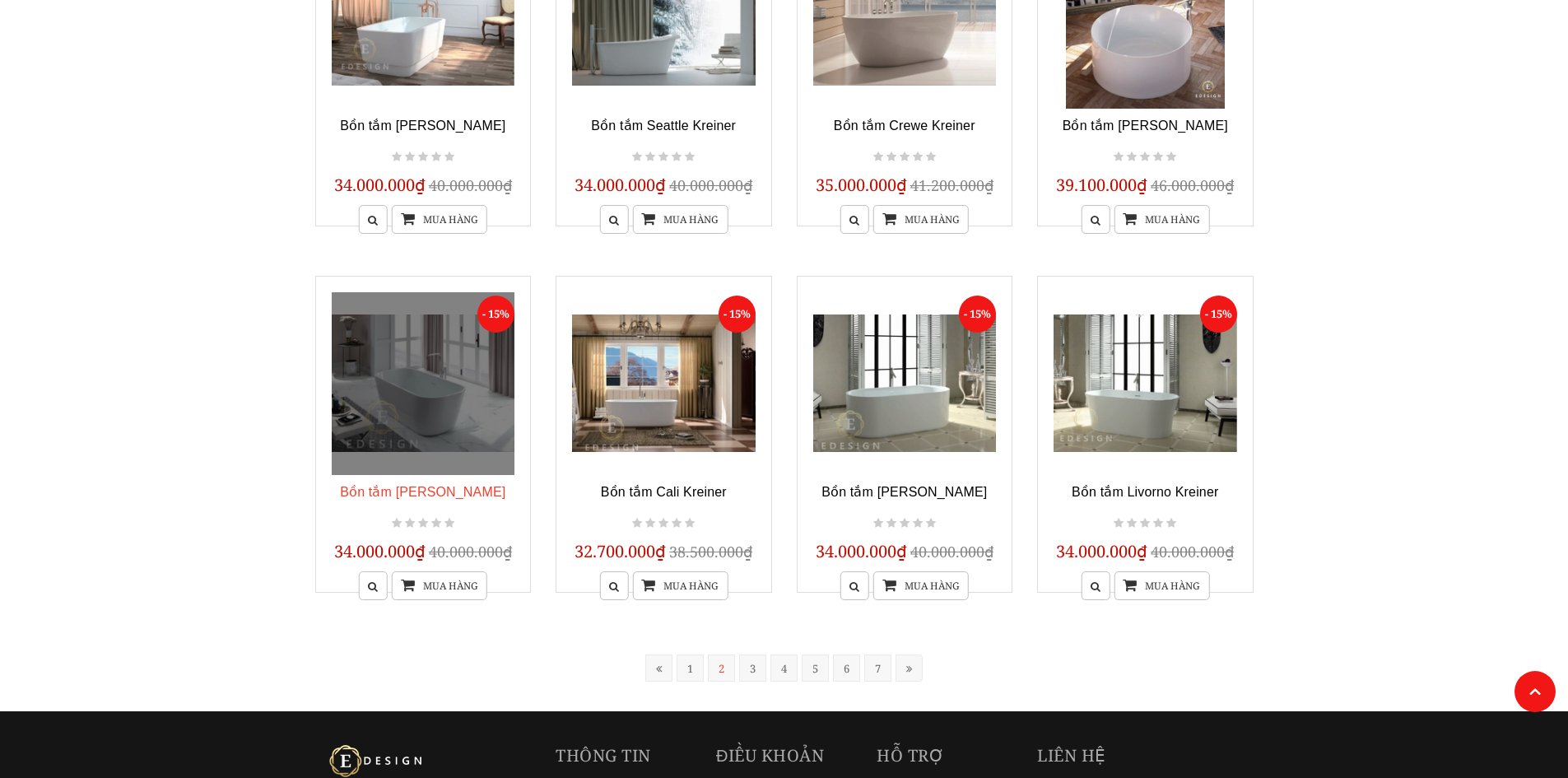
click at [480, 490] on link "Bồn tắm Dayton Kreiner" at bounding box center [422, 492] width 166 height 14
click at [373, 581] on icon at bounding box center [373, 587] width 10 height 11
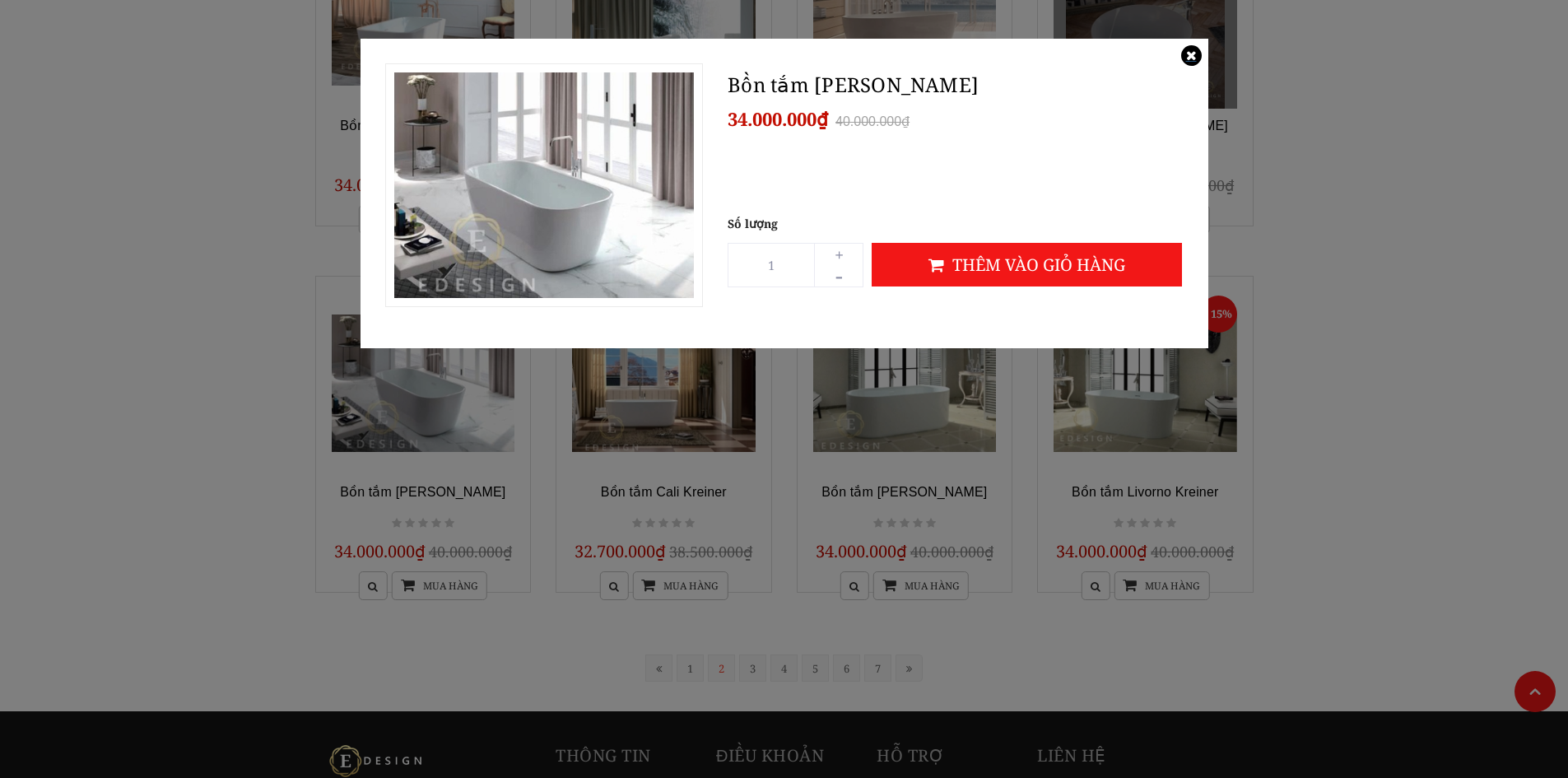
click at [1183, 51] on icon at bounding box center [1191, 55] width 20 height 20
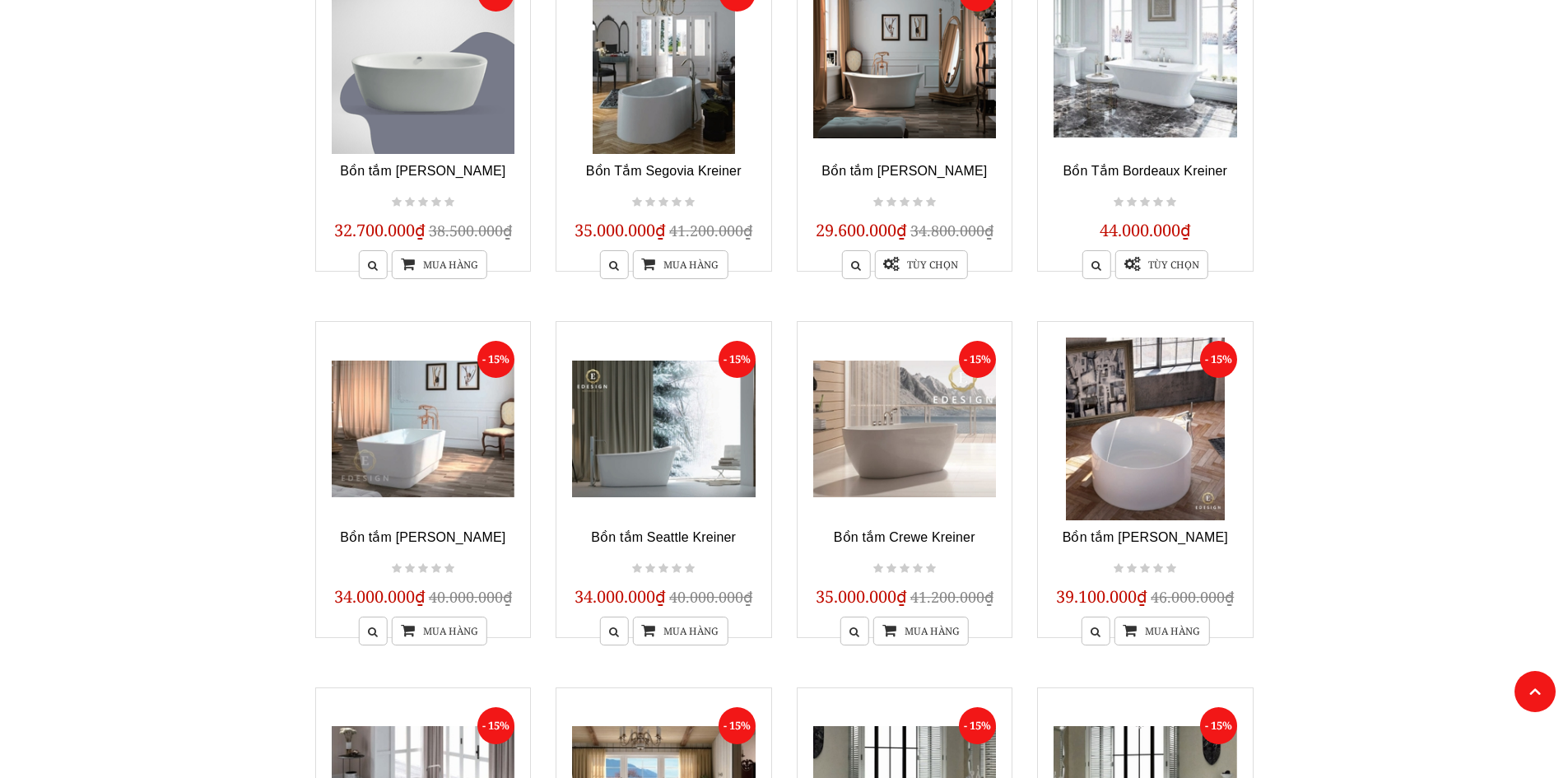
scroll to position [1073, 0]
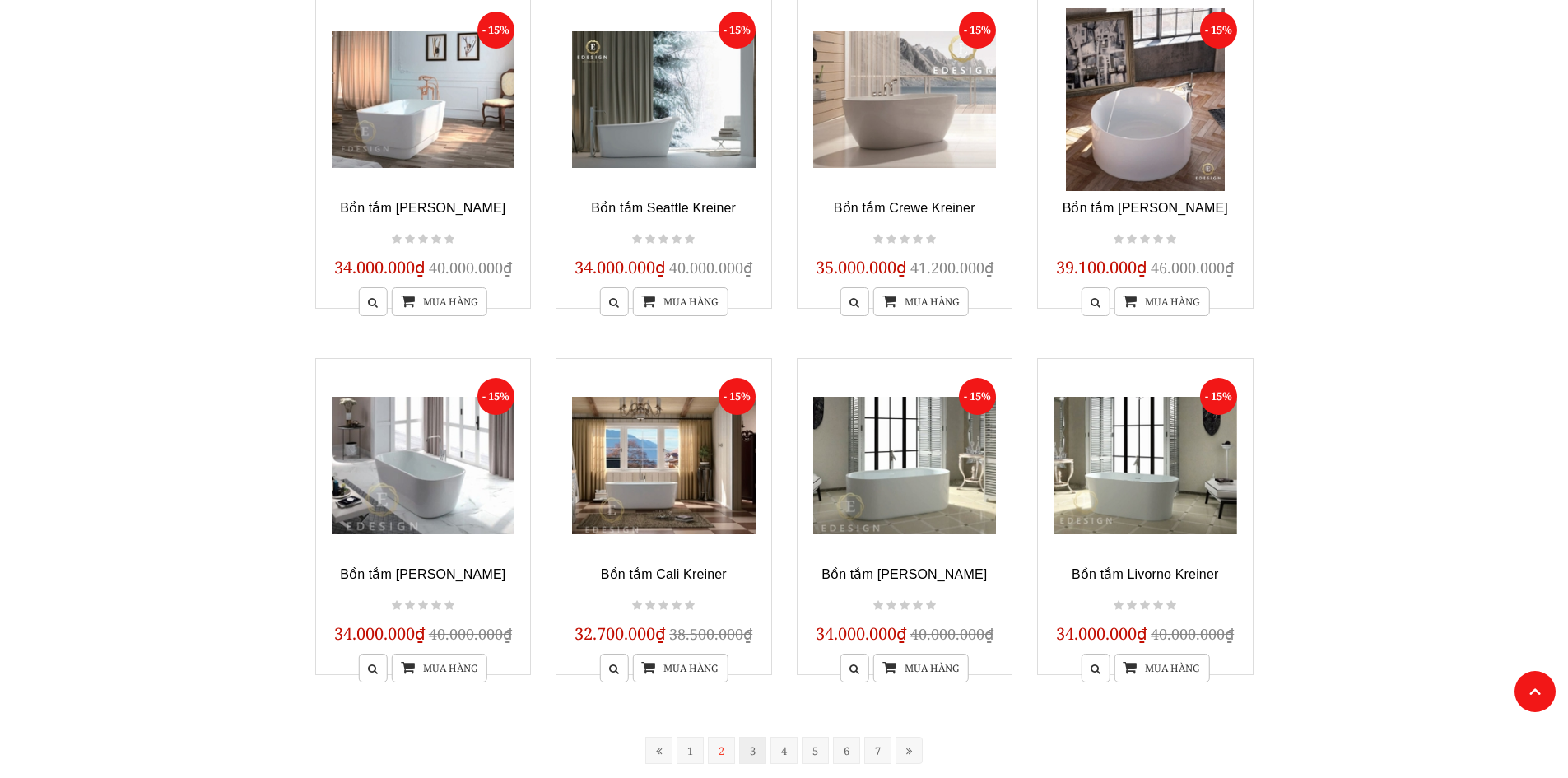
click at [749, 748] on link "3" at bounding box center [753, 751] width 27 height 27
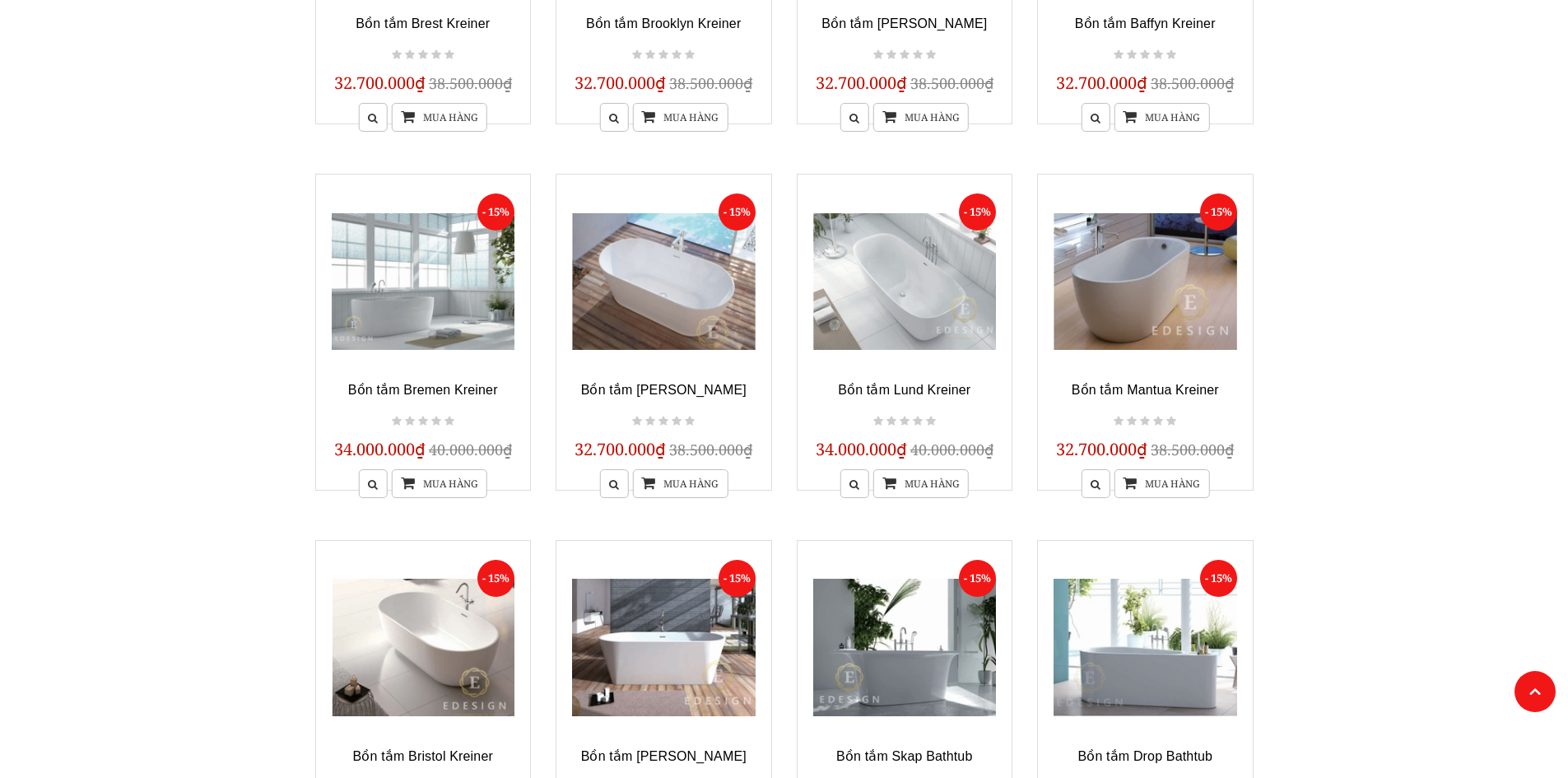
scroll to position [1155, 0]
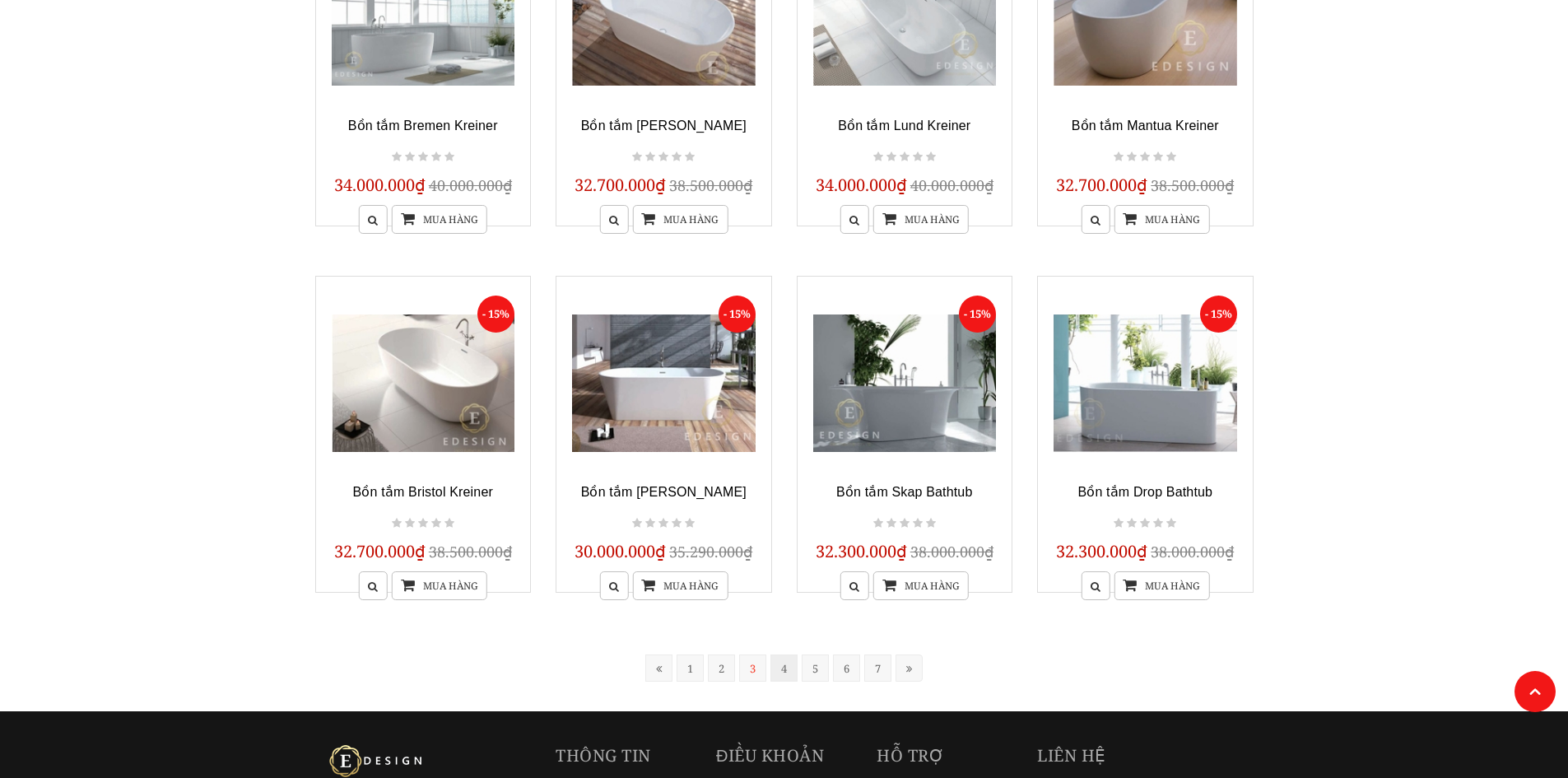
click at [786, 667] on link "4" at bounding box center [784, 668] width 27 height 27
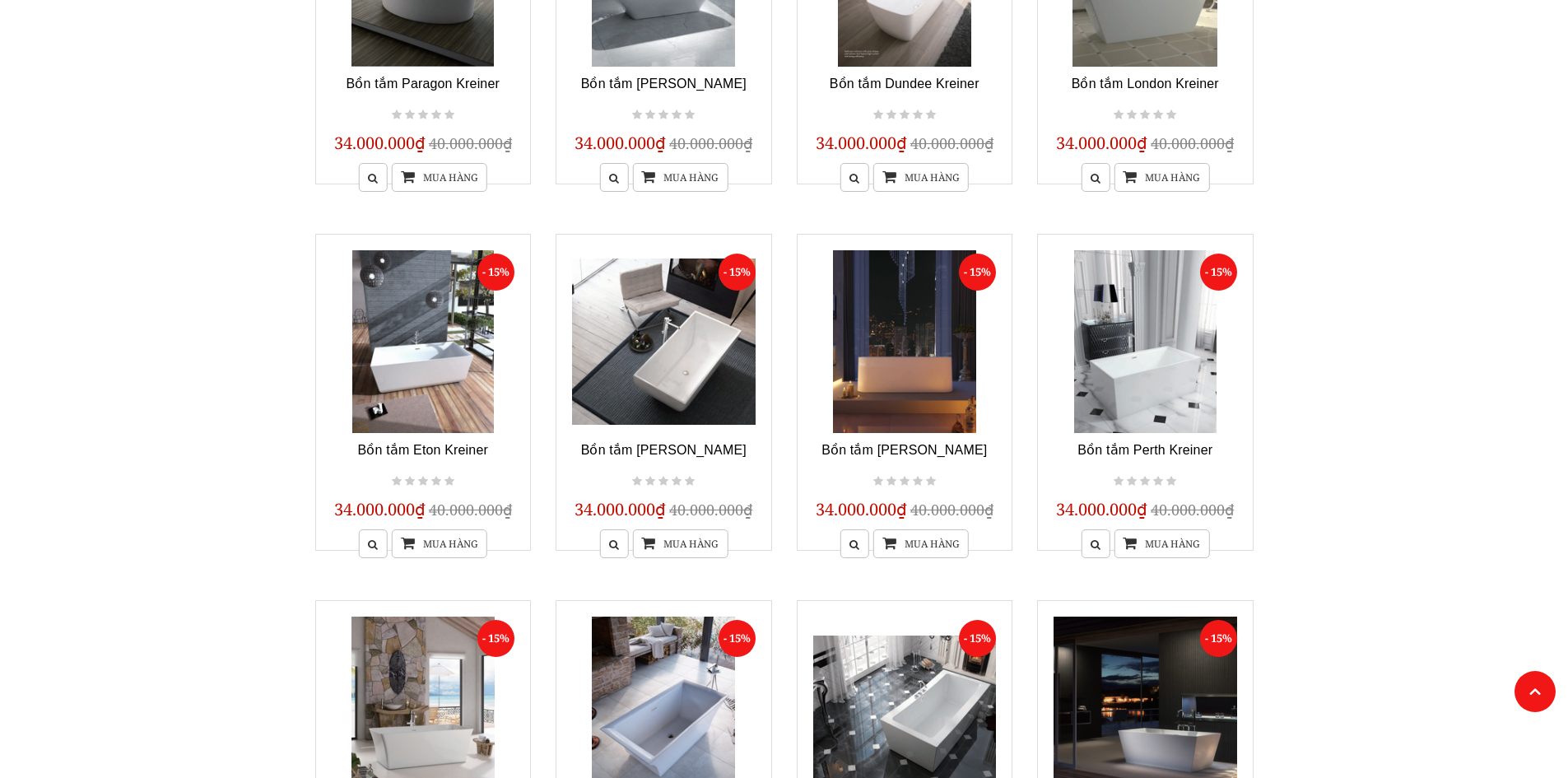
scroll to position [1073, 0]
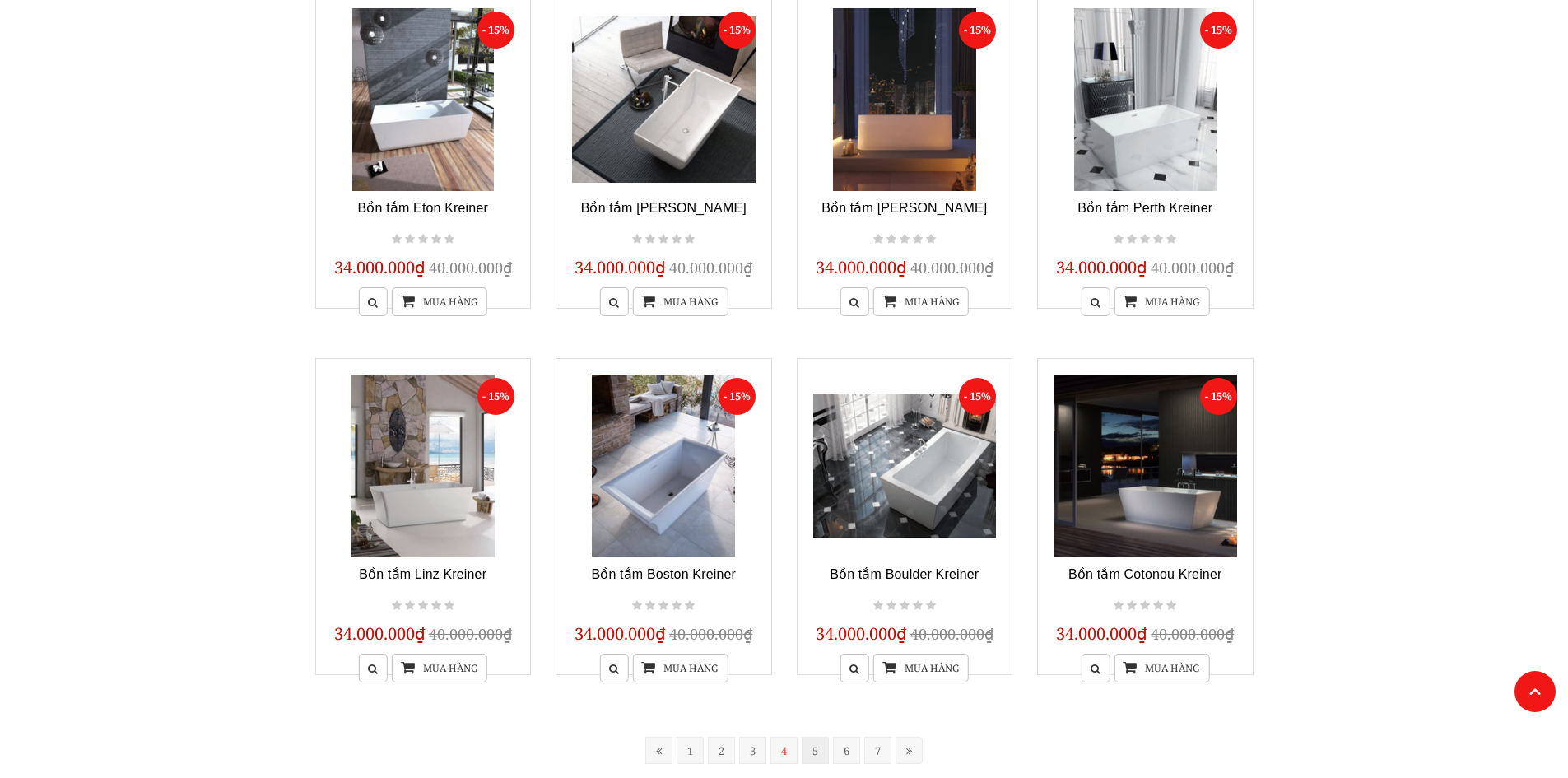
click at [810, 754] on link "5" at bounding box center [816, 751] width 27 height 27
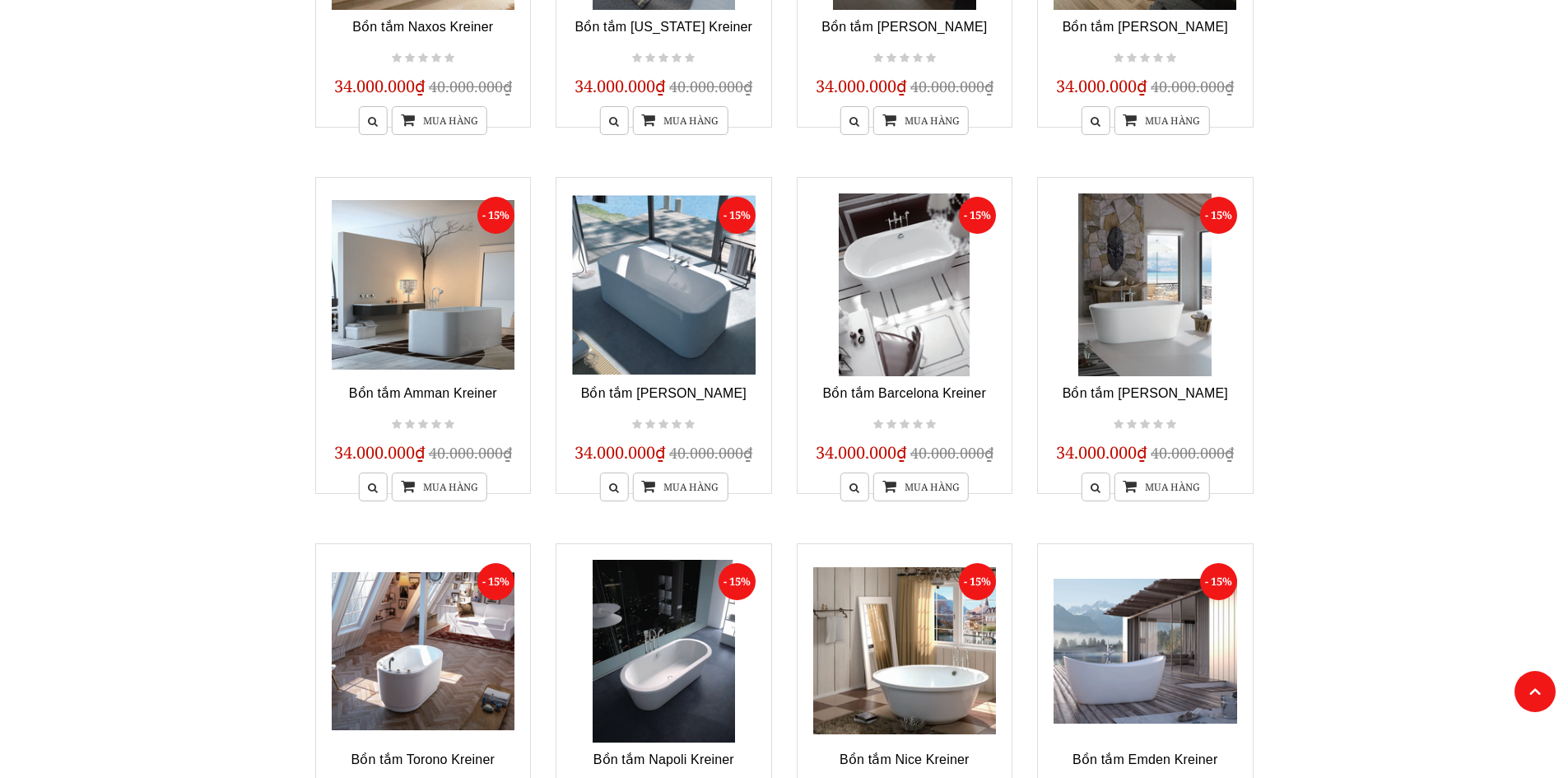
scroll to position [1155, 0]
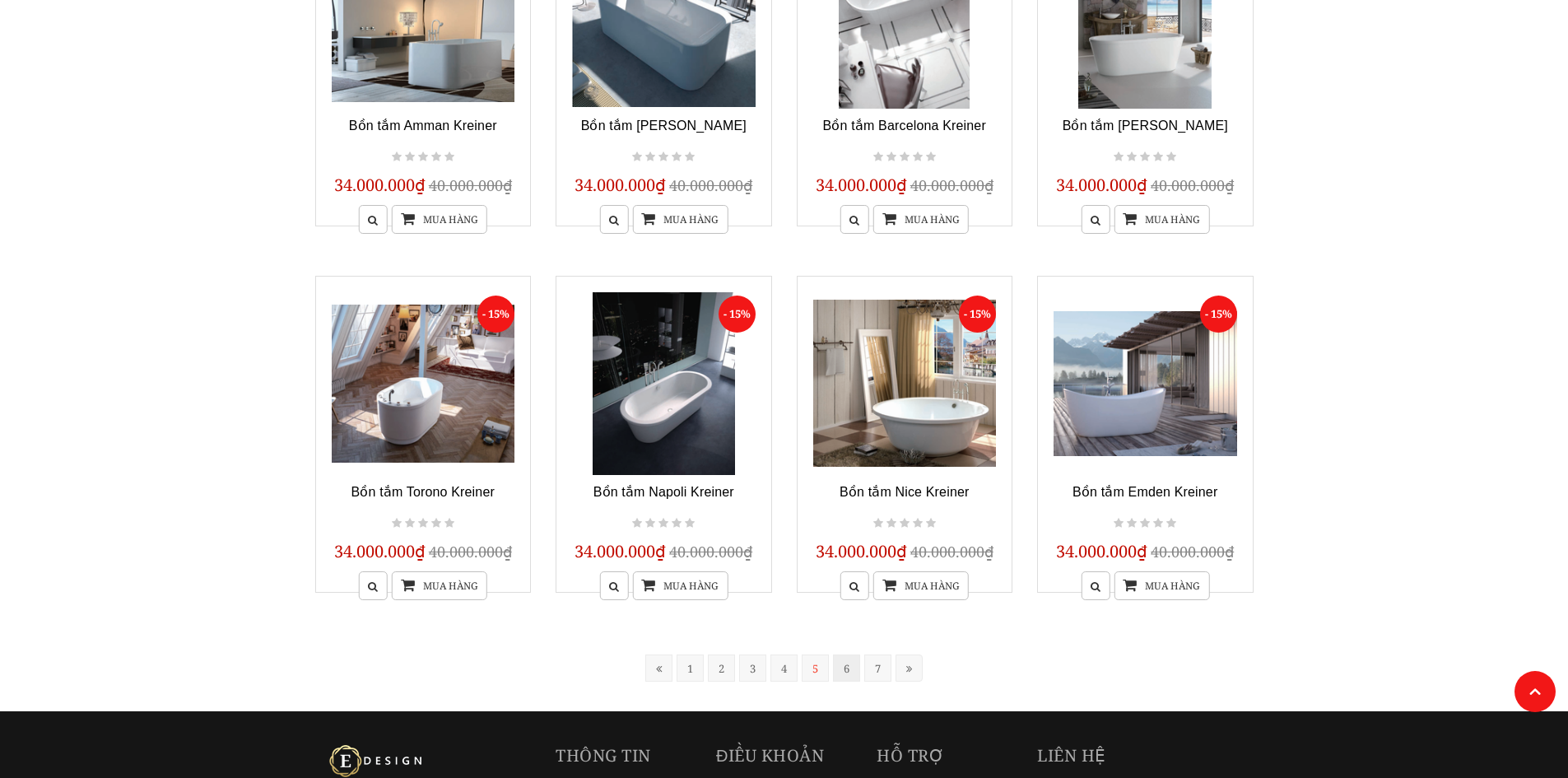
click at [842, 670] on link "6" at bounding box center [847, 668] width 27 height 27
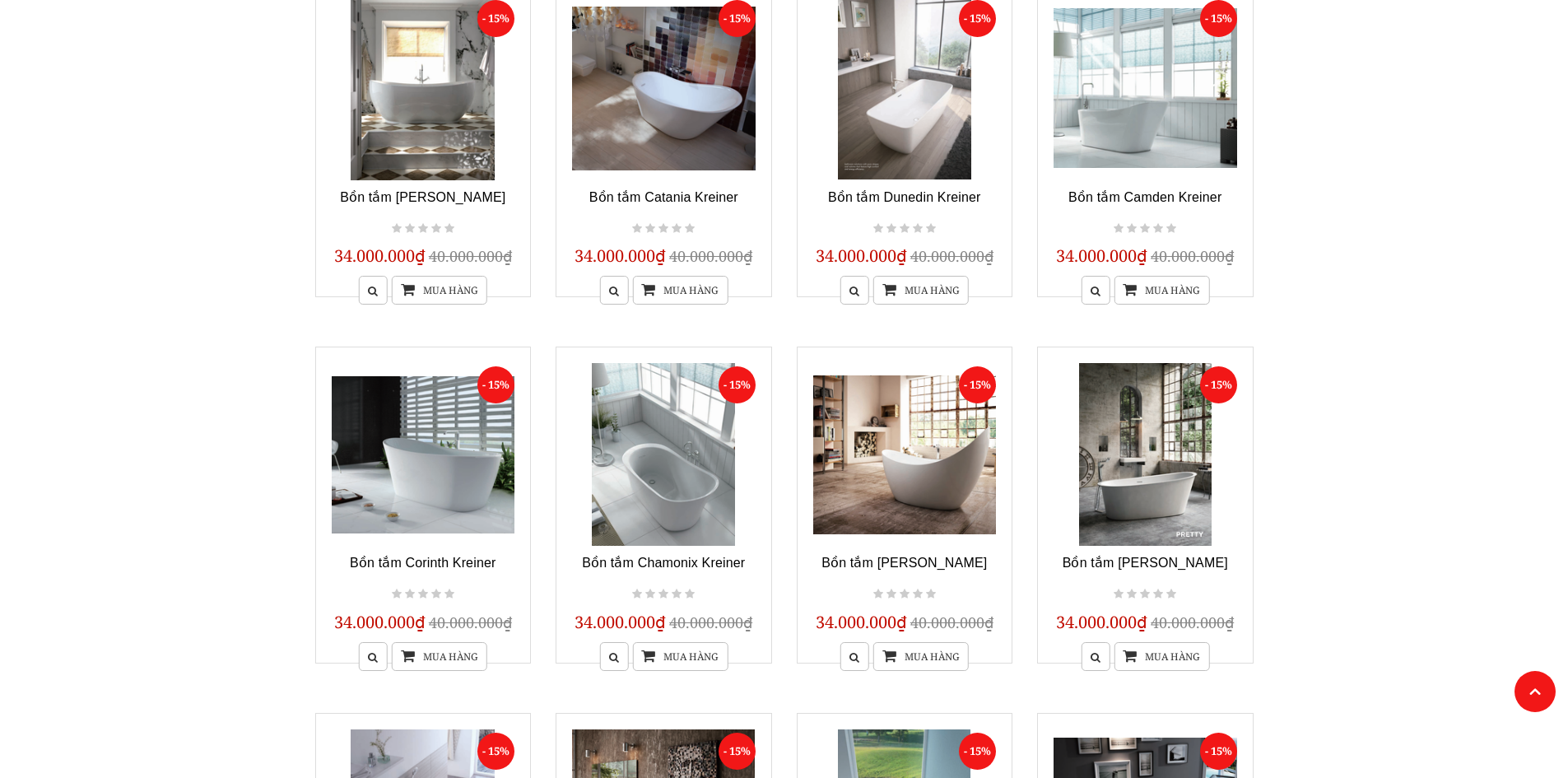
scroll to position [578, 0]
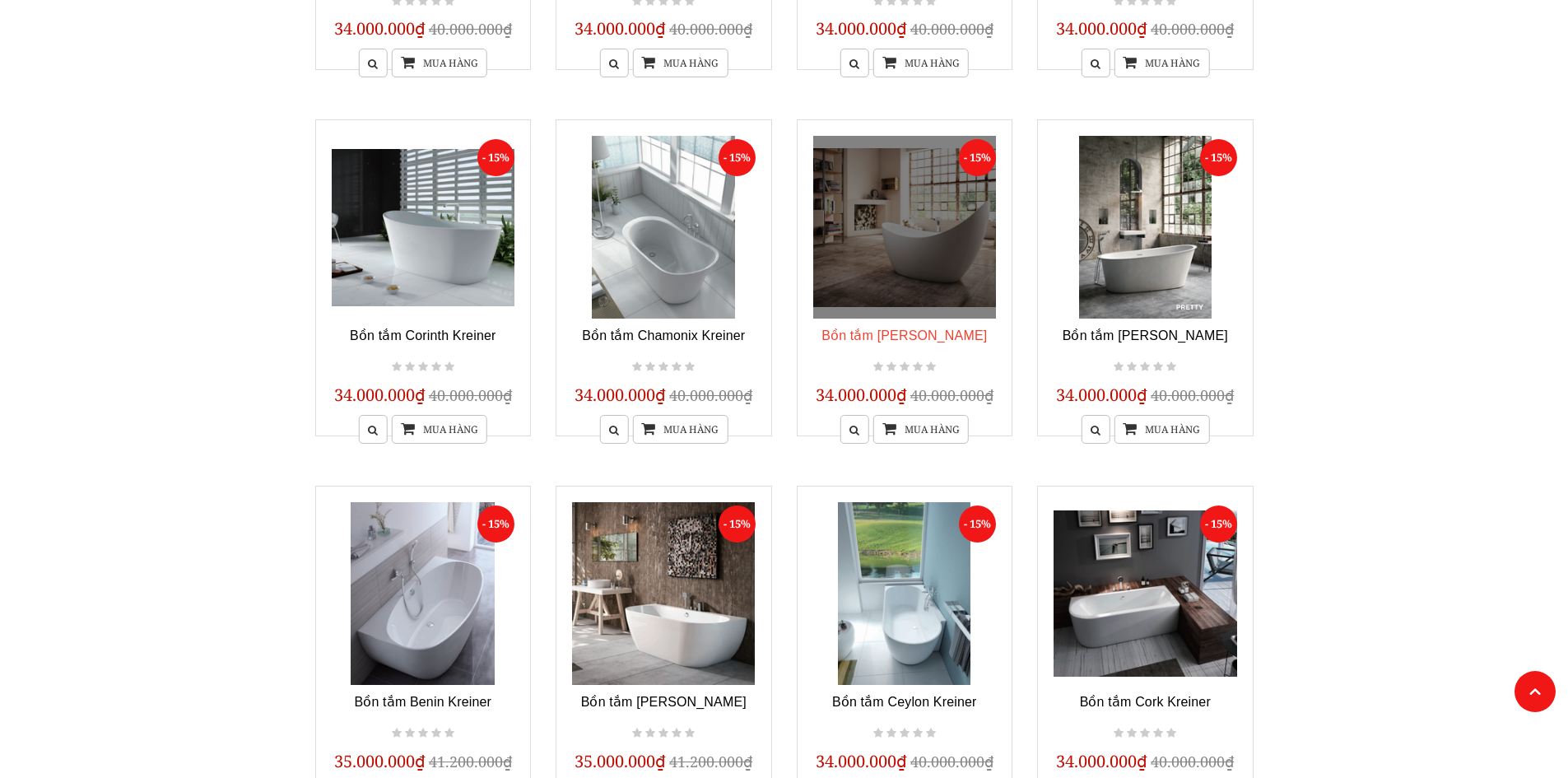
click at [953, 336] on link "Bồn tắm Moon Kreiner" at bounding box center [903, 335] width 166 height 14
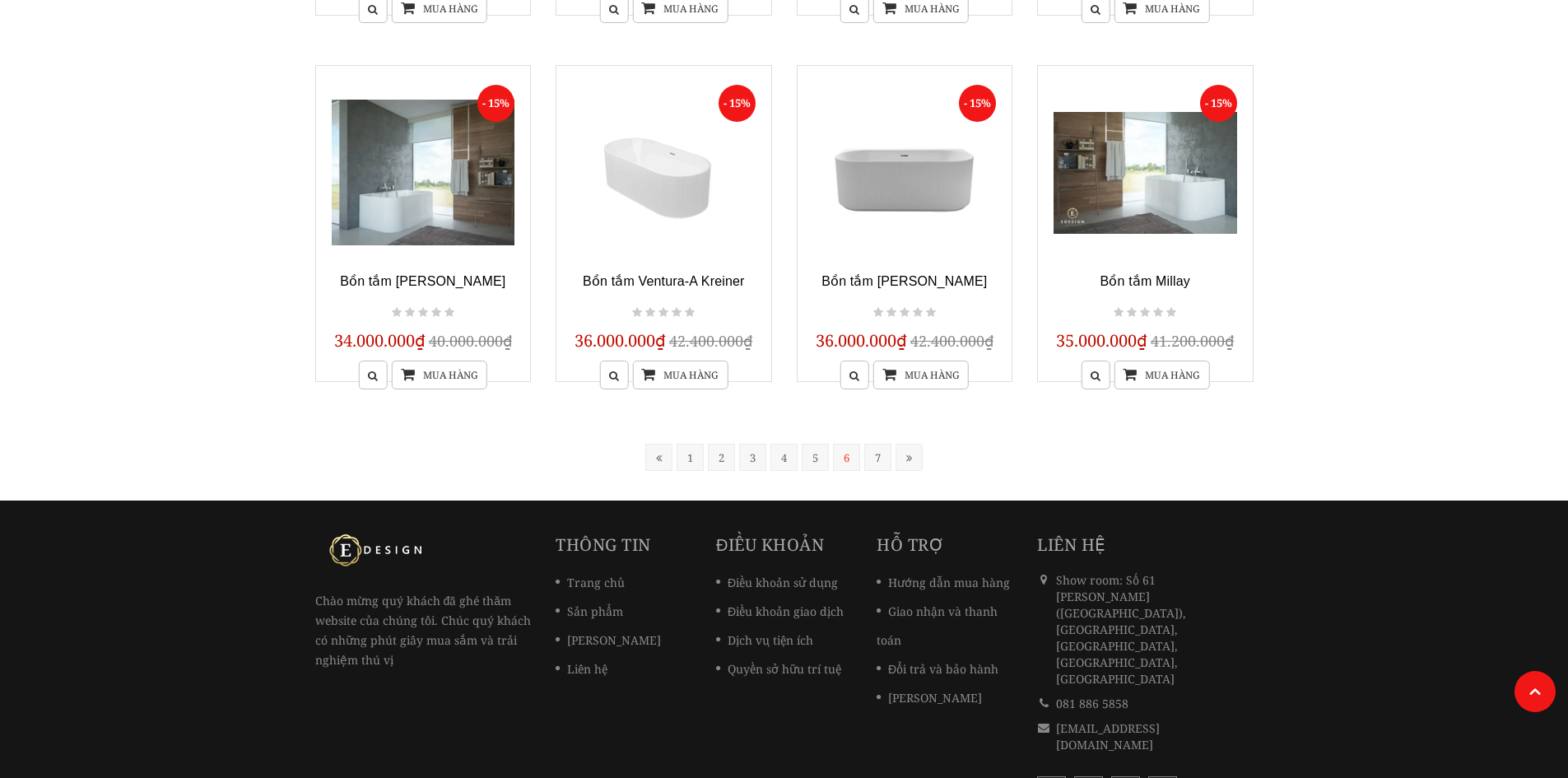
scroll to position [1397, 0]
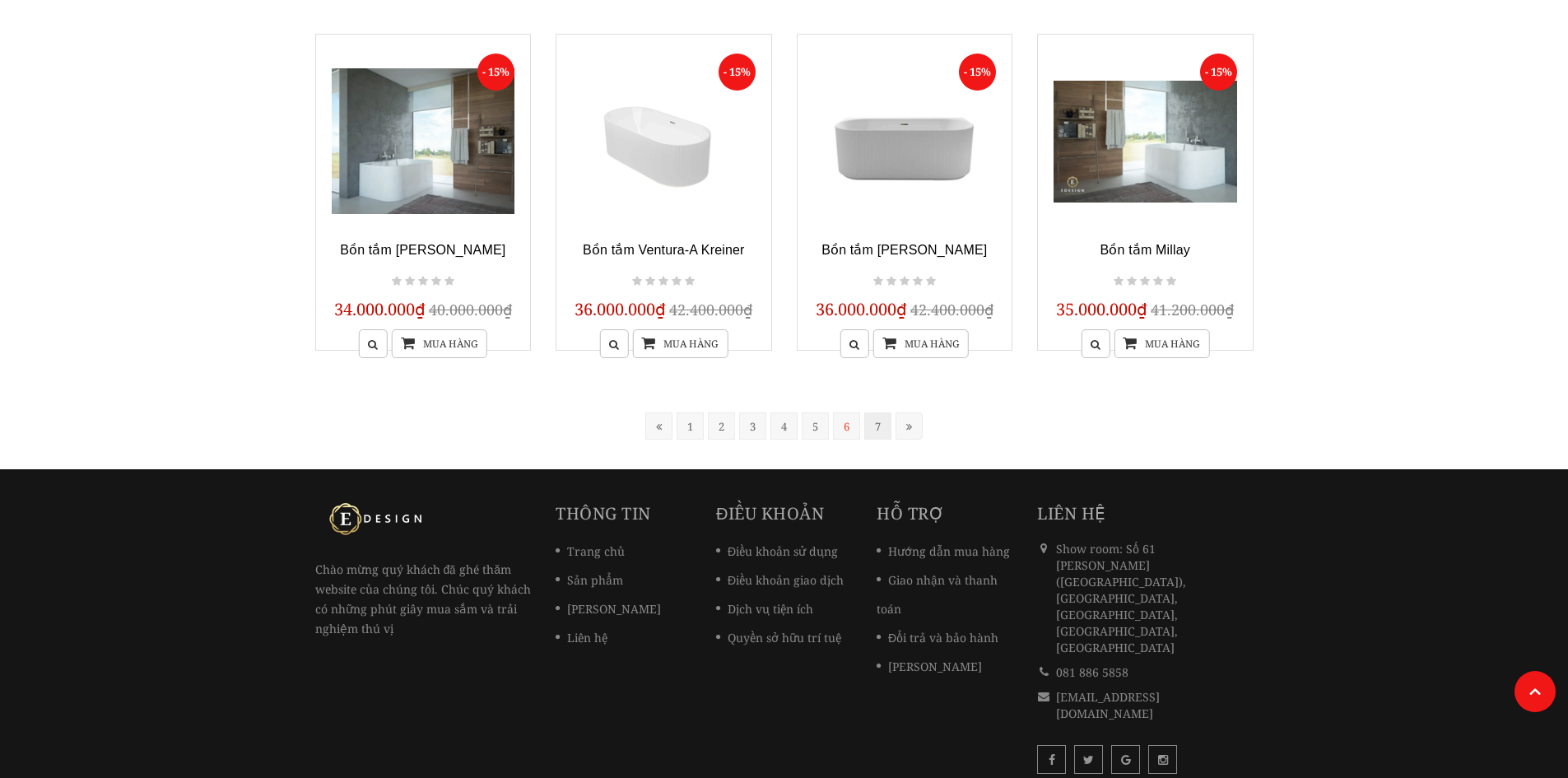
click at [865, 419] on link "7" at bounding box center [878, 427] width 27 height 27
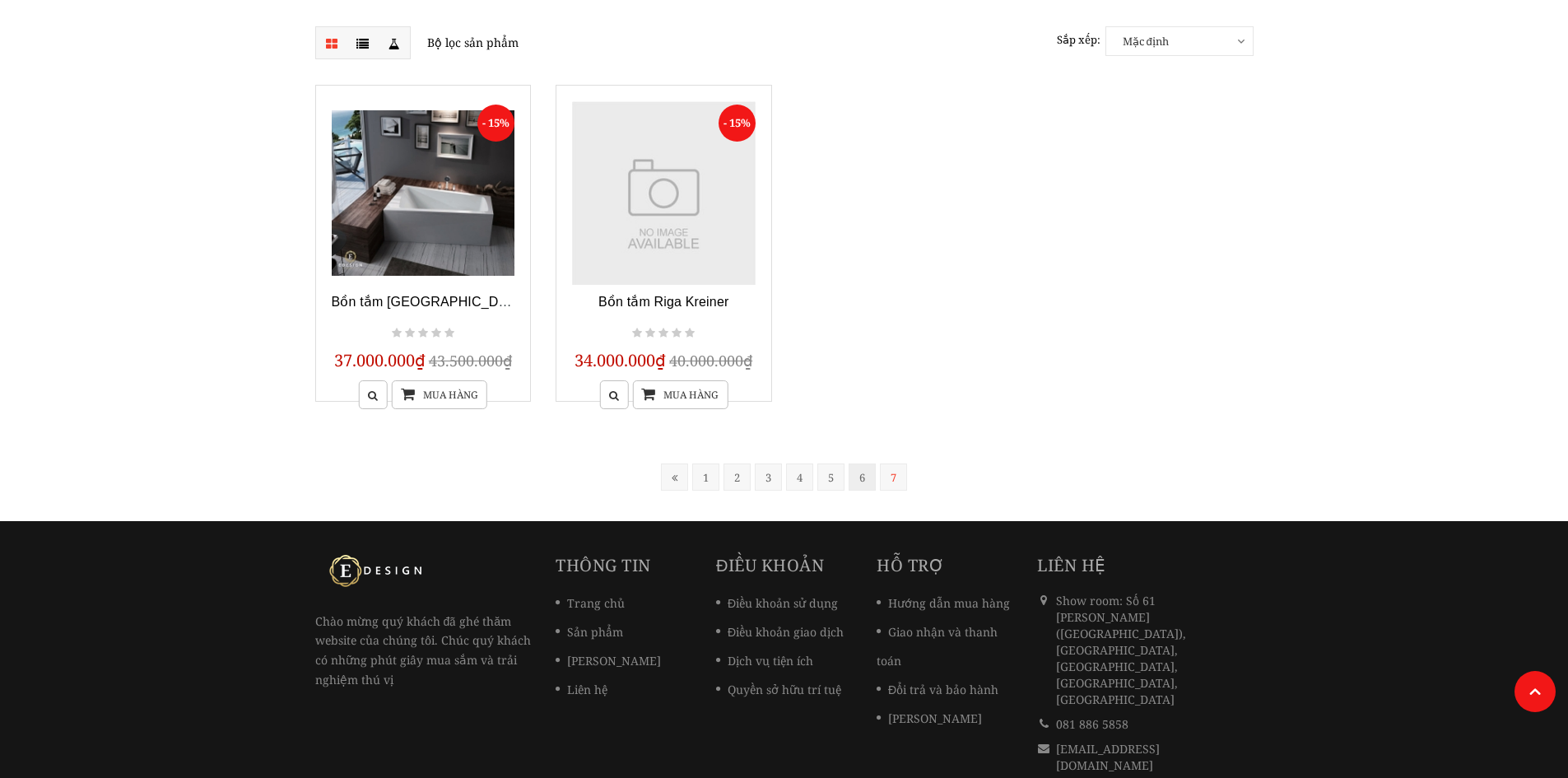
click at [857, 480] on link "6" at bounding box center [862, 477] width 27 height 27
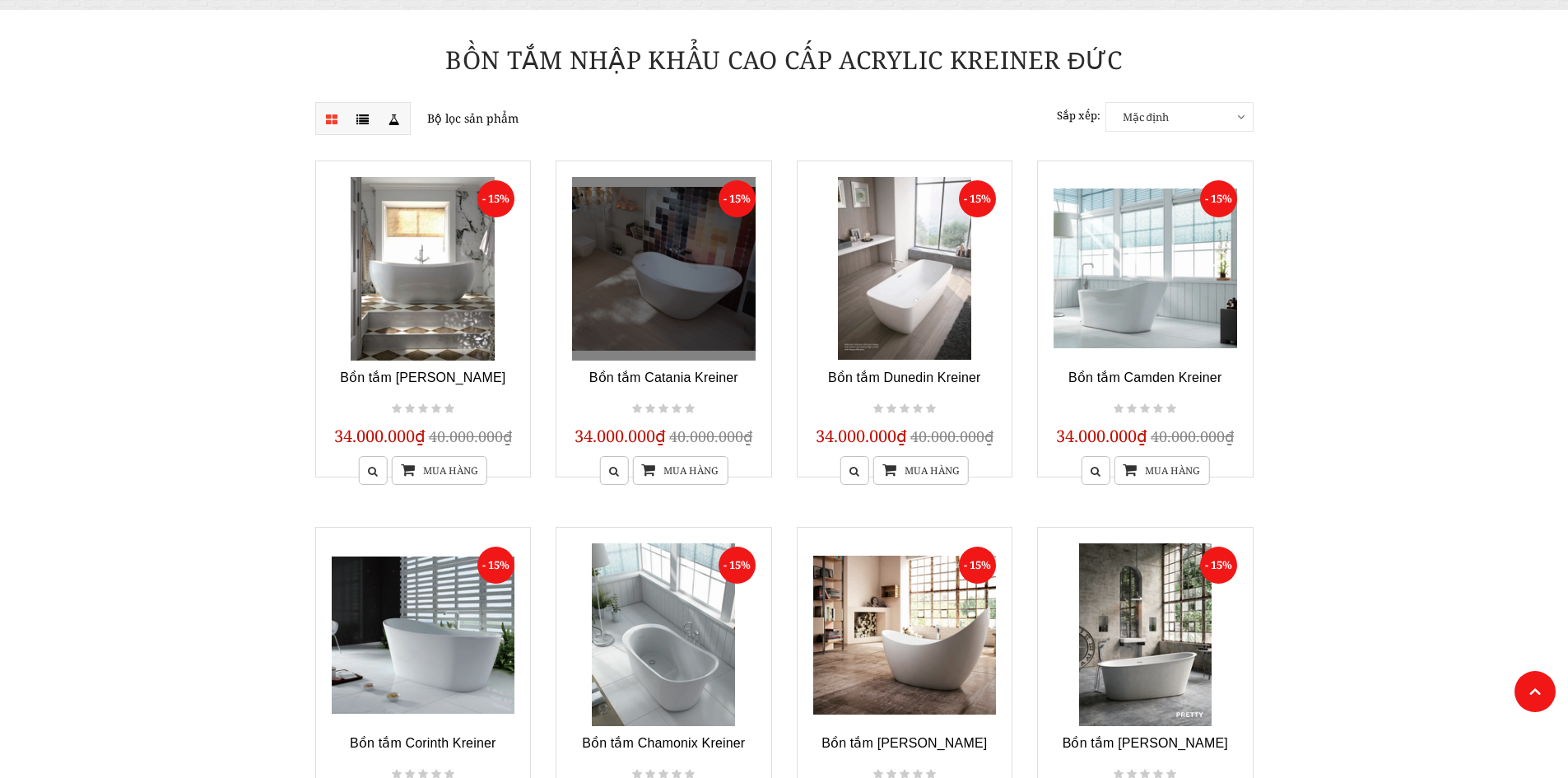
scroll to position [167, 0]
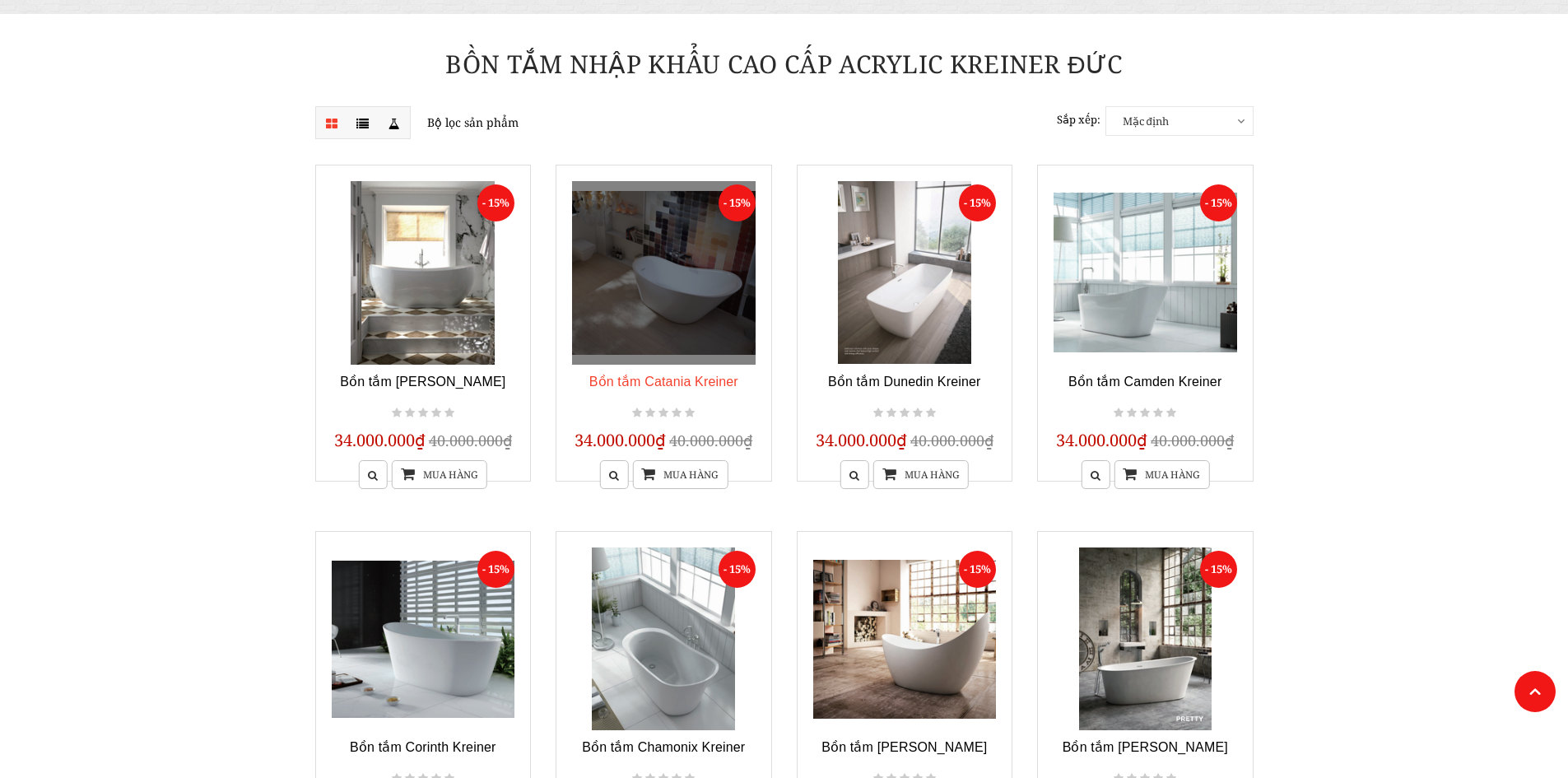
click at [696, 382] on link "Bồn tắm Catania Kreiner" at bounding box center [664, 381] width 149 height 14
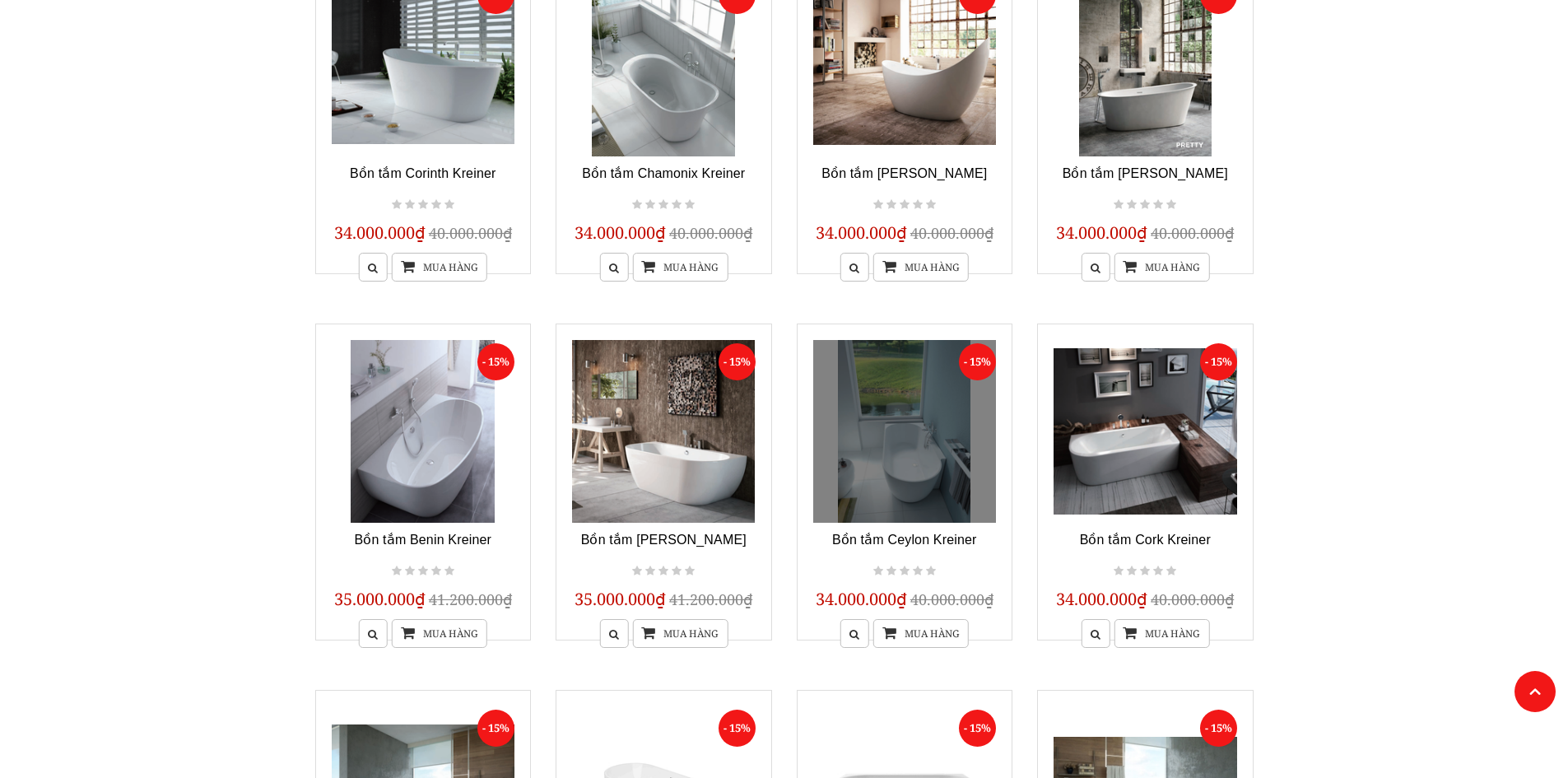
scroll to position [661, 0]
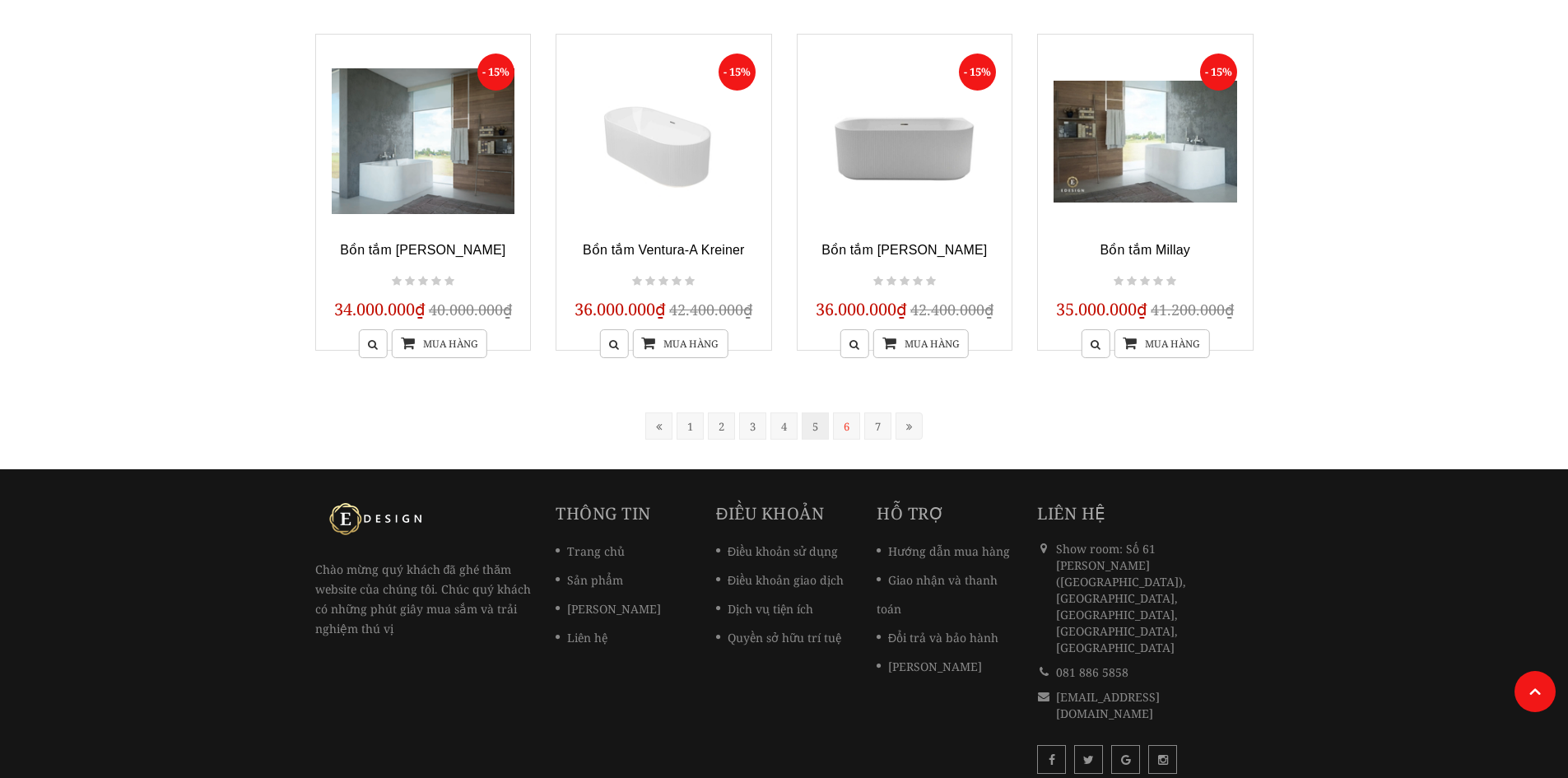
click at [812, 418] on link "5" at bounding box center [816, 427] width 27 height 27
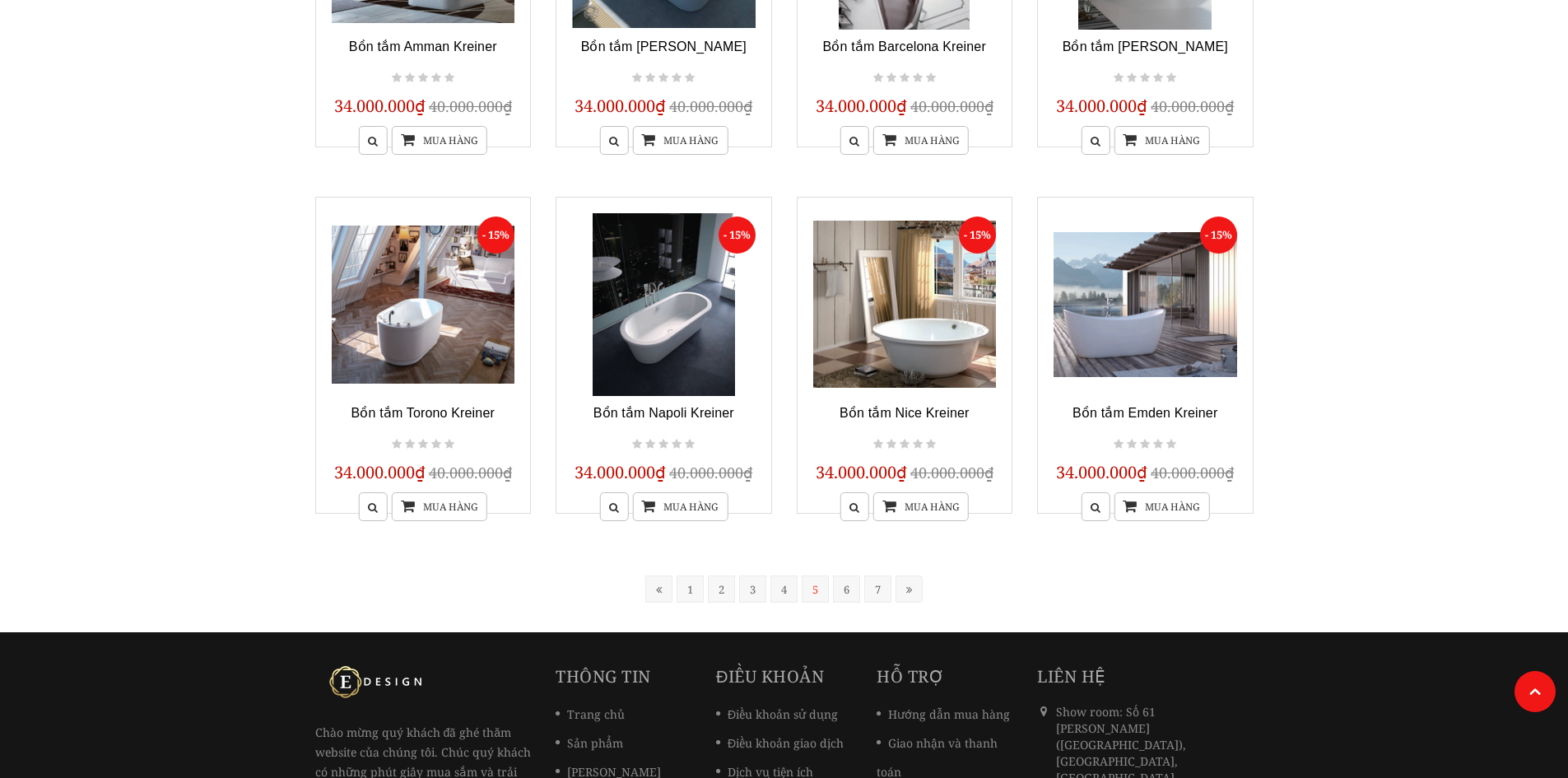
scroll to position [1237, 0]
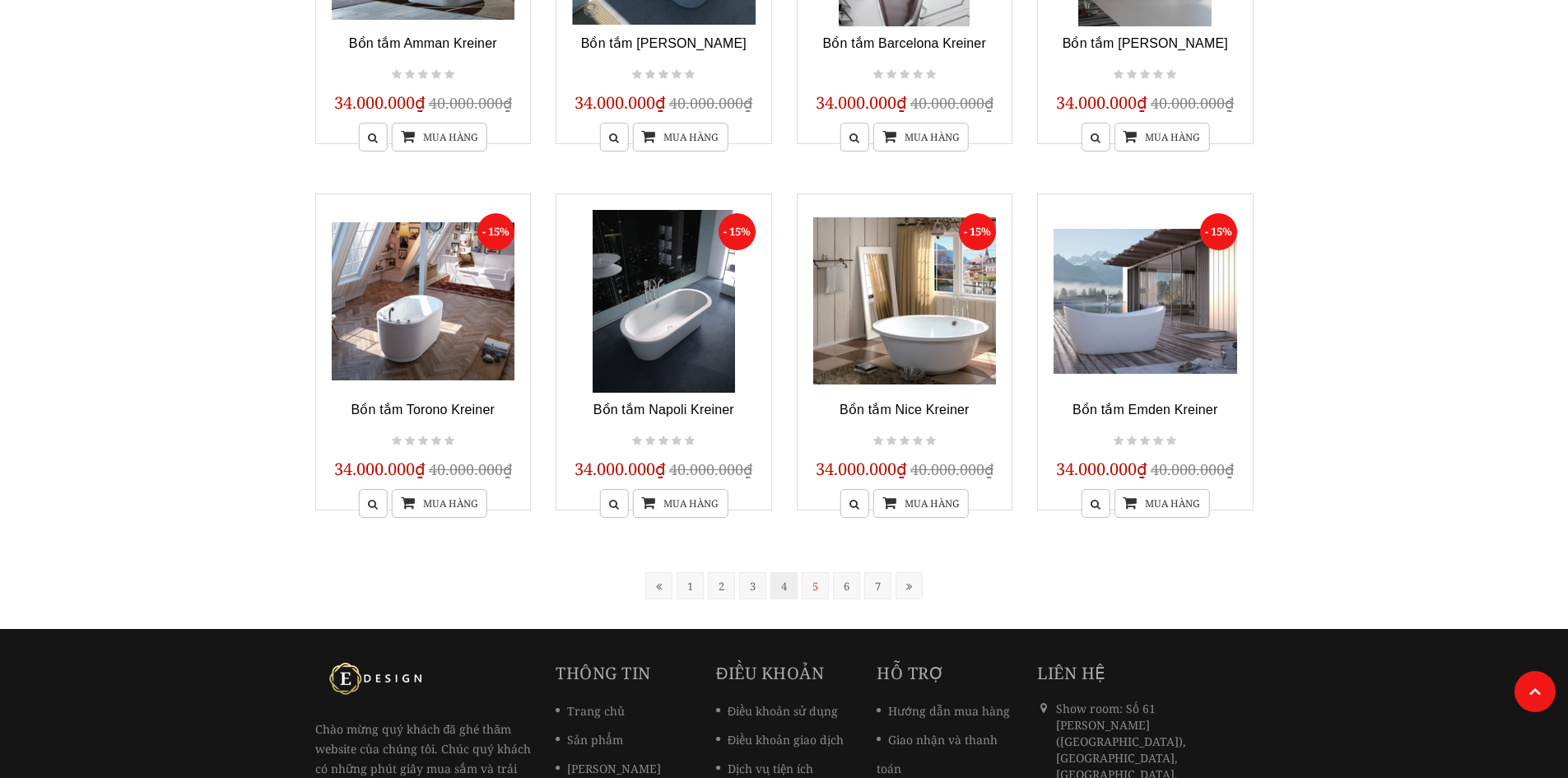
click at [789, 594] on link "4" at bounding box center [784, 586] width 27 height 27
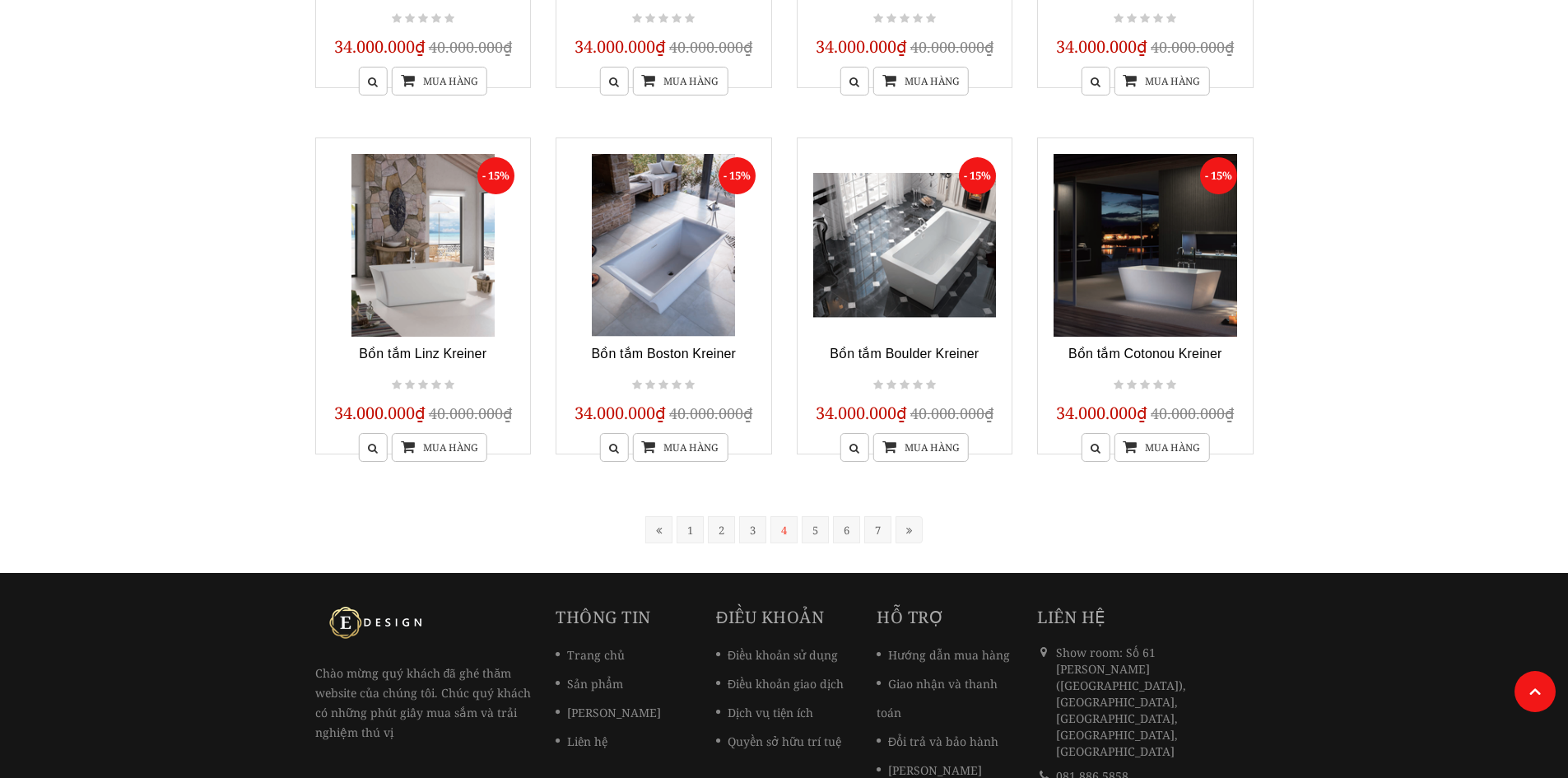
scroll to position [1320, 0]
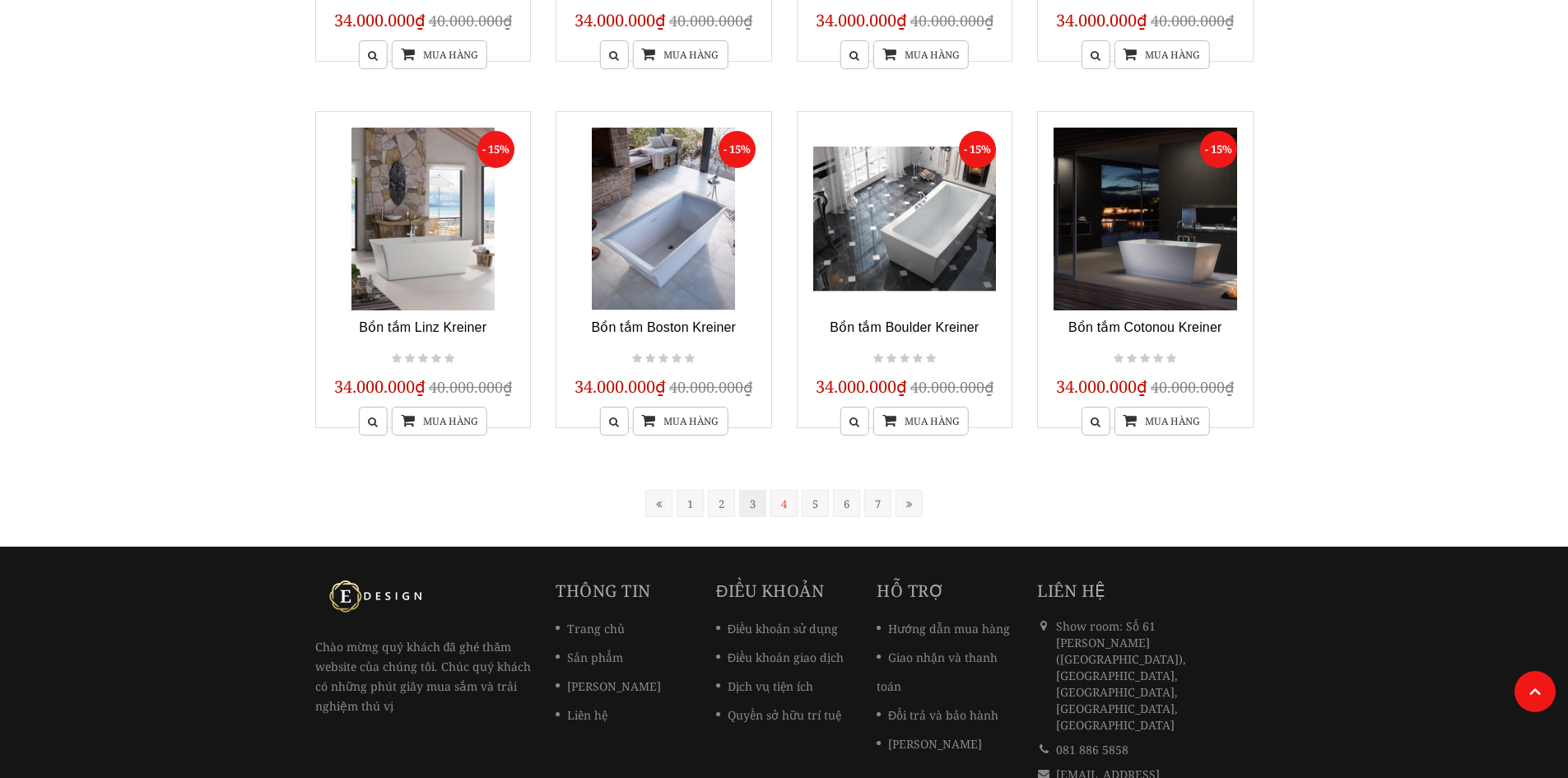
click at [746, 506] on link "3" at bounding box center [753, 503] width 27 height 27
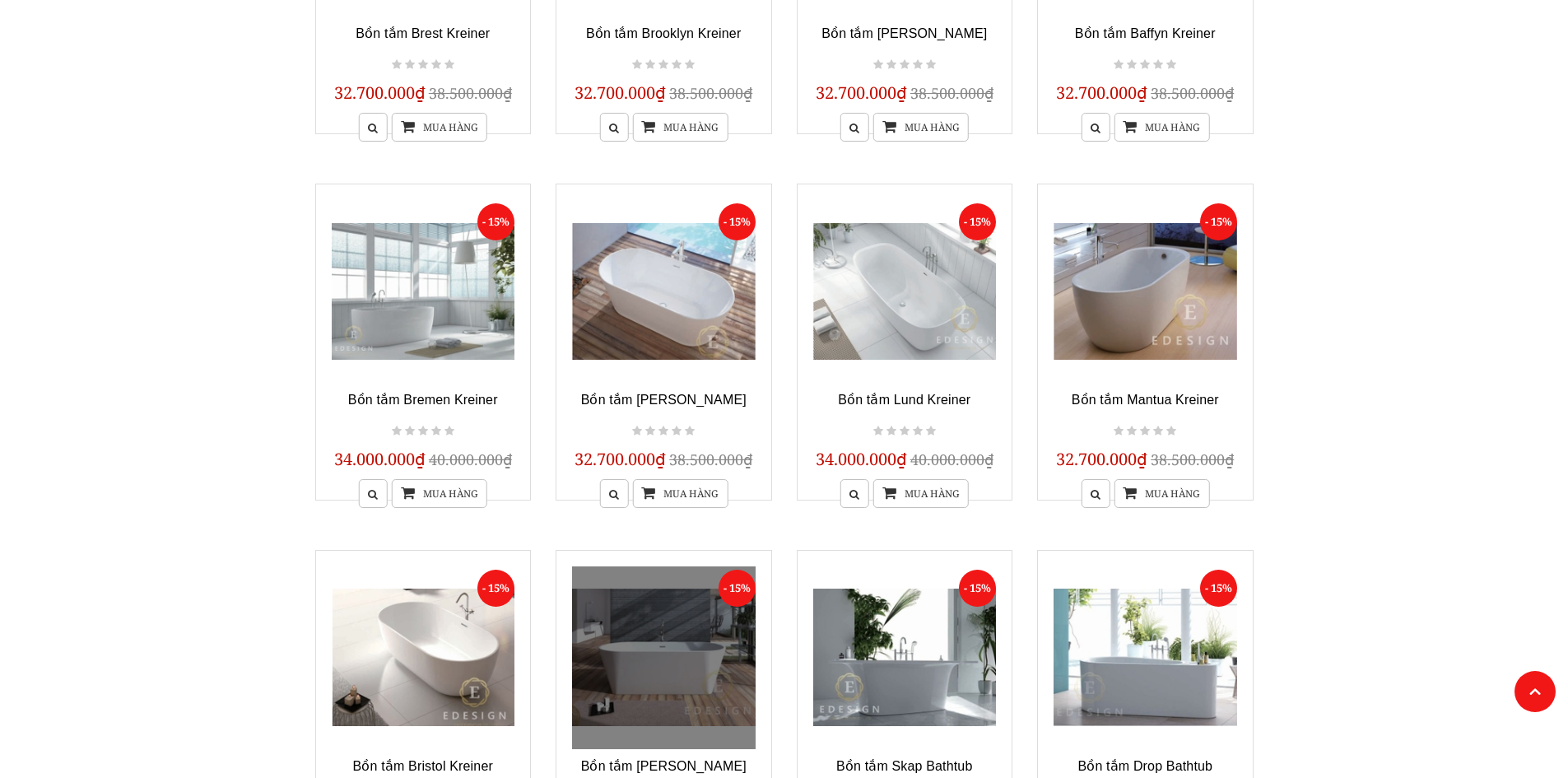
scroll to position [1232, 0]
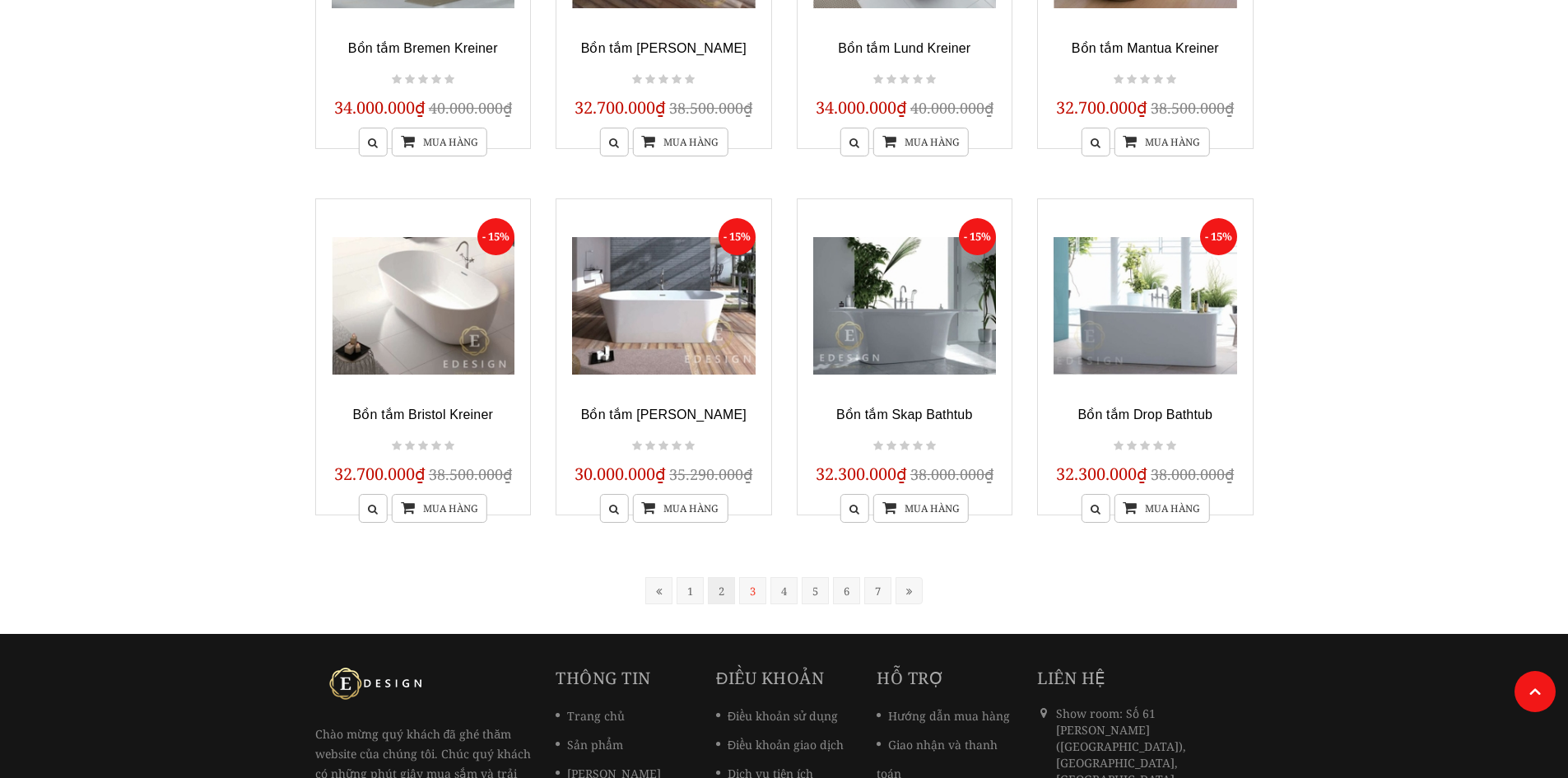
click at [720, 588] on link "2" at bounding box center [721, 590] width 27 height 27
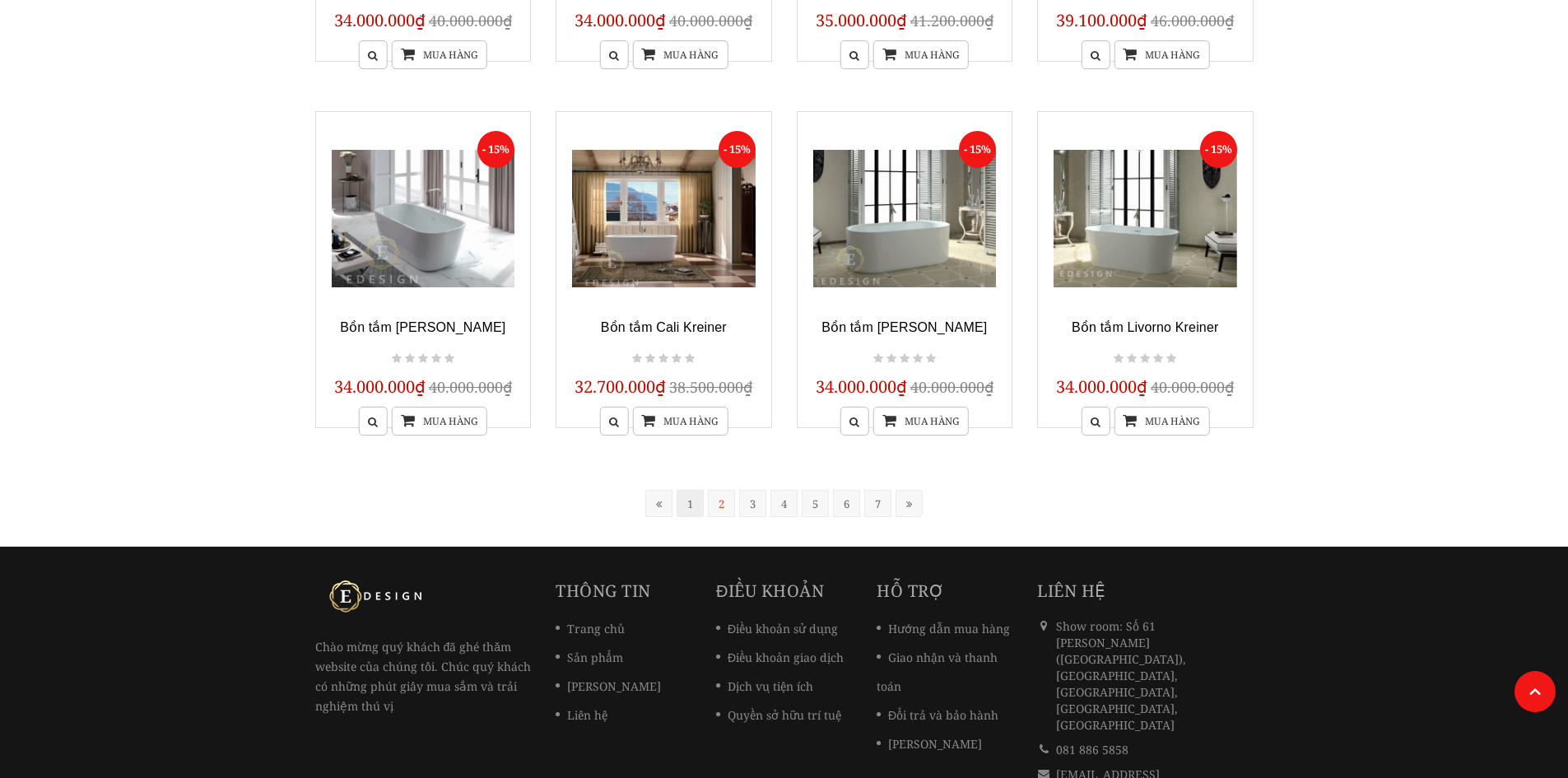
click at [693, 502] on link "1" at bounding box center [690, 503] width 27 height 27
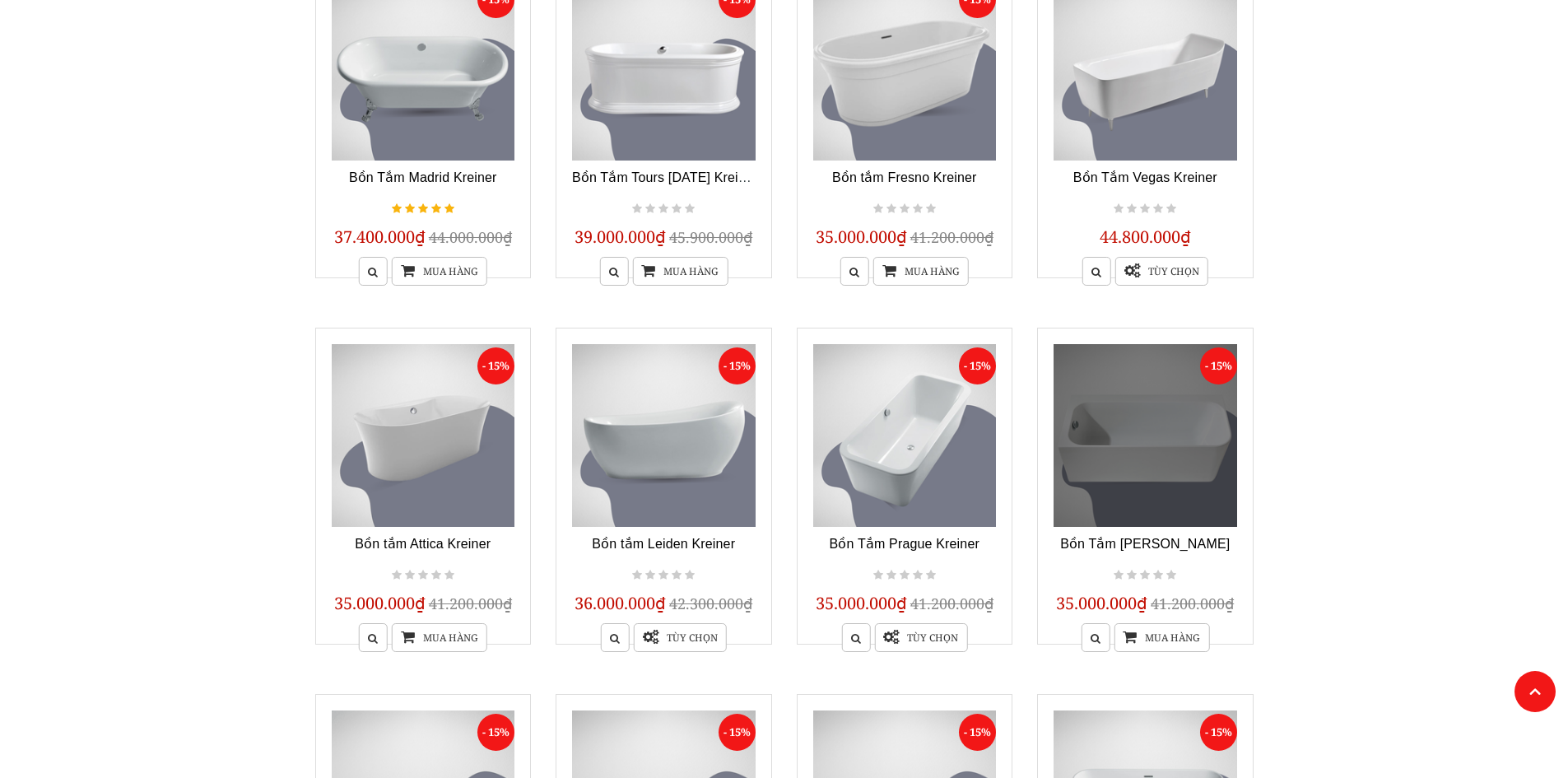
scroll to position [743, 0]
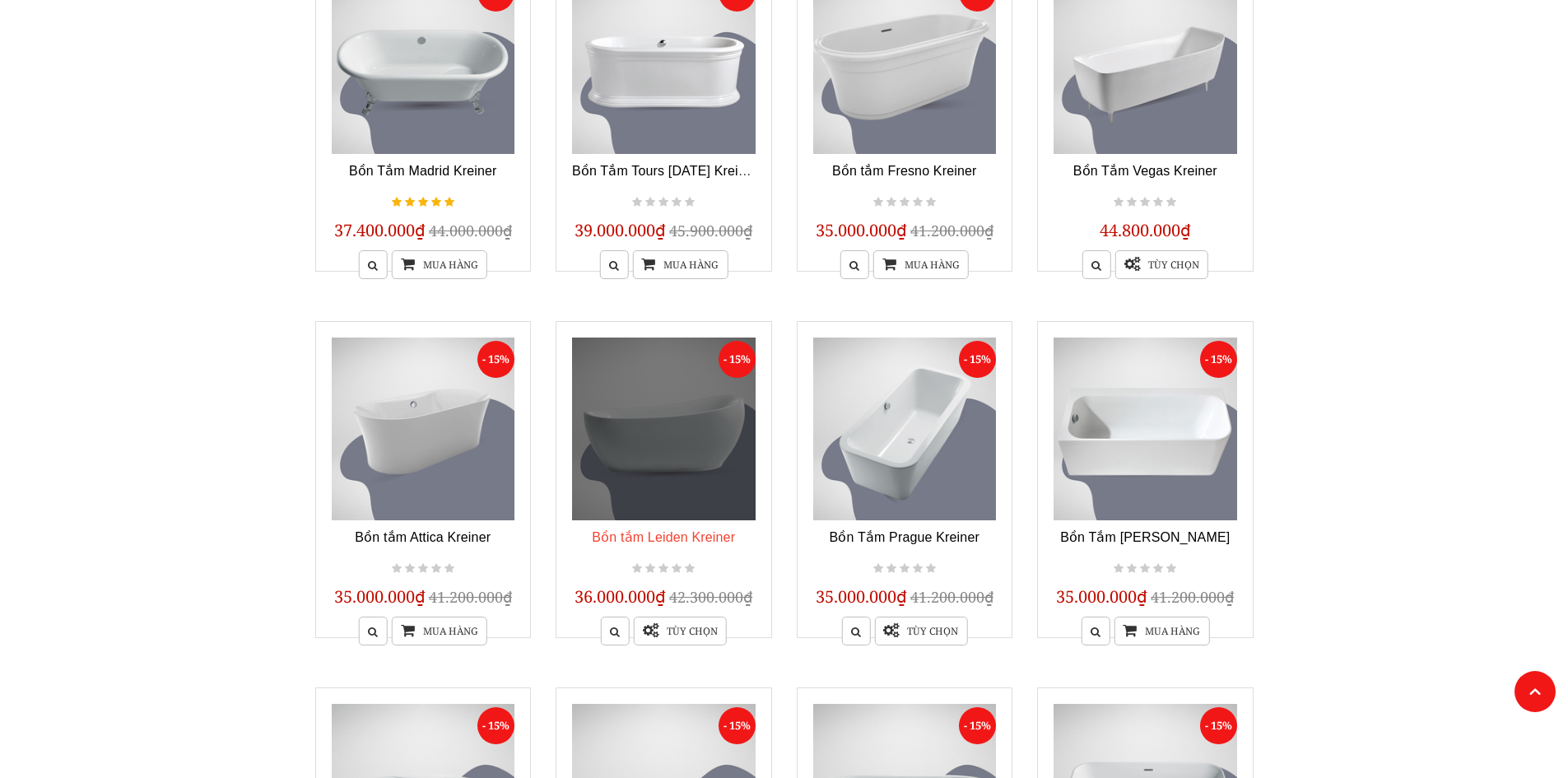
click at [715, 533] on link "Bồn tắm Leiden Kreiner" at bounding box center [664, 536] width 143 height 14
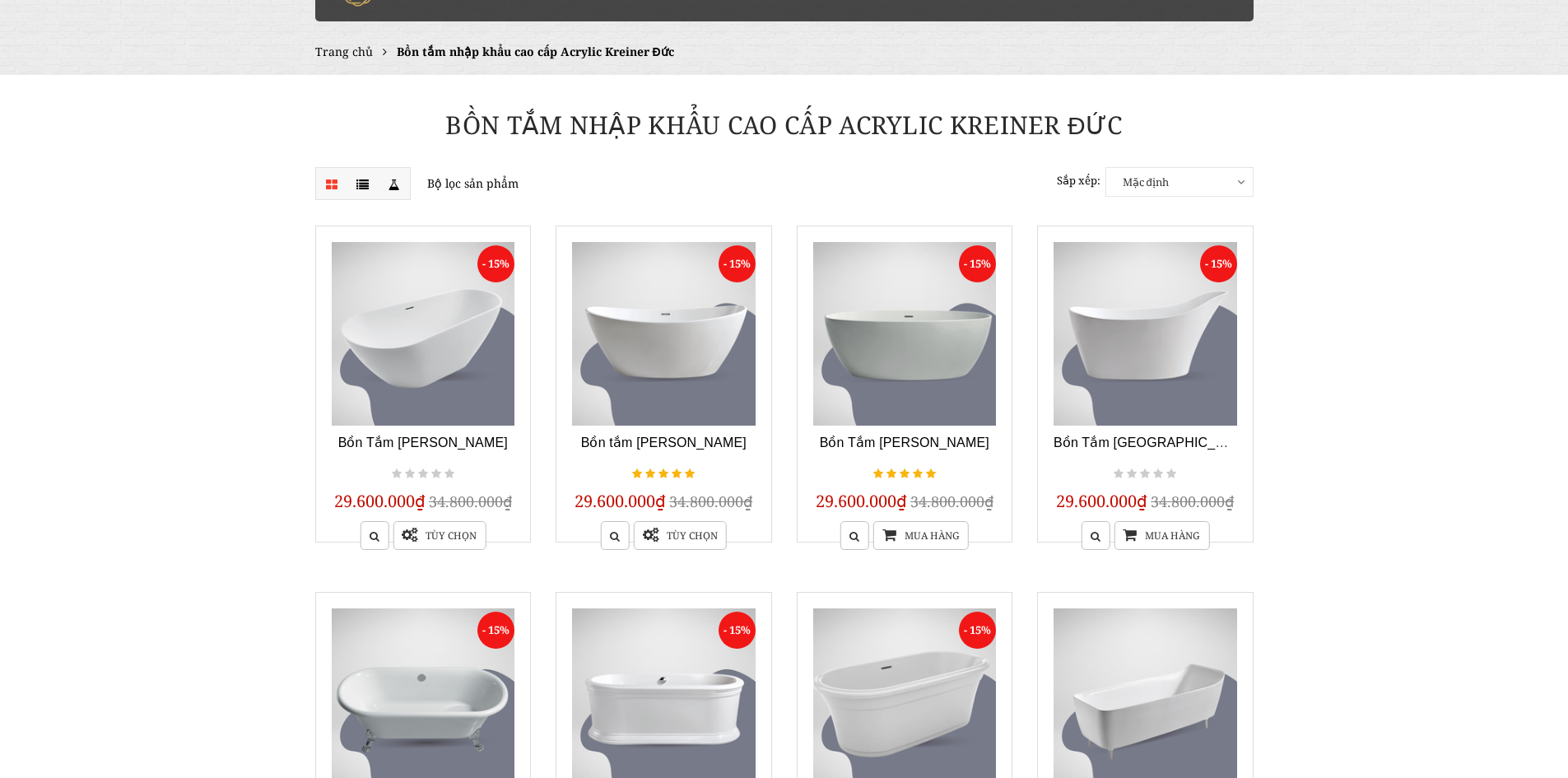
scroll to position [85, 0]
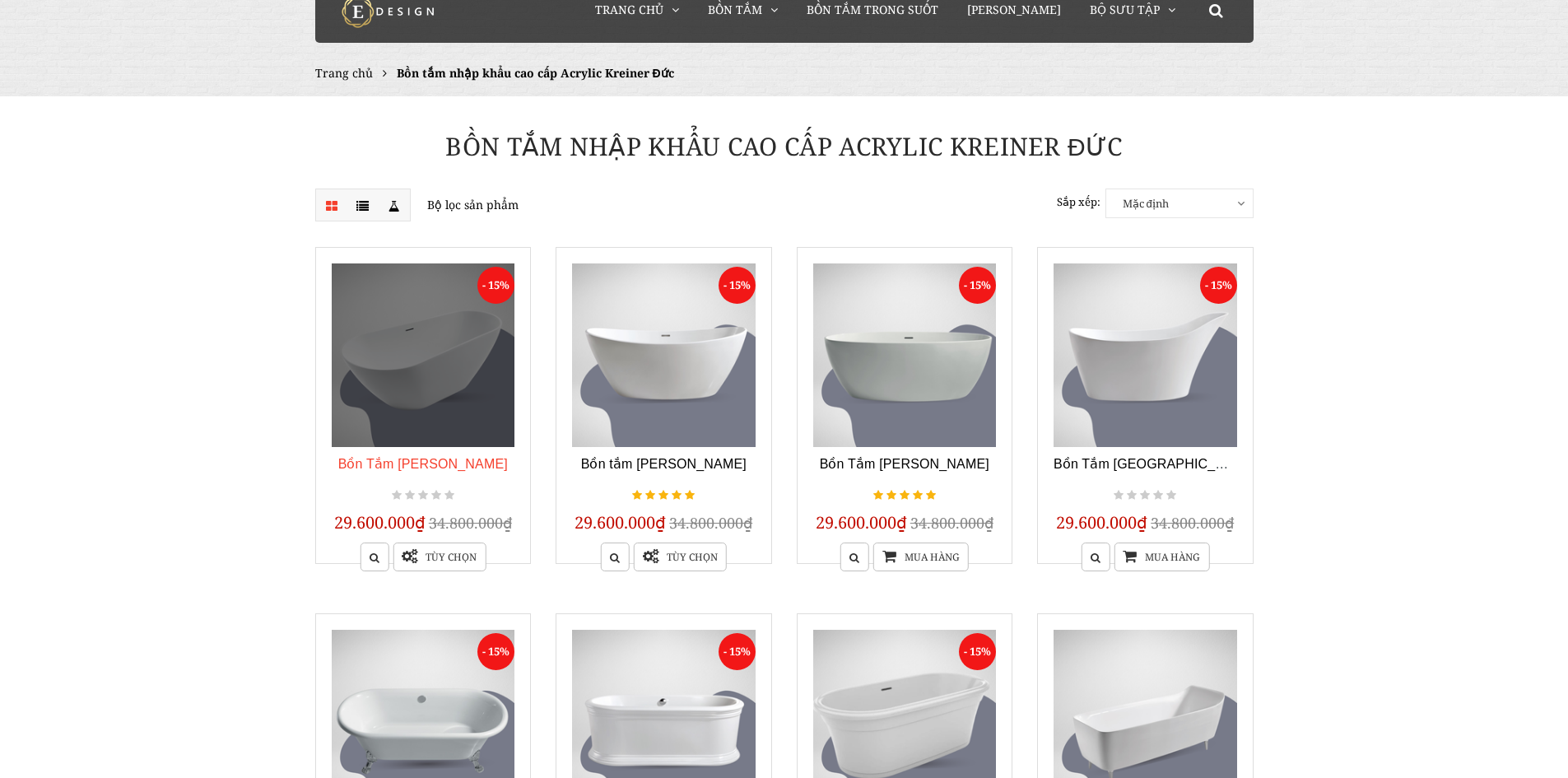
click at [494, 463] on h3 "Bồn Tắm [PERSON_NAME]" at bounding box center [423, 466] width 184 height 22
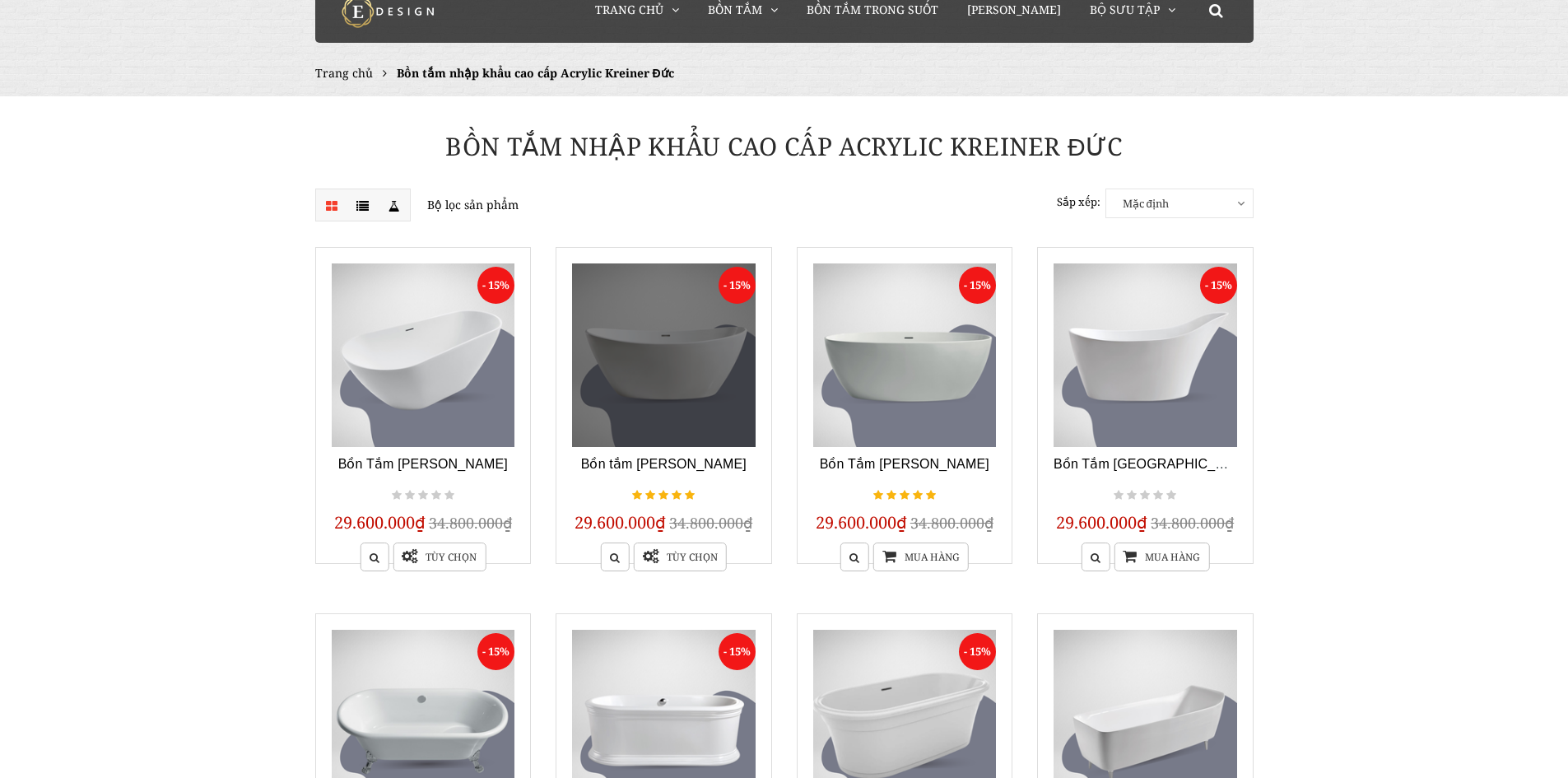
click at [692, 368] on link at bounding box center [664, 355] width 184 height 184
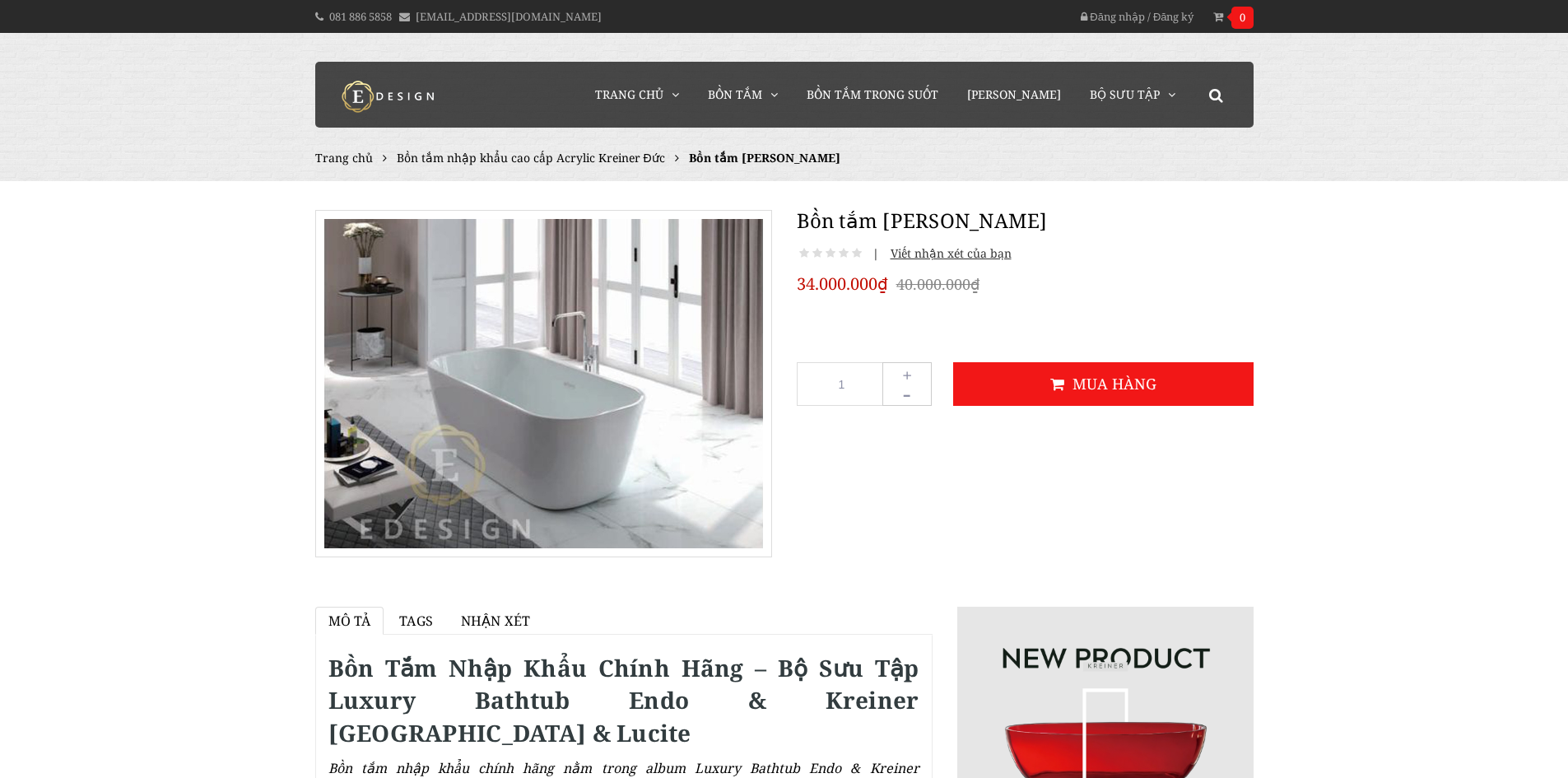
drag, startPoint x: 505, startPoint y: 420, endPoint x: 417, endPoint y: 466, distance: 99.3
click at [503, 420] on div "Bồn tắm [PERSON_NAME] | Viết nhận xét của bạn 34.000.000₫ 40.000.000₫ 1 + -" at bounding box center [784, 373] width 963 height 368
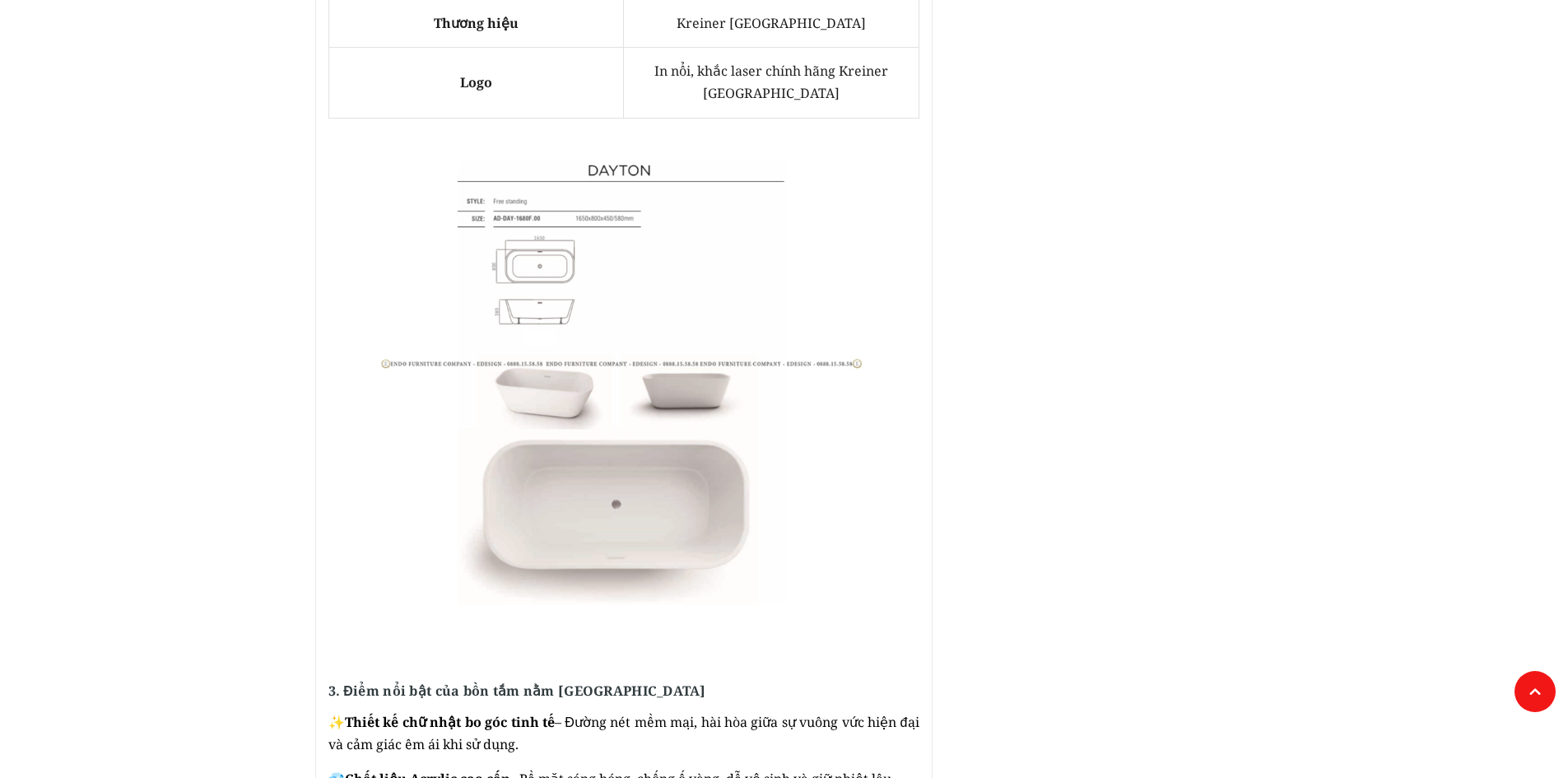
scroll to position [1728, 0]
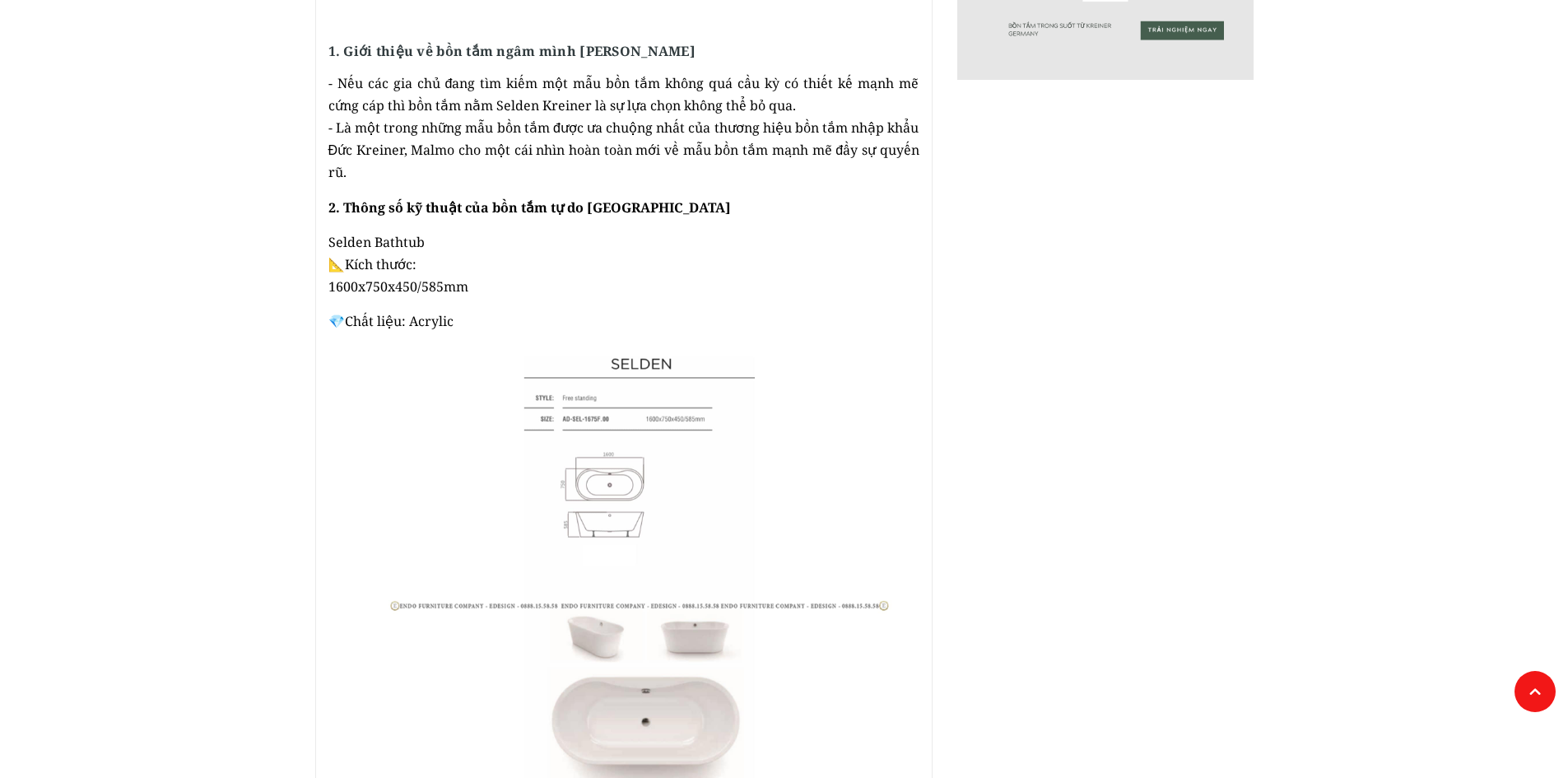
scroll to position [945, 0]
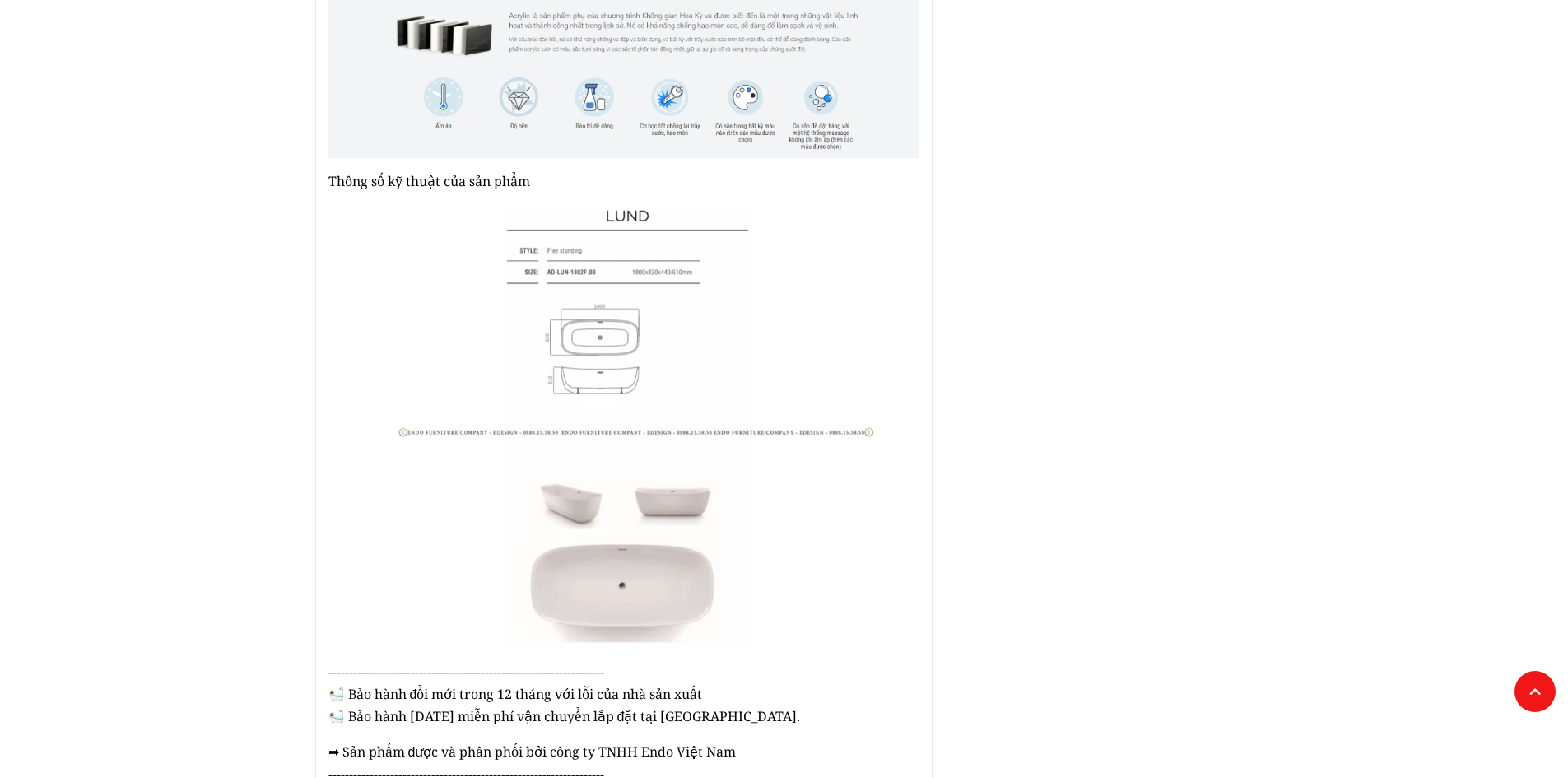
scroll to position [1235, 0]
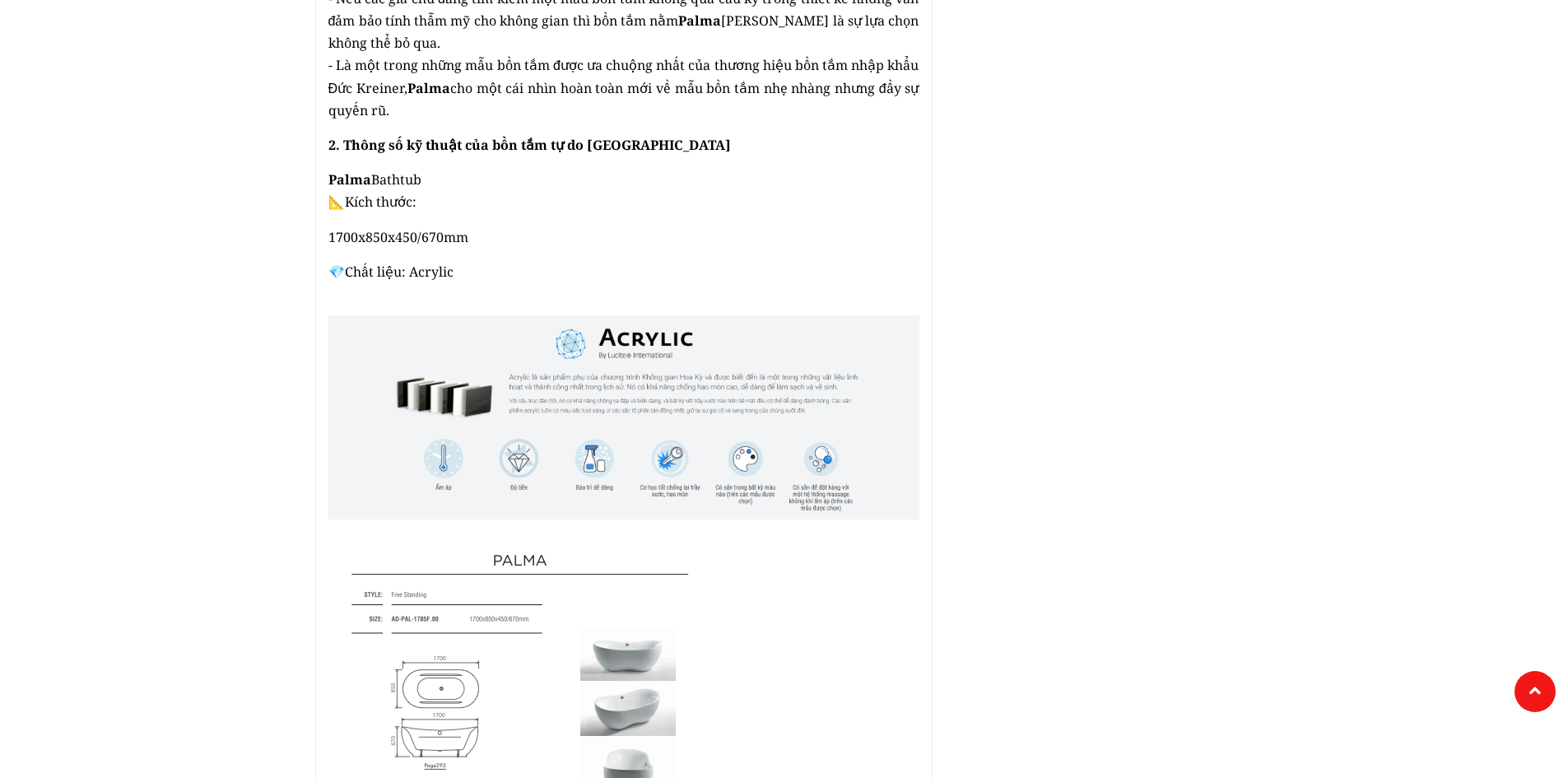
scroll to position [1235, 0]
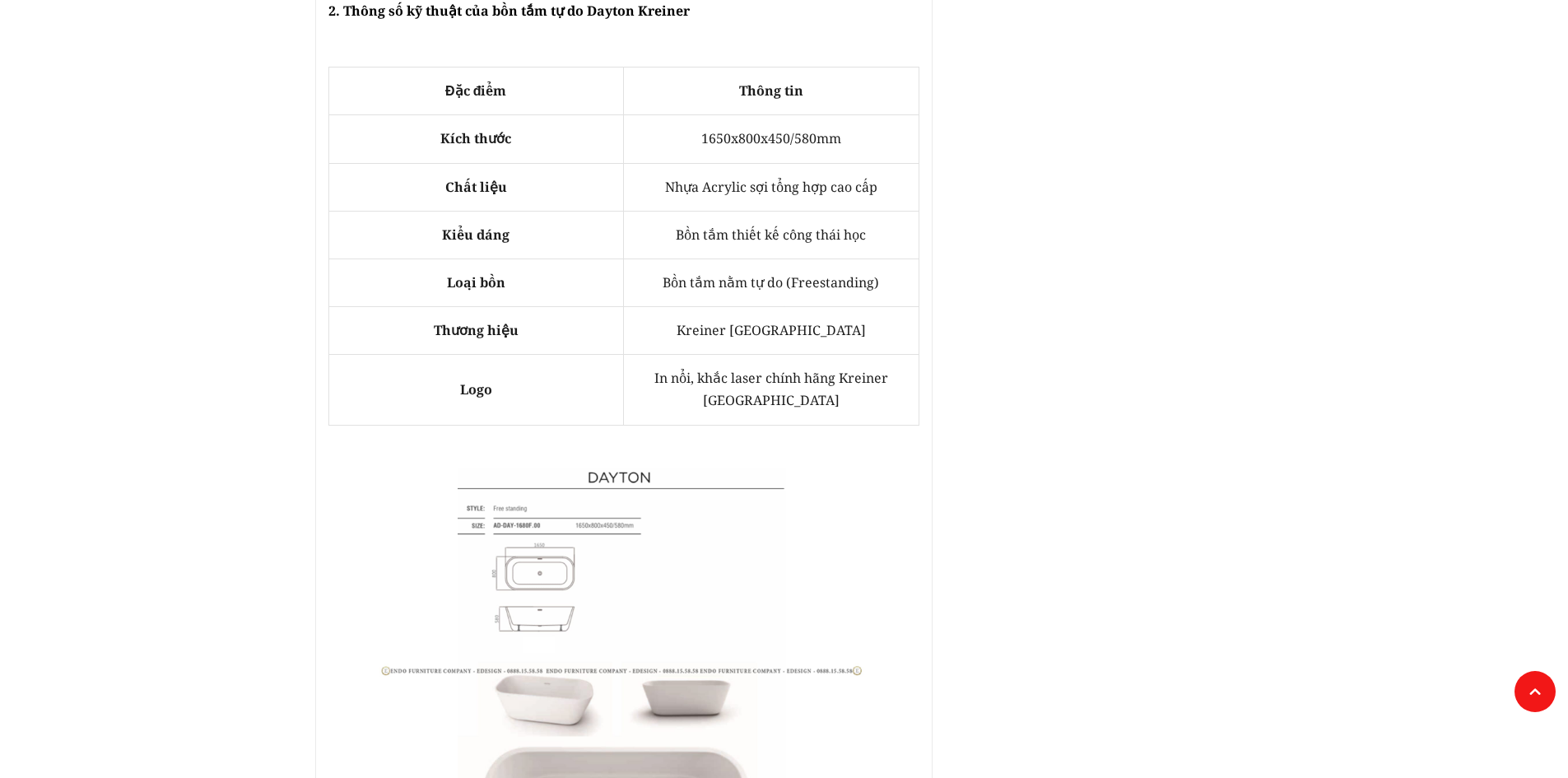
scroll to position [988, 0]
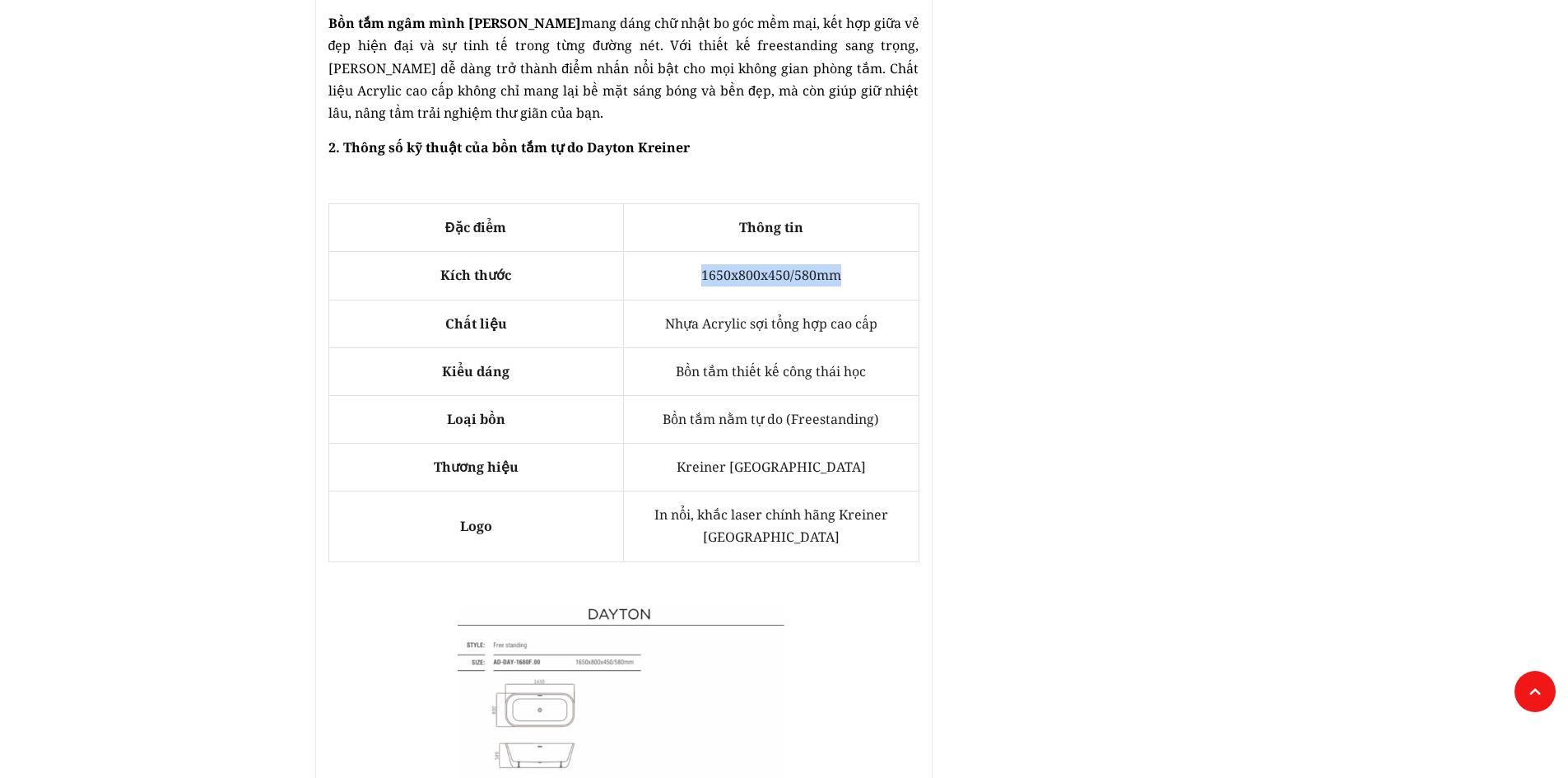
drag, startPoint x: 698, startPoint y: 131, endPoint x: 874, endPoint y: 135, distance: 176.0
click at [874, 252] on td "1650x800x450/580mm" at bounding box center [772, 276] width 296 height 48
copy span "1650x800x450/580mm"
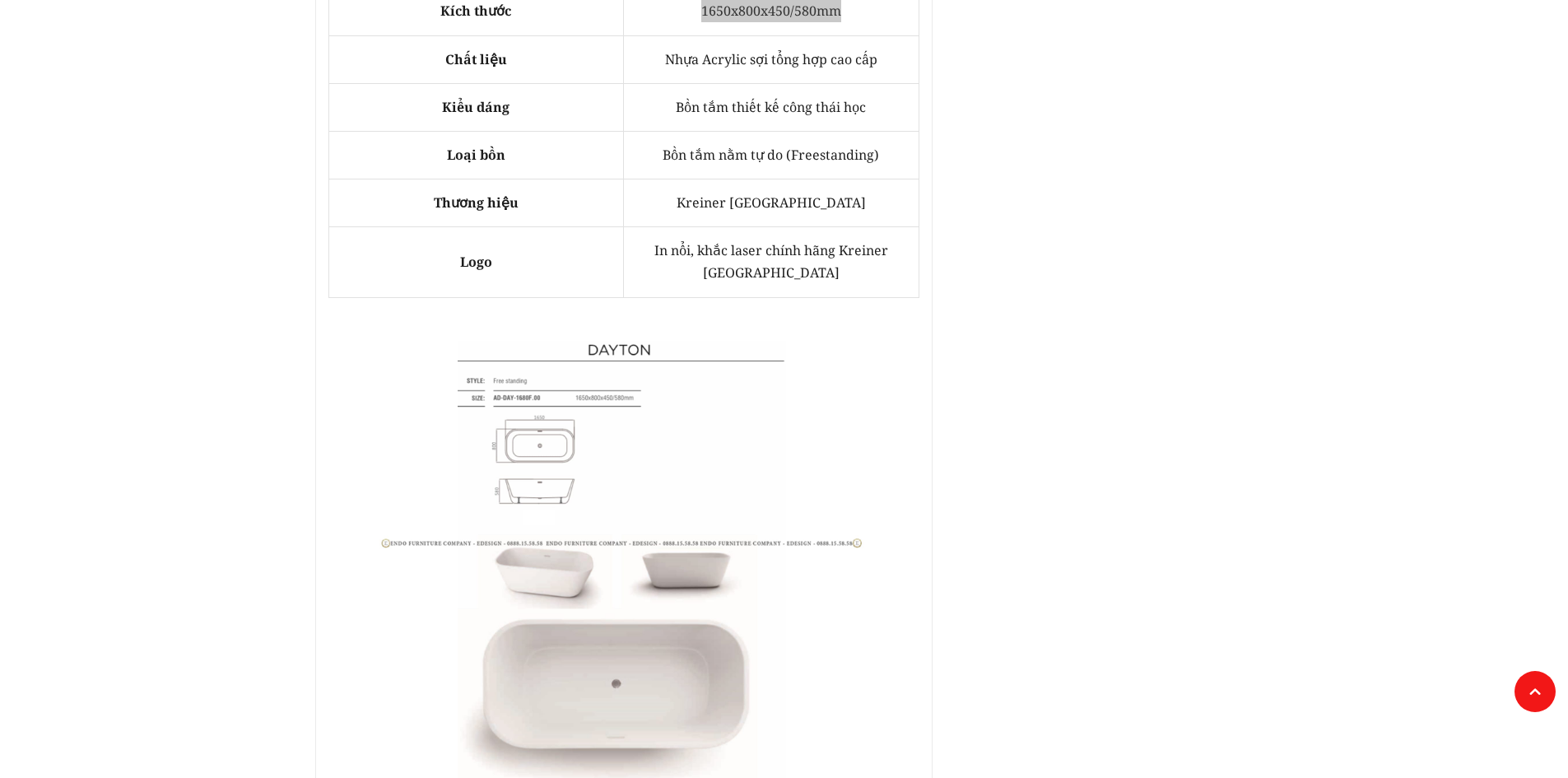
scroll to position [1317, 0]
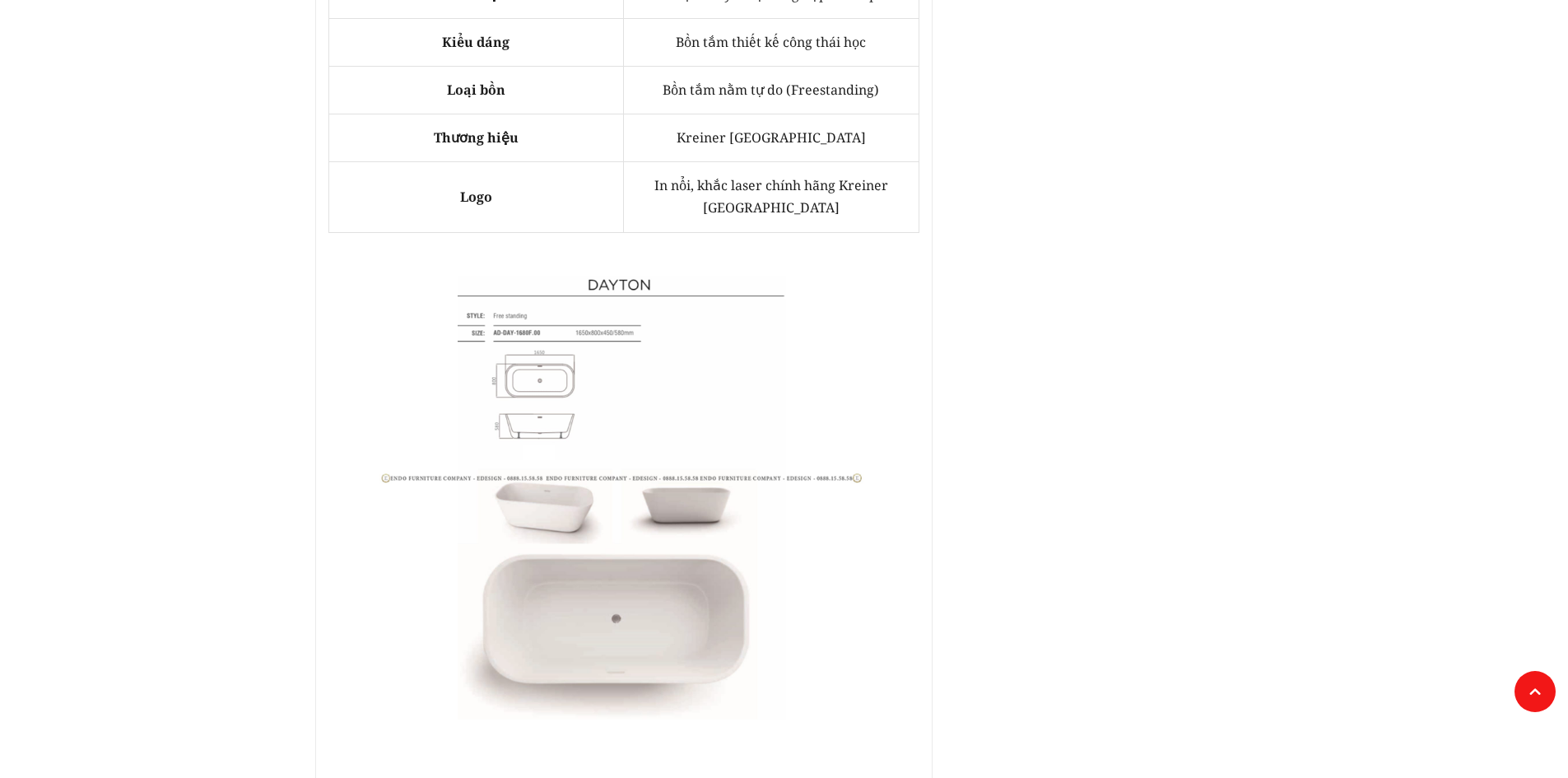
click at [584, 450] on img at bounding box center [624, 497] width 591 height 444
click at [619, 457] on img at bounding box center [624, 497] width 591 height 444
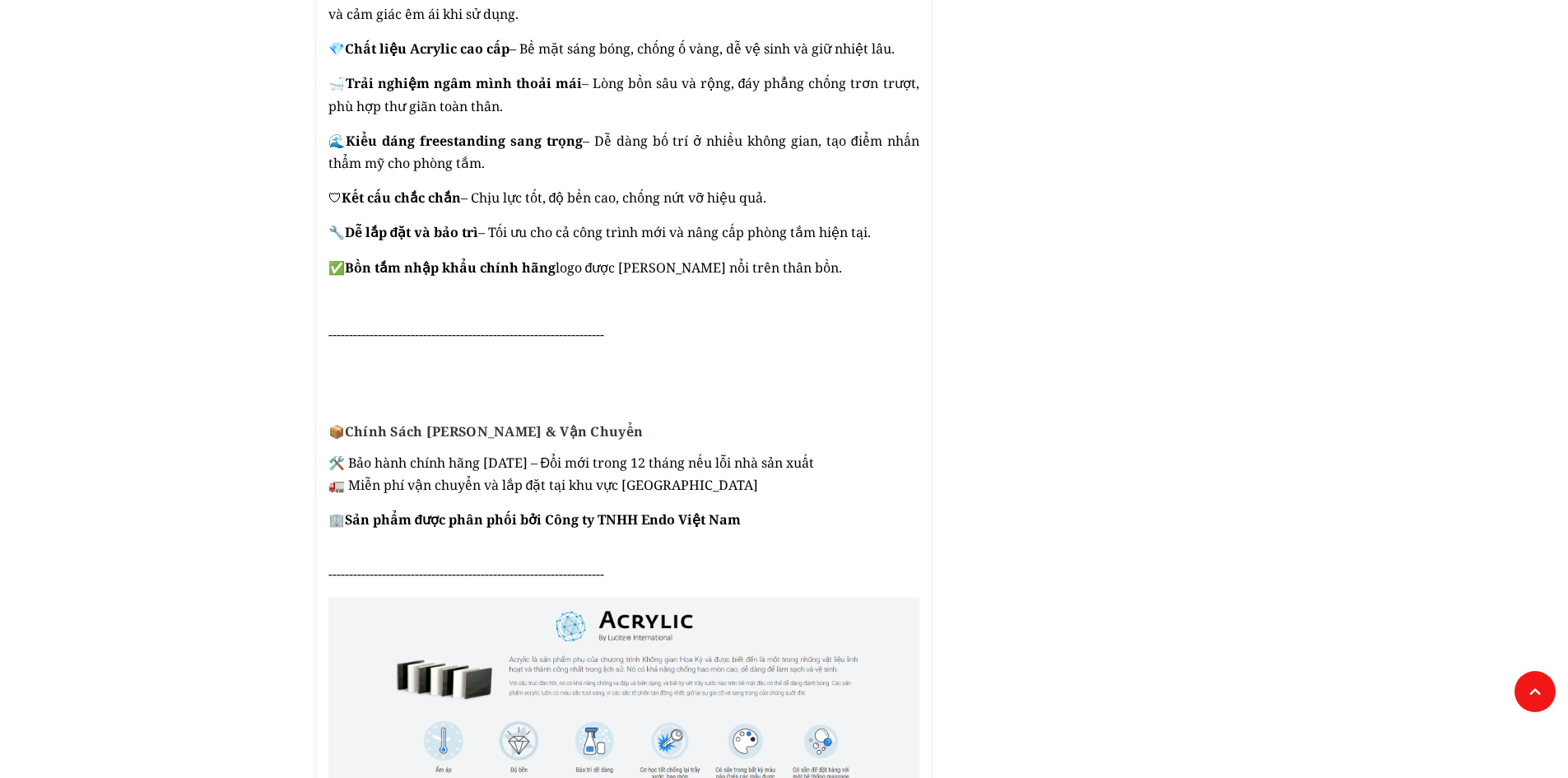
scroll to position [2140, 0]
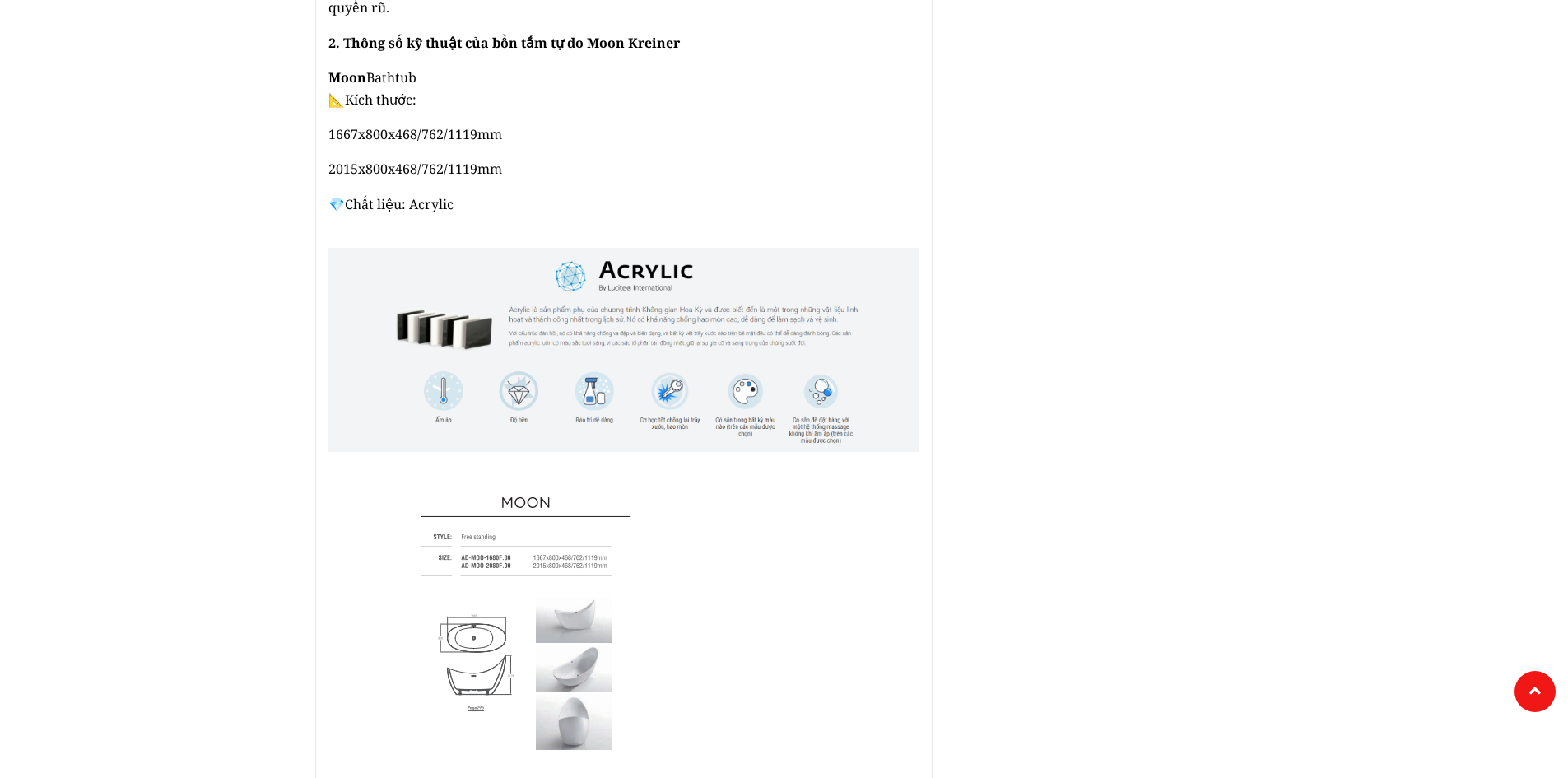
scroll to position [1399, 0]
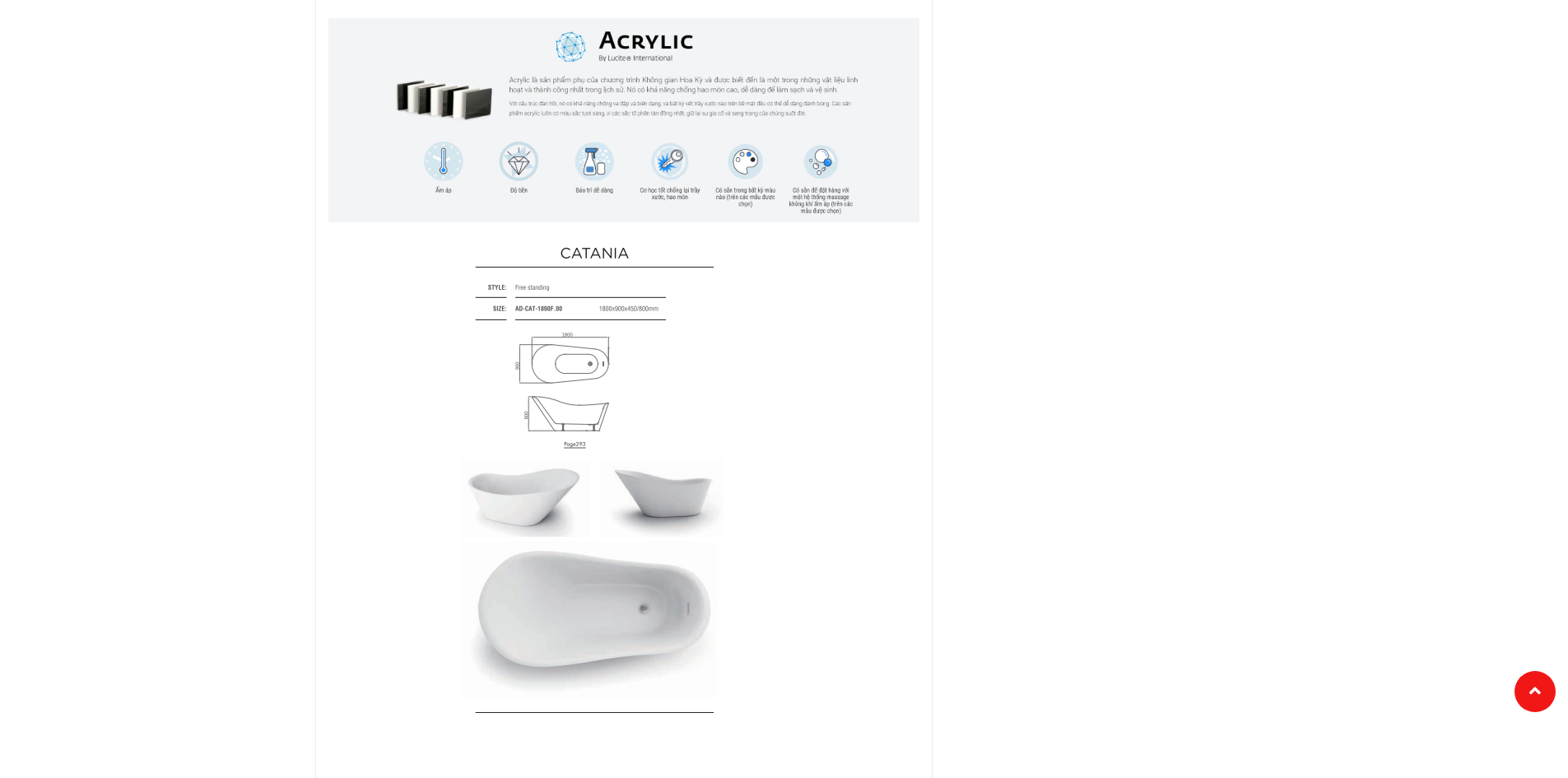
scroll to position [1399, 0]
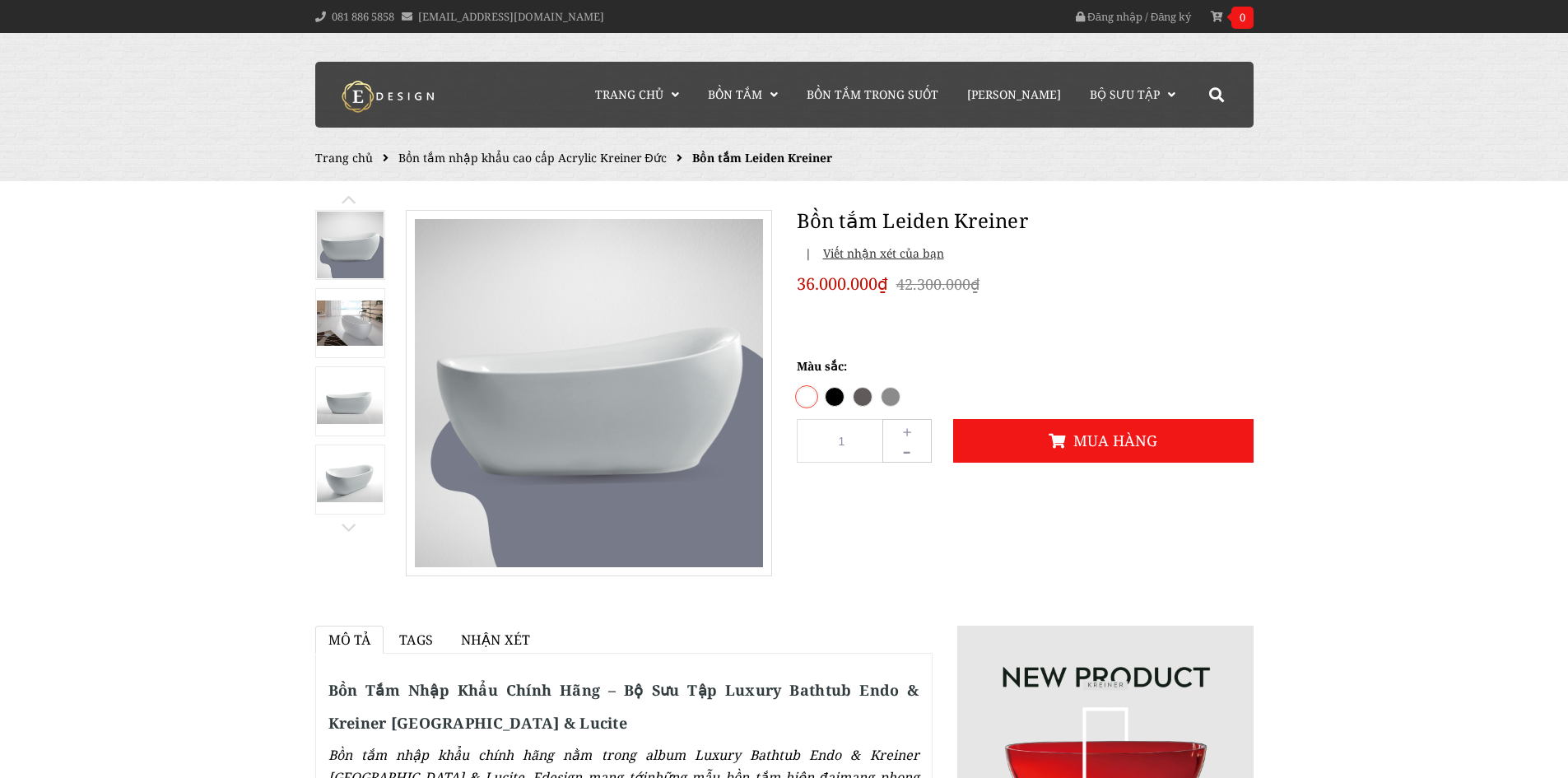
click at [320, 337] on img at bounding box center [350, 322] width 67 height 45
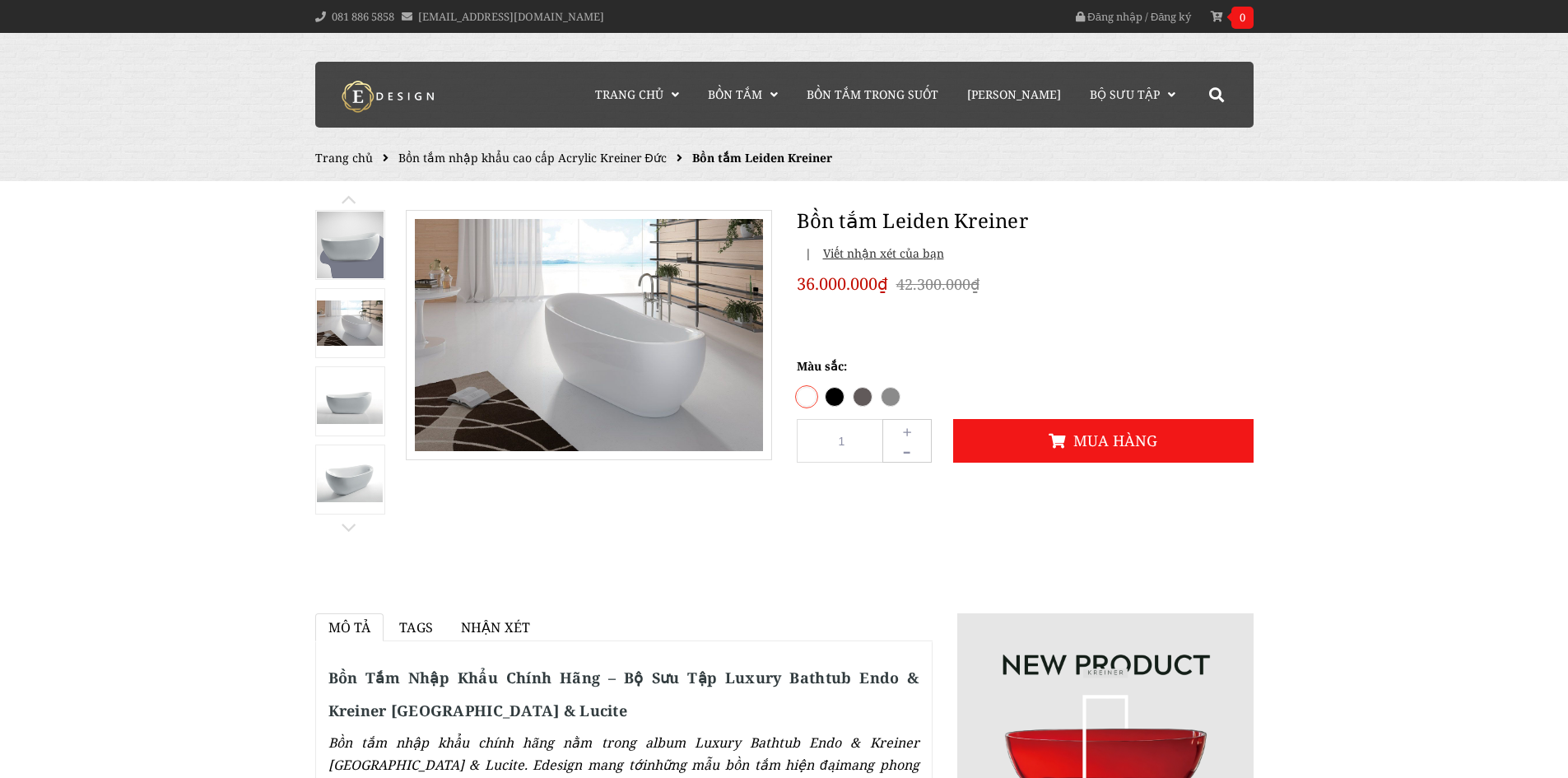
click at [367, 321] on img at bounding box center [350, 322] width 67 height 45
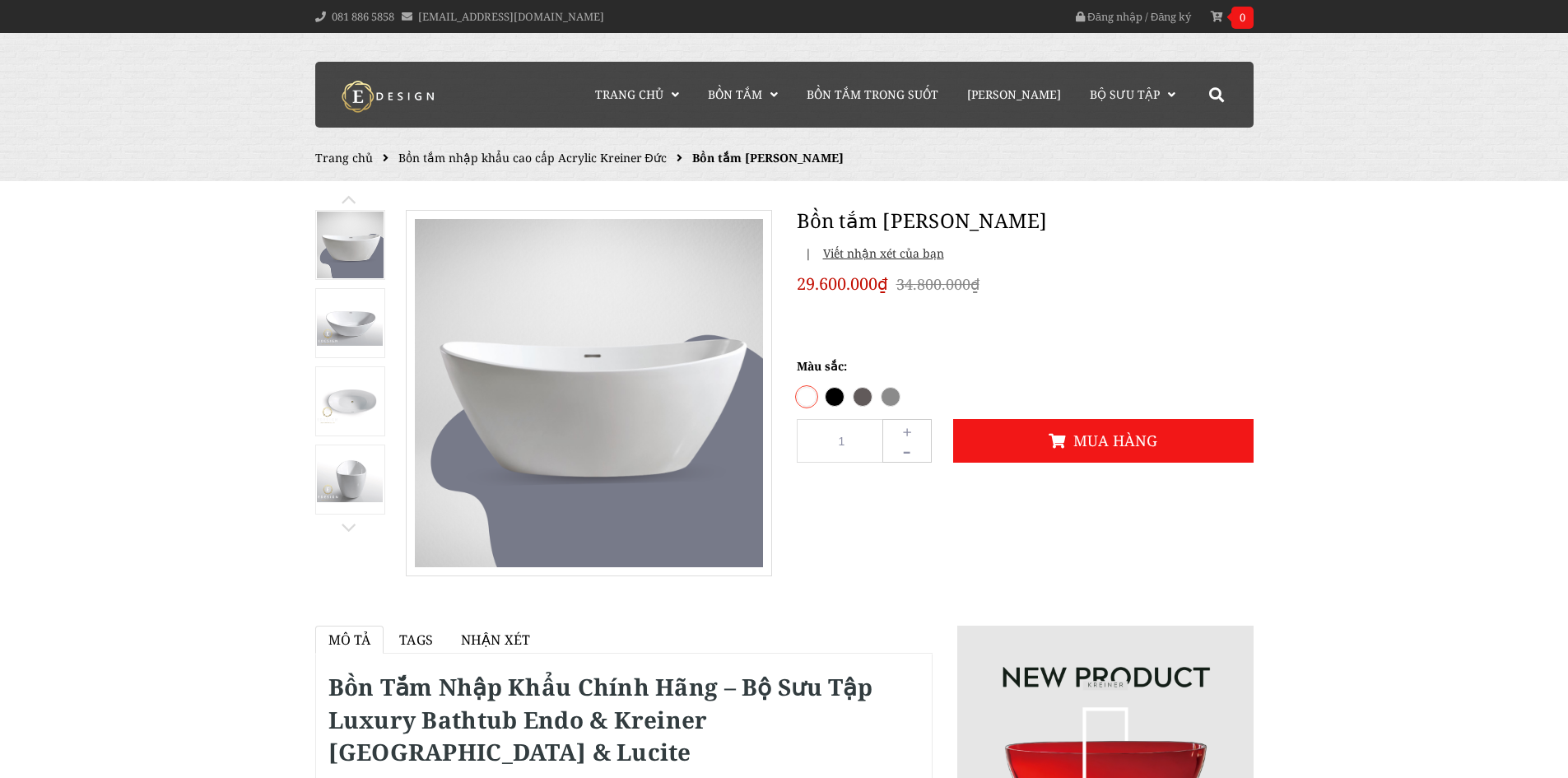
click at [355, 476] on img at bounding box center [350, 479] width 67 height 45
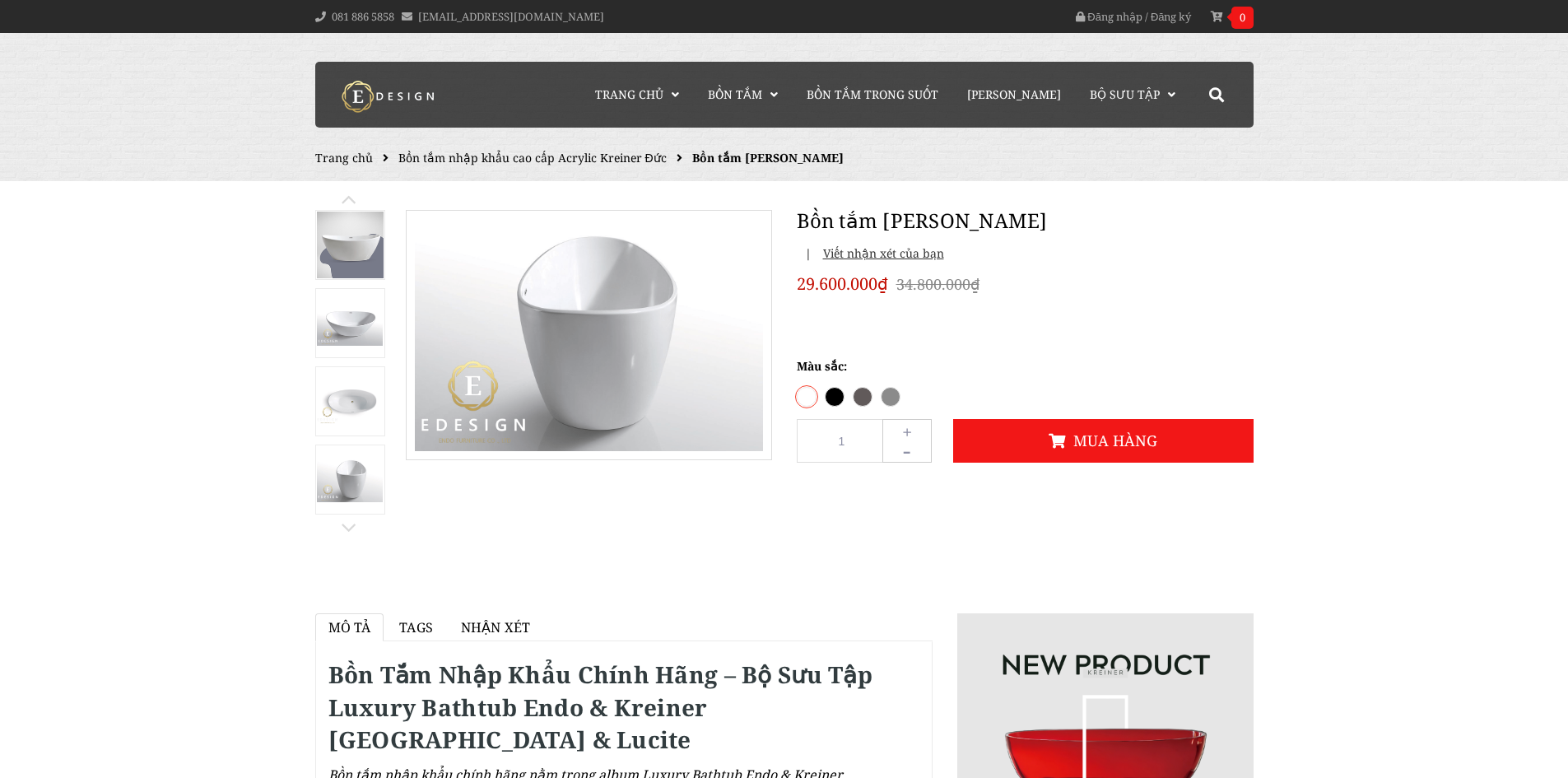
click at [361, 326] on img at bounding box center [350, 322] width 67 height 45
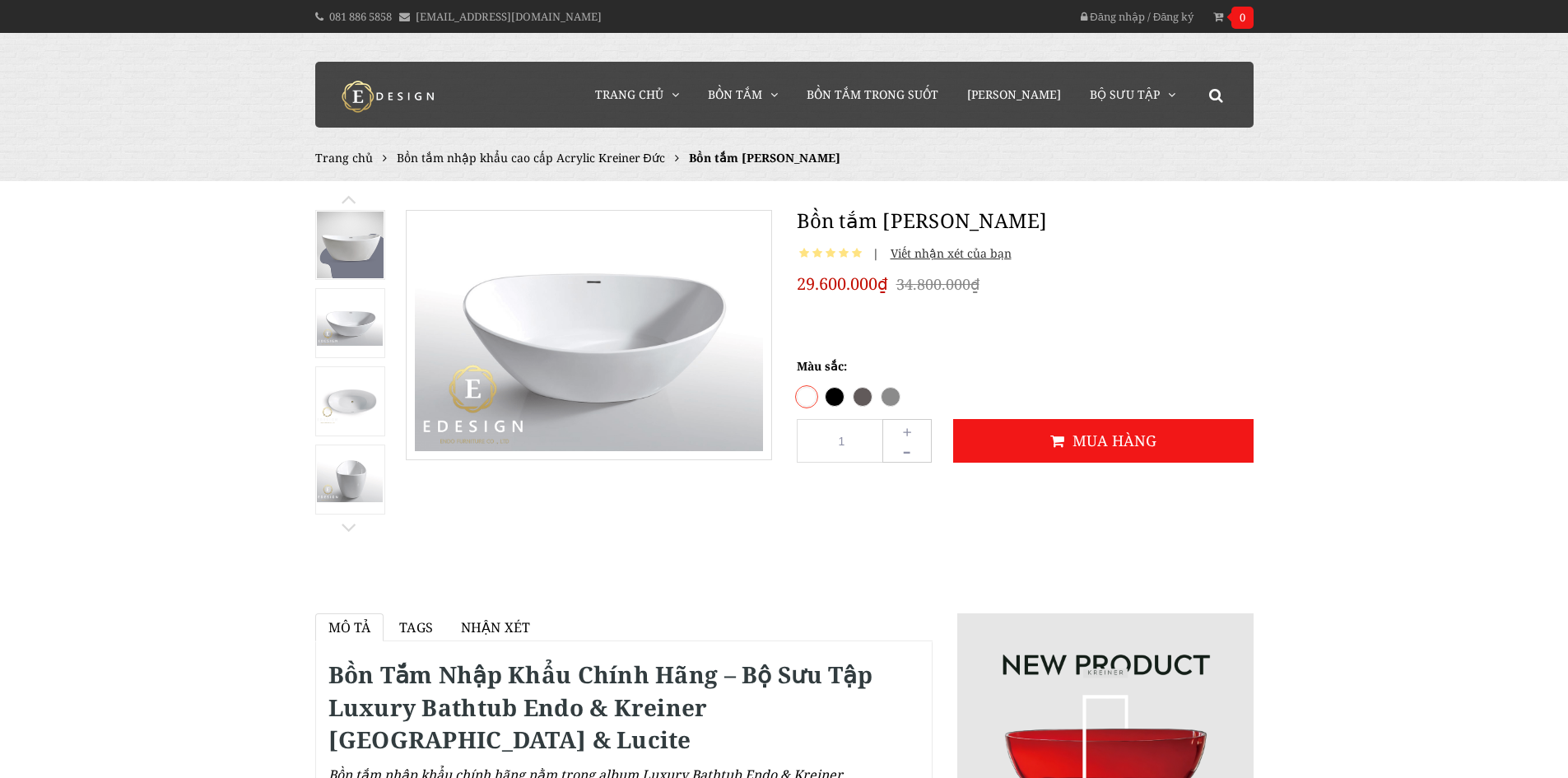
click at [363, 479] on img at bounding box center [350, 479] width 67 height 45
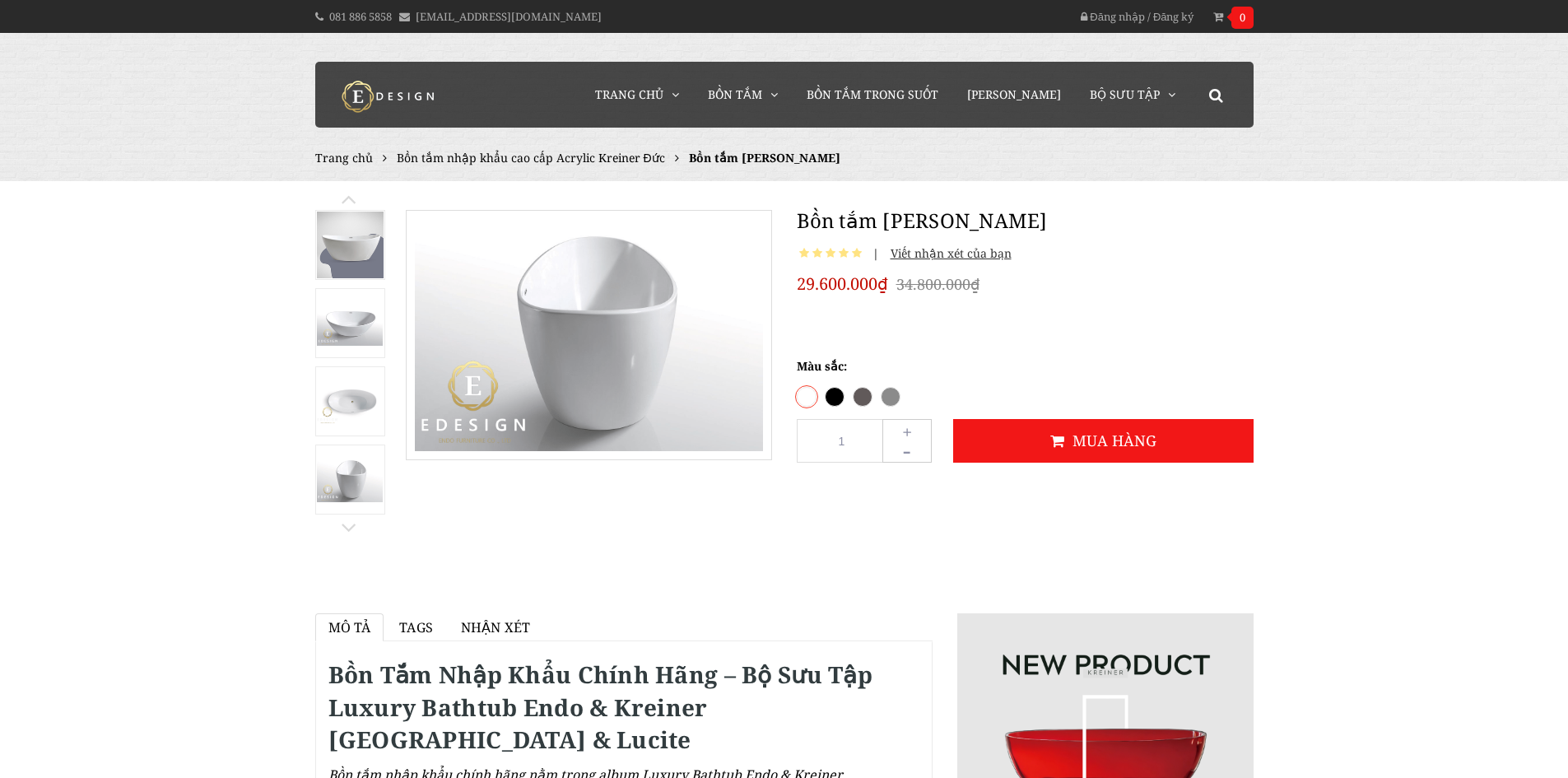
click at [366, 410] on img at bounding box center [350, 401] width 67 height 45
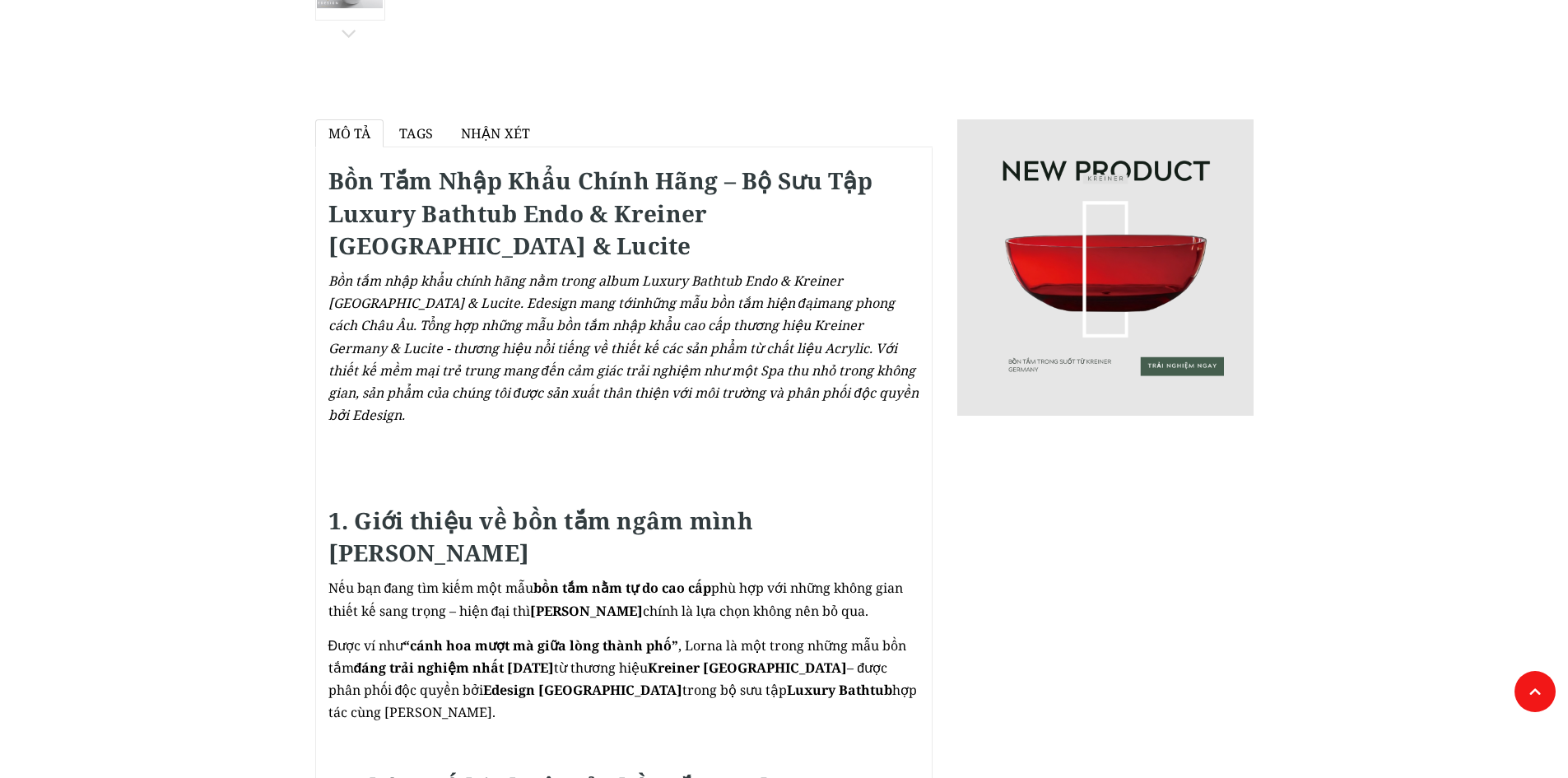
scroll to position [988, 0]
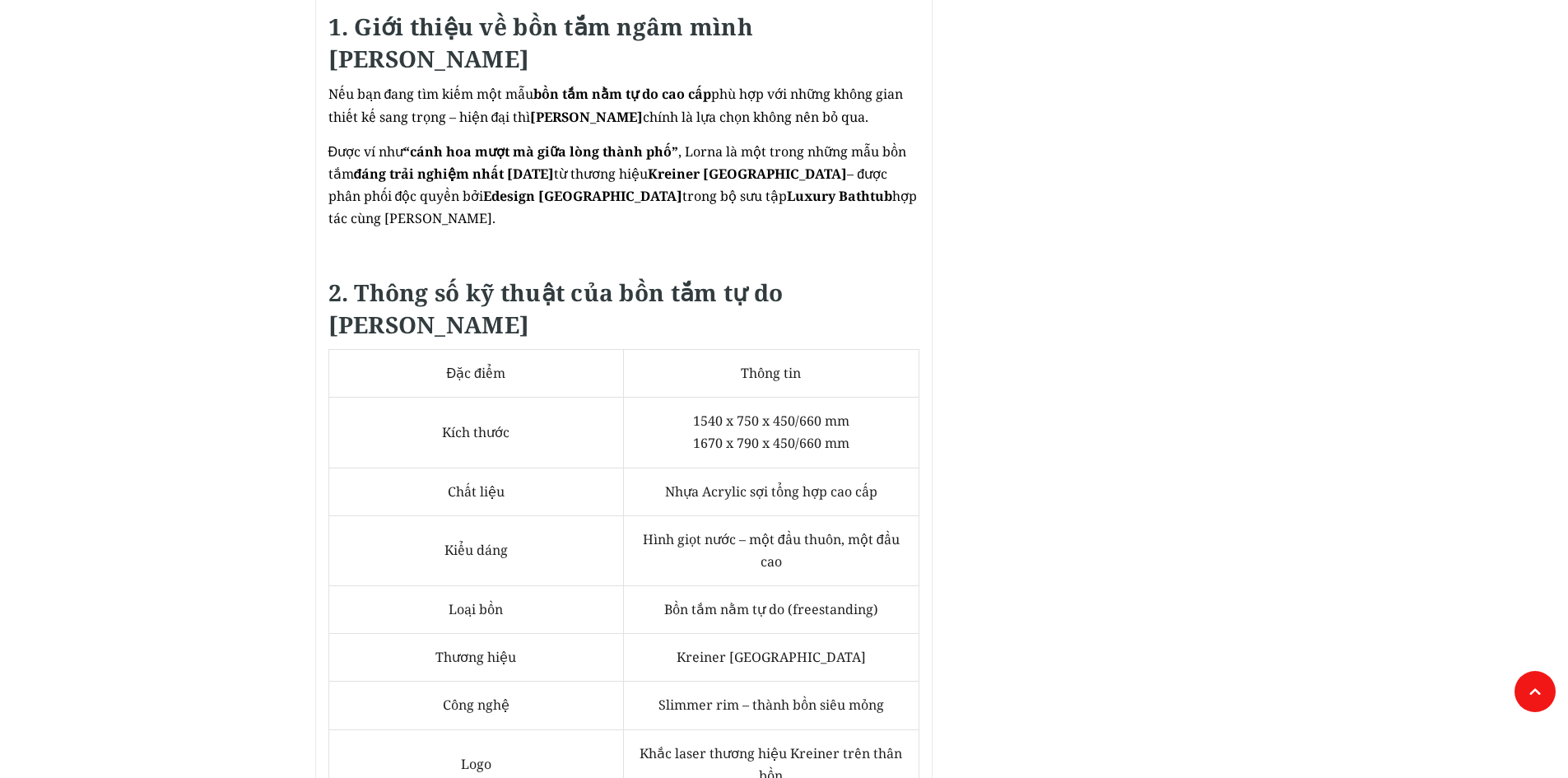
click at [731, 412] on span "1540 x 750 x 450/660 mm 1670 x 790 x 450/660 mm" at bounding box center [771, 432] width 157 height 40
drag, startPoint x: 690, startPoint y: 398, endPoint x: 858, endPoint y: 401, distance: 168.0
click at [858, 401] on td "1540 x 750 x 450/660 mm 1670 x 790 x 450/660 mm" at bounding box center [772, 432] width 296 height 70
copy span "1670 x 790 x 450/660 mm"
click at [888, 407] on td "1540 x 750 x 450/660 mm 1670 x 790 x 450/660 mm" at bounding box center [772, 432] width 296 height 70
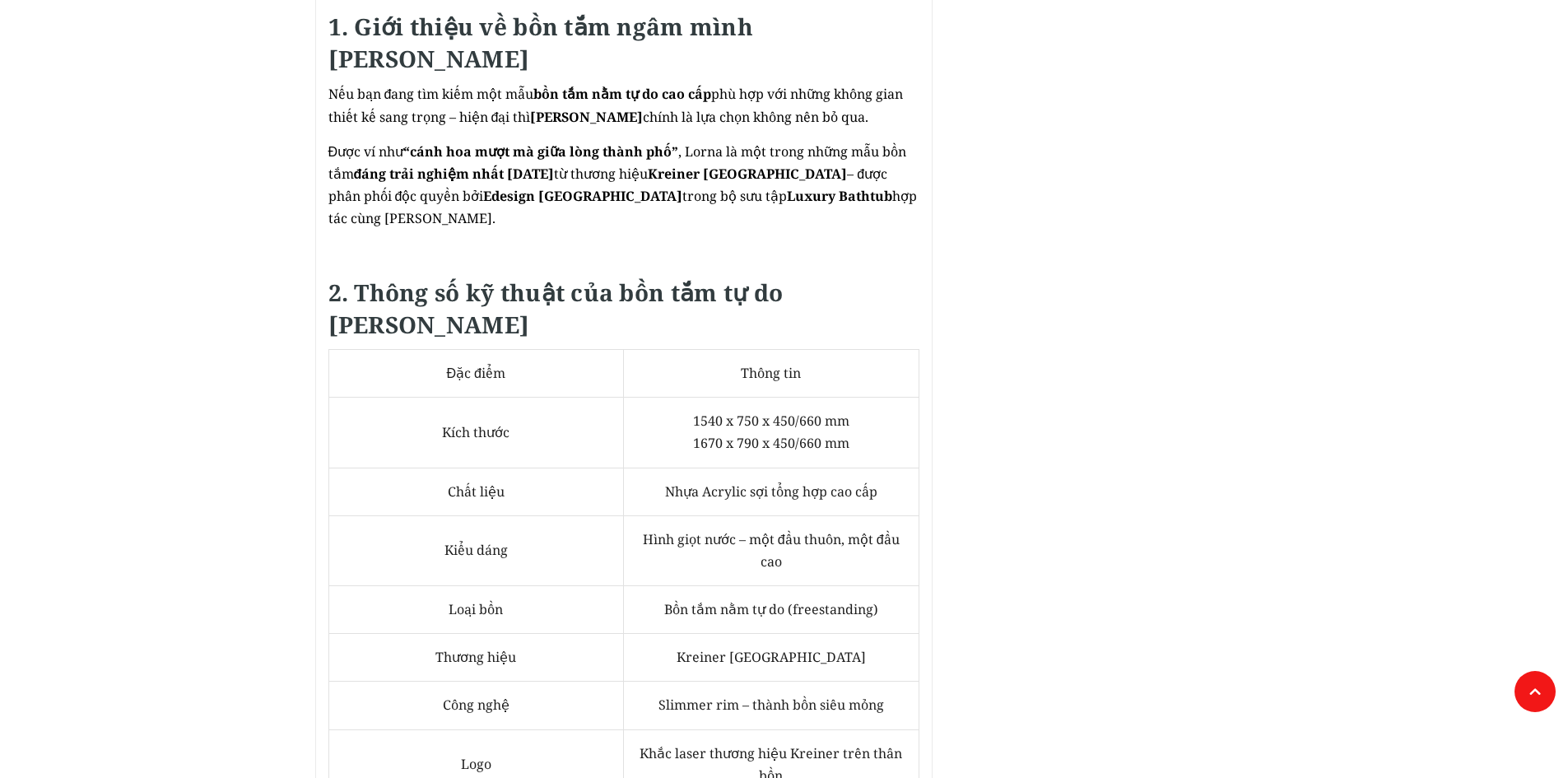
drag, startPoint x: 695, startPoint y: 397, endPoint x: 878, endPoint y: 405, distance: 183.2
click at [878, 405] on td "1540 x 750 x 450/660 mm 1670 x 790 x 450/660 mm" at bounding box center [772, 432] width 296 height 70
copy span "1670 x 790 x 450/660 mm"
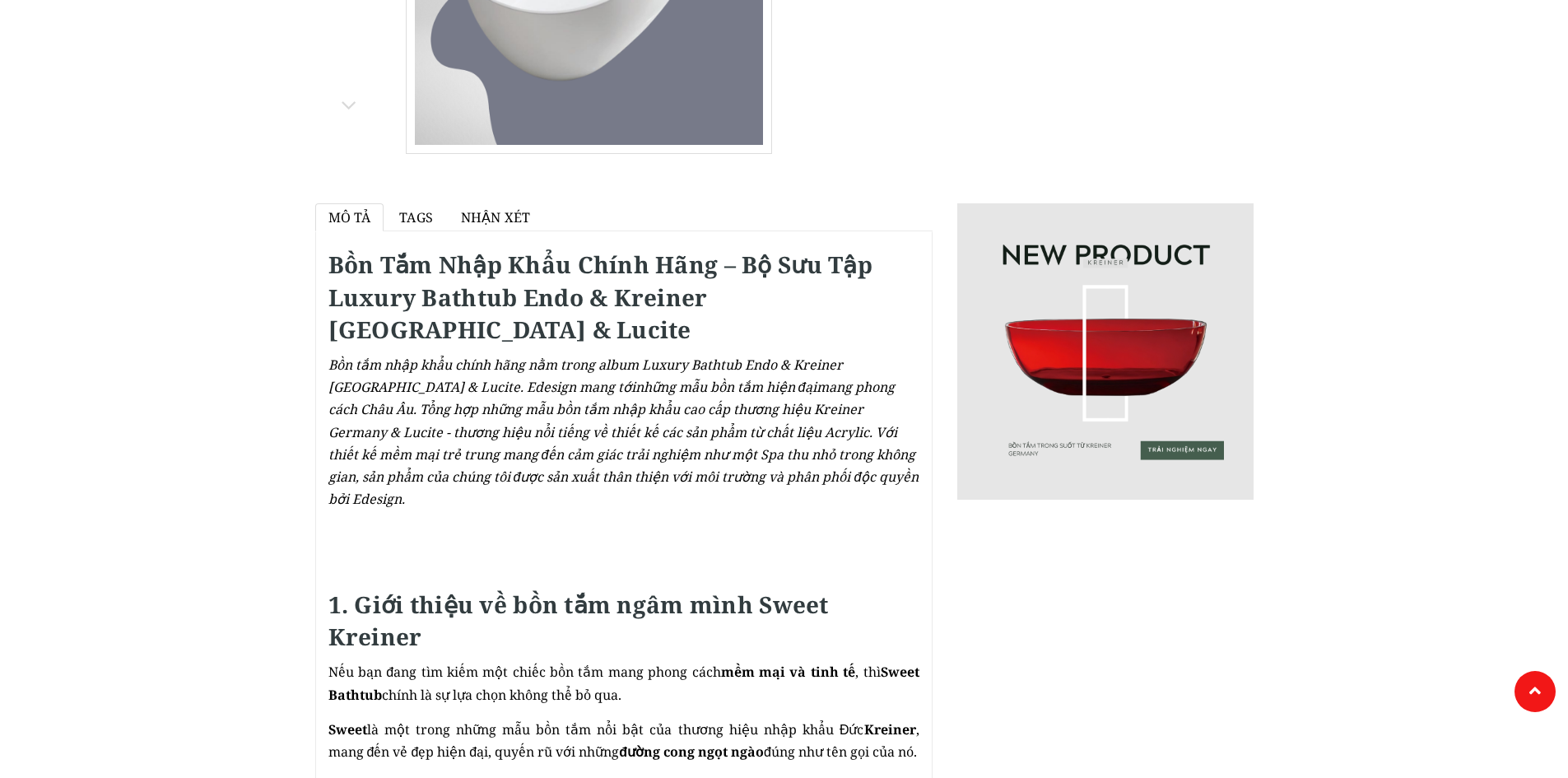
scroll to position [823, 0]
